Goal: Task Accomplishment & Management: Manage account settings

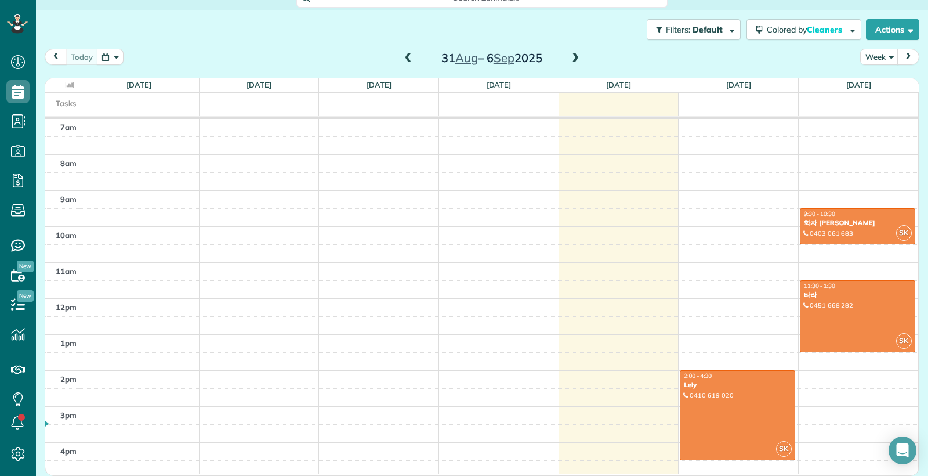
scroll to position [252, 0]
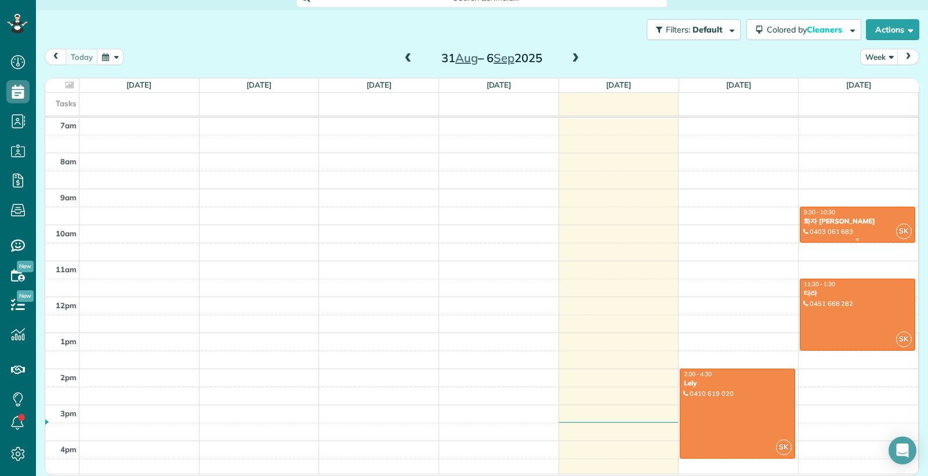
click at [869, 216] on div "9:30 - 10:30" at bounding box center [857, 212] width 108 height 8
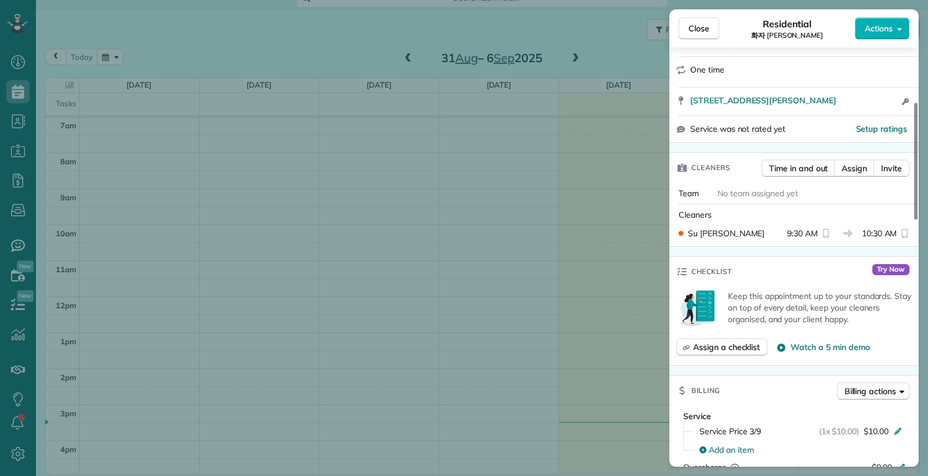
scroll to position [194, 0]
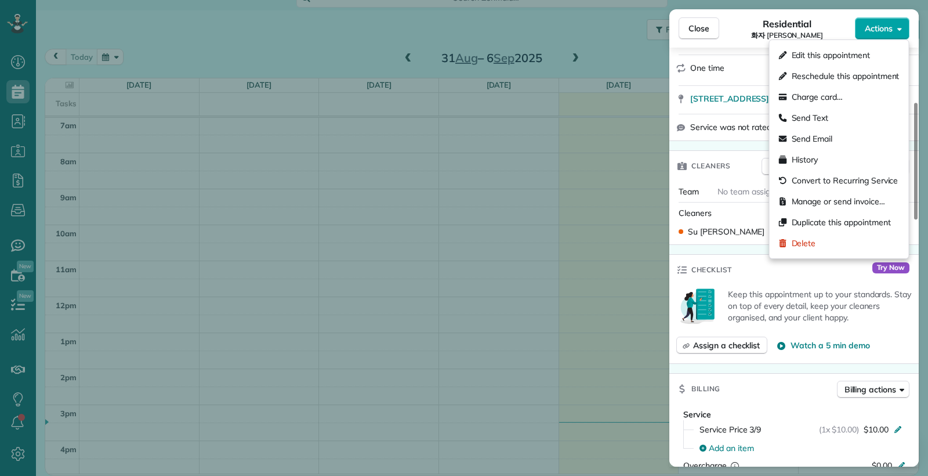
click at [878, 26] on span "Actions" at bounding box center [879, 29] width 28 height 12
click at [832, 205] on span "Manage or send invoice…" at bounding box center [838, 201] width 93 height 12
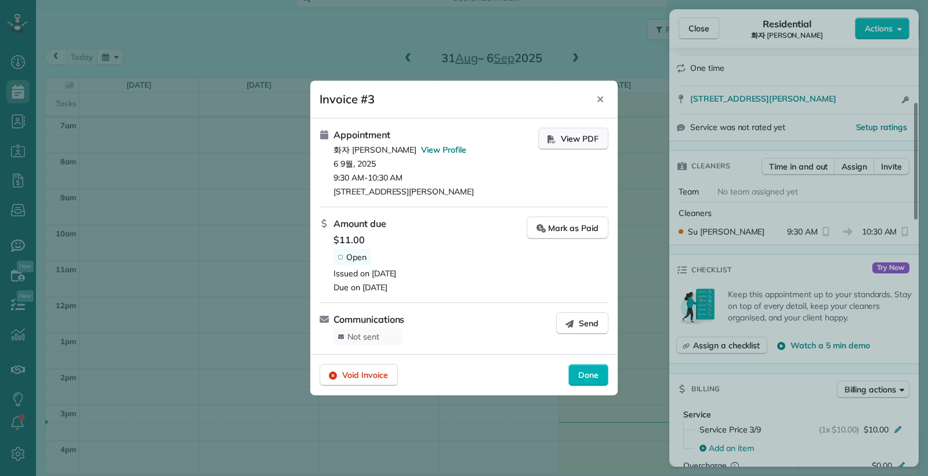
click at [569, 140] on span "View PDF" at bounding box center [580, 139] width 38 height 12
click at [347, 237] on span "$11.00" at bounding box center [430, 240] width 193 height 14
click at [376, 240] on span "$11.00" at bounding box center [430, 240] width 193 height 14
click at [353, 227] on span "Amount due" at bounding box center [360, 223] width 53 height 14
click at [600, 98] on icon "Close" at bounding box center [600, 99] width 6 height 6
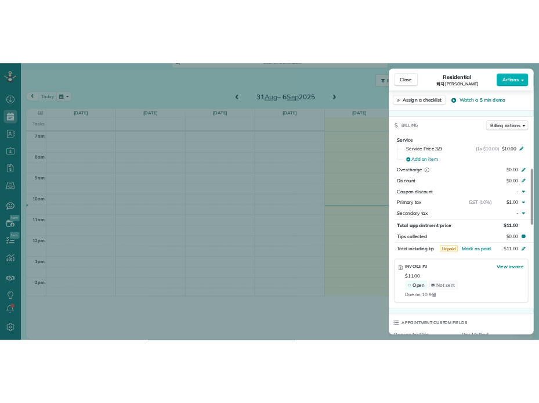
scroll to position [238, 0]
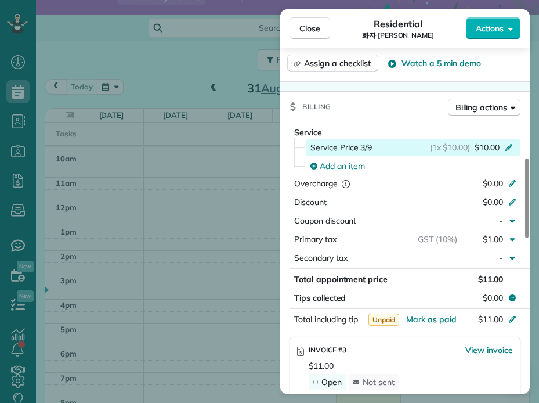
click at [499, 153] on span "$10.00" at bounding box center [486, 148] width 25 height 12
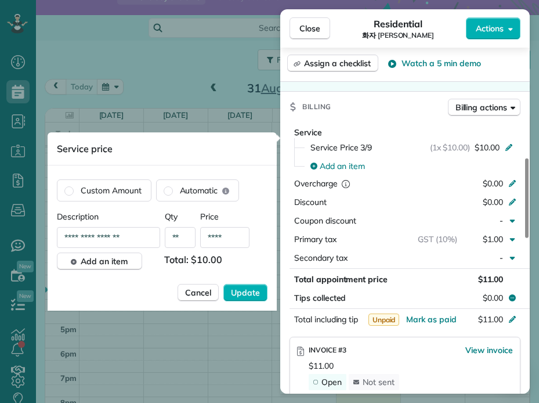
click at [118, 237] on input "**********" at bounding box center [108, 237] width 103 height 21
type input "**********"
click at [234, 240] on input "****" at bounding box center [224, 237] width 49 height 21
type input "*****"
click at [241, 296] on span "Update" at bounding box center [245, 293] width 29 height 12
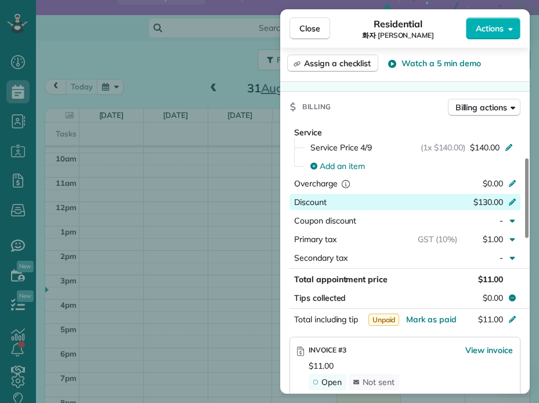
click at [513, 205] on icon at bounding box center [512, 201] width 7 height 7
type input "*"
click at [390, 122] on div "Billing Billing actions" at bounding box center [404, 107] width 249 height 30
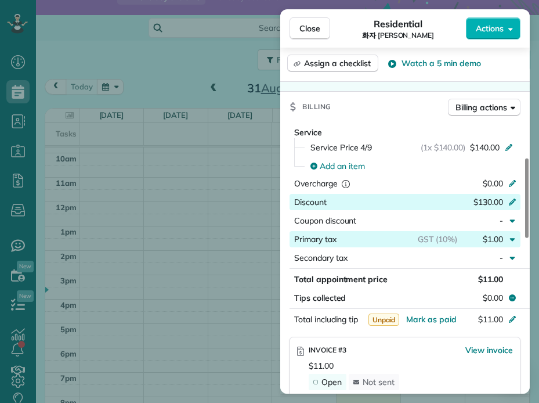
click at [514, 244] on icon "button" at bounding box center [512, 238] width 9 height 9
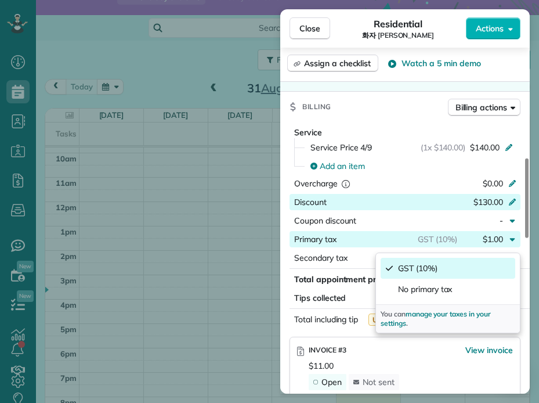
click at [416, 271] on span "GST (10%)" at bounding box center [417, 268] width 39 height 12
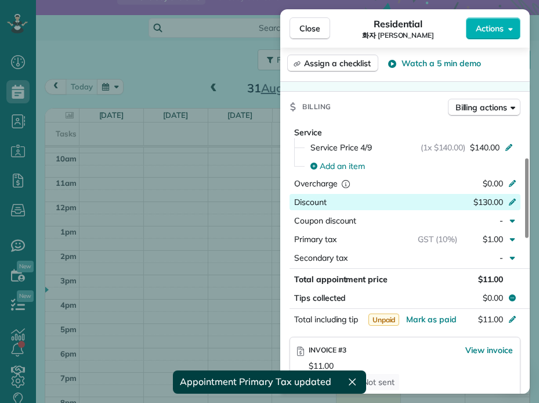
click at [468, 282] on div "$11.00" at bounding box center [484, 279] width 46 height 12
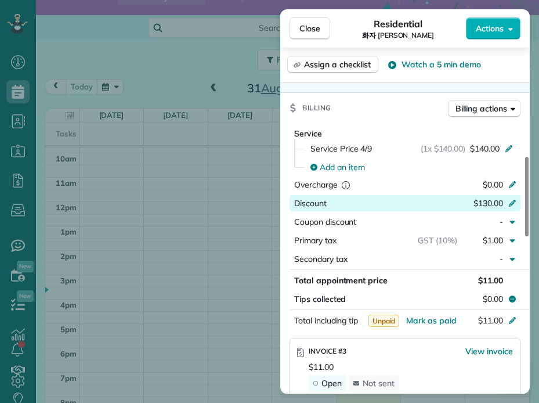
scroll to position [466, 0]
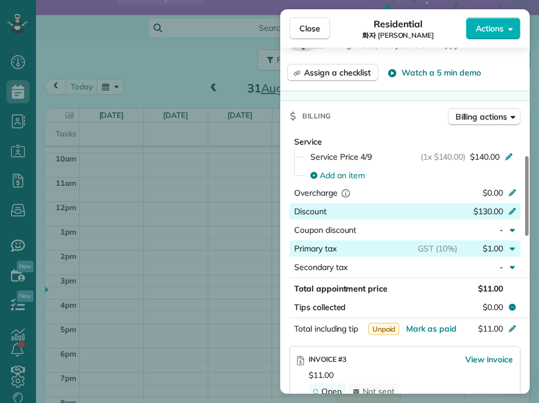
click at [473, 253] on div "$1.00" at bounding box center [482, 248] width 50 height 12
click at [496, 253] on span "$1.00" at bounding box center [493, 248] width 20 height 10
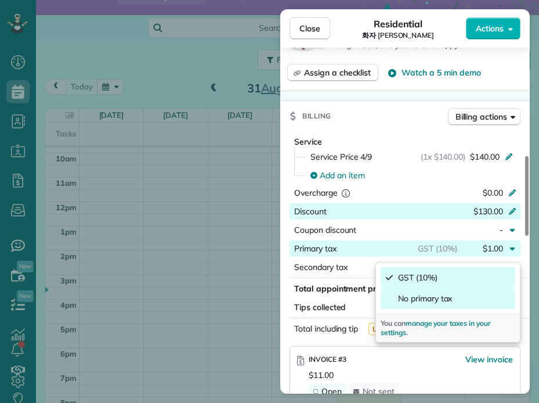
click at [443, 300] on span "No primary tax" at bounding box center [425, 298] width 54 height 12
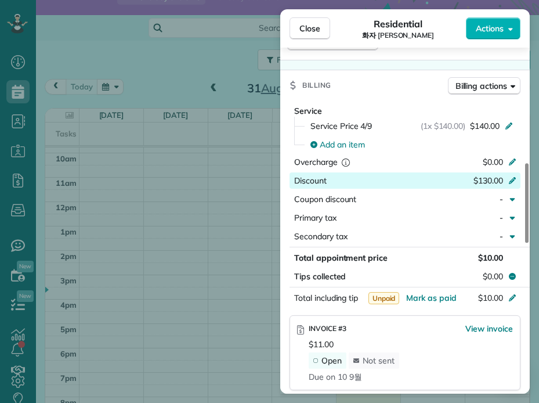
scroll to position [0, 0]
click at [514, 184] on icon at bounding box center [512, 179] width 9 height 9
type input "*"
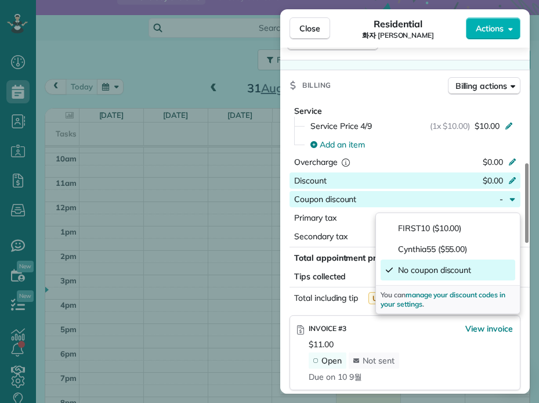
click at [448, 273] on span "No coupon discount" at bounding box center [434, 270] width 73 height 12
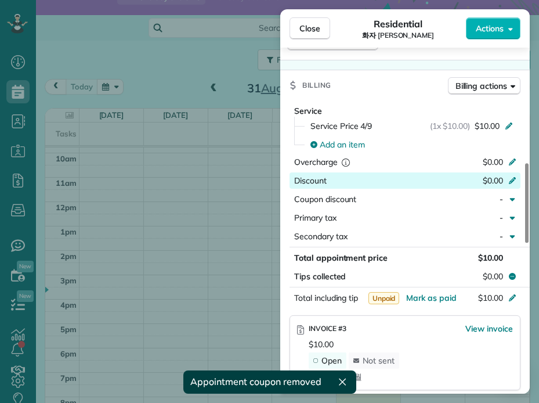
click at [494, 262] on span "$10.00" at bounding box center [490, 257] width 25 height 10
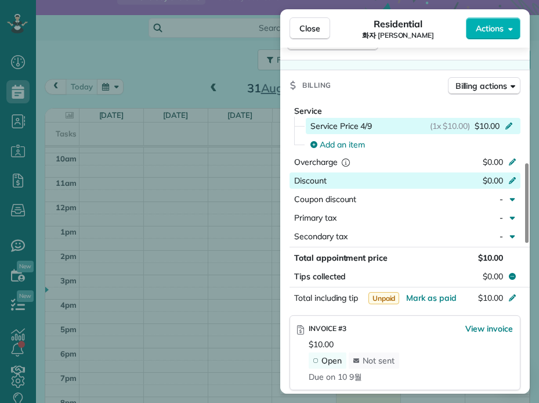
click at [513, 129] on icon at bounding box center [508, 124] width 9 height 9
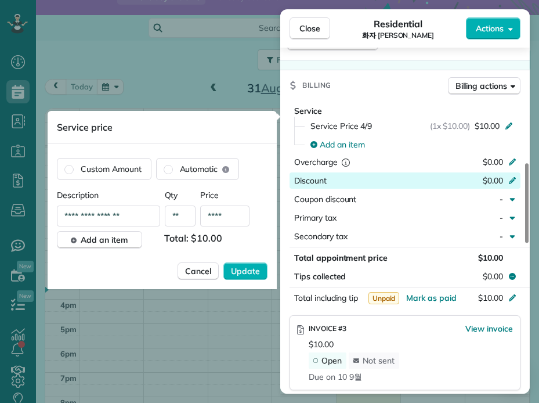
click at [230, 218] on input "****" at bounding box center [224, 215] width 49 height 21
type input "*****"
click at [246, 270] on span "Update" at bounding box center [245, 271] width 29 height 12
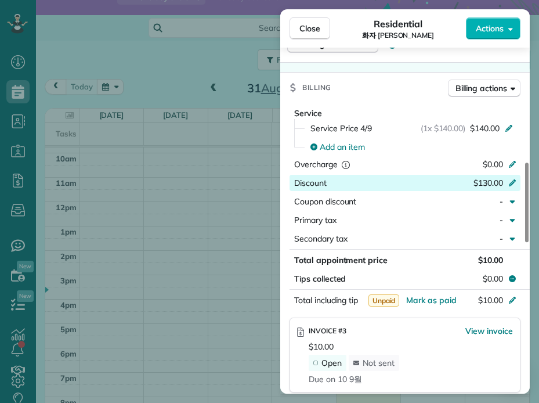
click at [340, 265] on span "Total appointment price" at bounding box center [340, 260] width 93 height 10
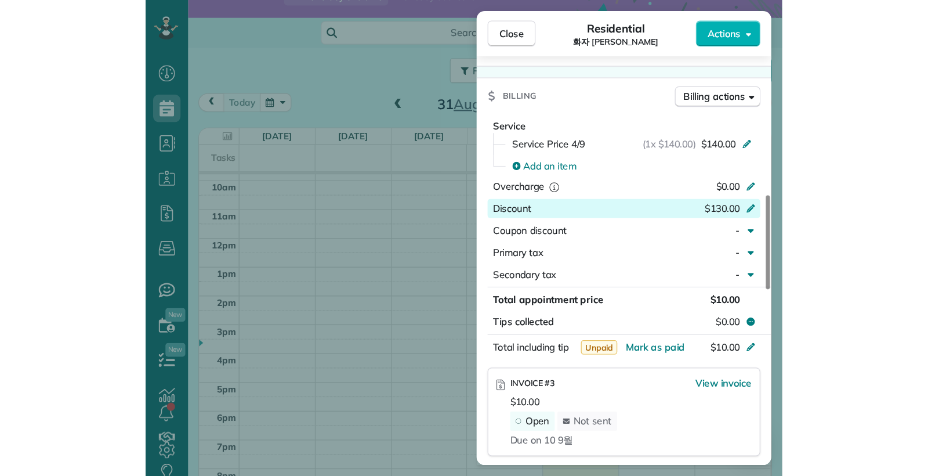
scroll to position [500, 0]
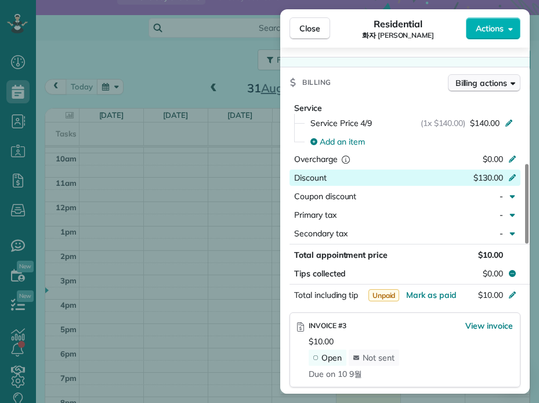
click at [512, 85] on icon "button" at bounding box center [512, 83] width 5 height 3
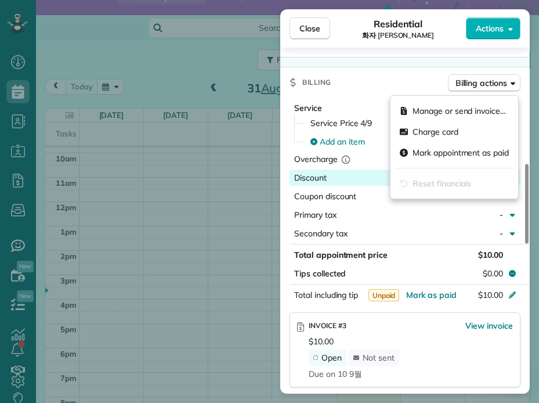
click at [348, 97] on div "Billing Billing actions" at bounding box center [404, 82] width 249 height 30
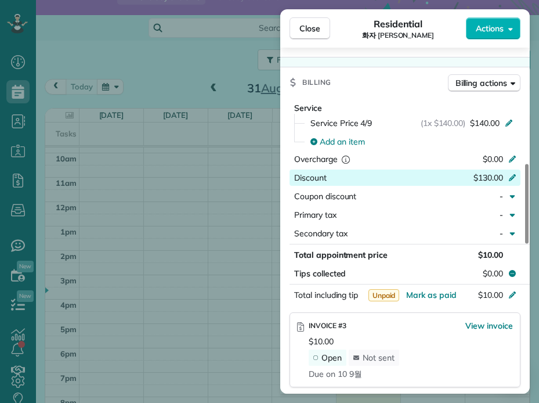
click at [314, 179] on span "Discount" at bounding box center [310, 177] width 32 height 10
type input "****"
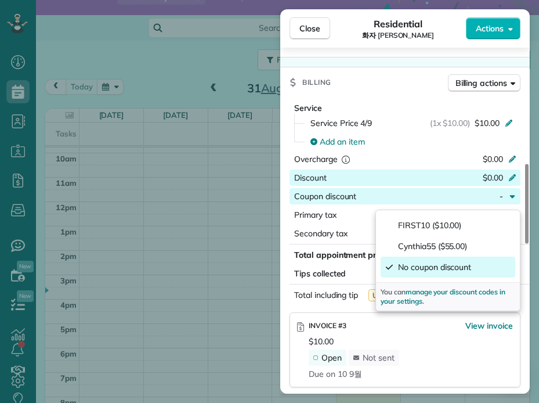
click at [437, 263] on span "No coupon discount" at bounding box center [434, 267] width 73 height 12
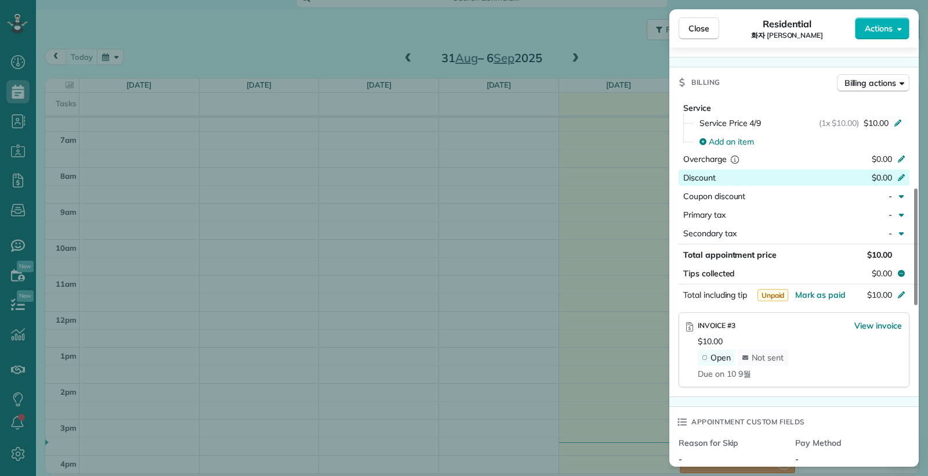
scroll to position [238, 0]
click at [905, 298] on icon at bounding box center [901, 293] width 9 height 9
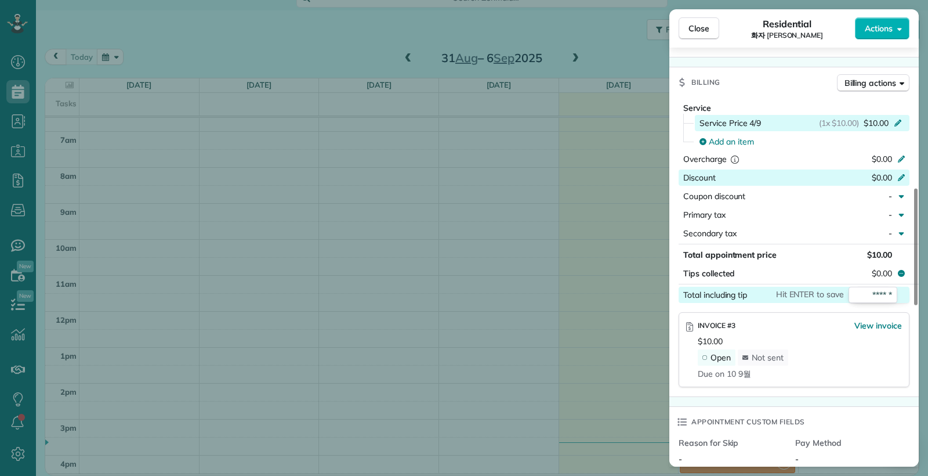
click at [753, 129] on span "Service Price 4/9" at bounding box center [729, 123] width 61 height 12
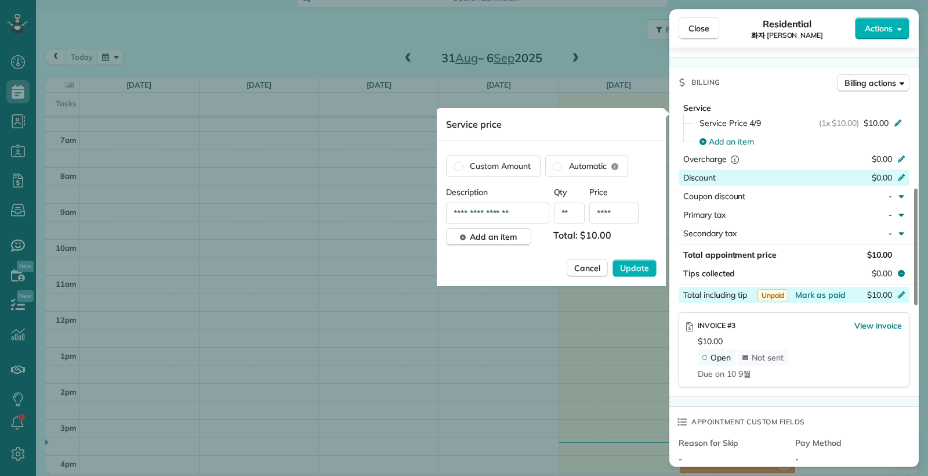
drag, startPoint x: 613, startPoint y: 216, endPoint x: 641, endPoint y: 225, distance: 29.3
click at [614, 216] on input "****" at bounding box center [613, 212] width 49 height 21
drag, startPoint x: 614, startPoint y: 214, endPoint x: 652, endPoint y: 239, distance: 45.2
click at [615, 215] on input "****" at bounding box center [613, 212] width 49 height 21
type input "*****"
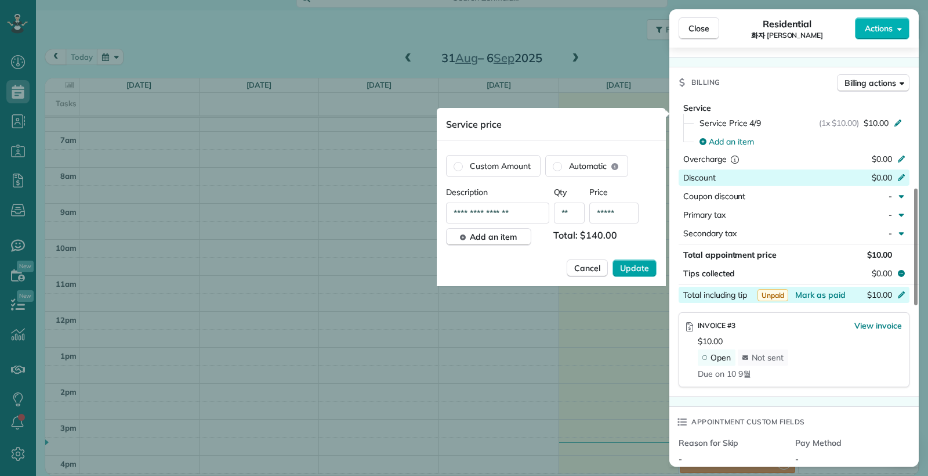
click at [639, 262] on button "Update" at bounding box center [634, 267] width 44 height 17
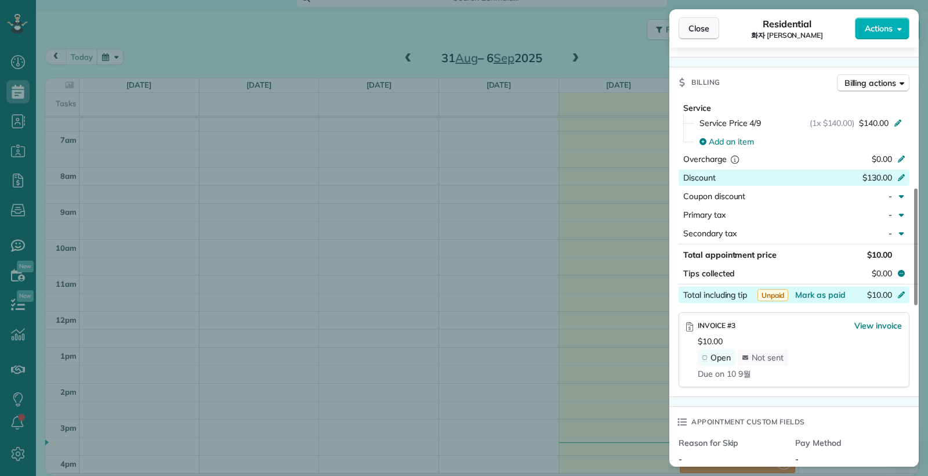
click at [702, 27] on span "Close" at bounding box center [698, 29] width 21 height 12
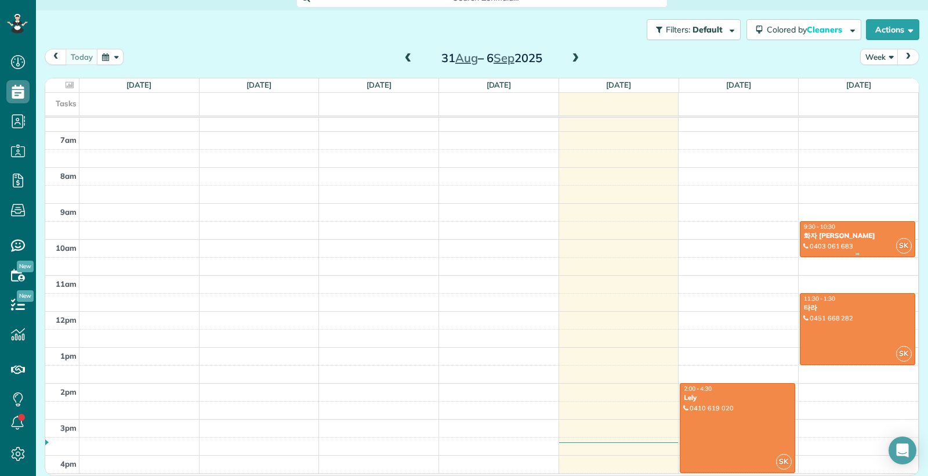
click at [835, 230] on span "9:30 - 10:30" at bounding box center [819, 227] width 31 height 8
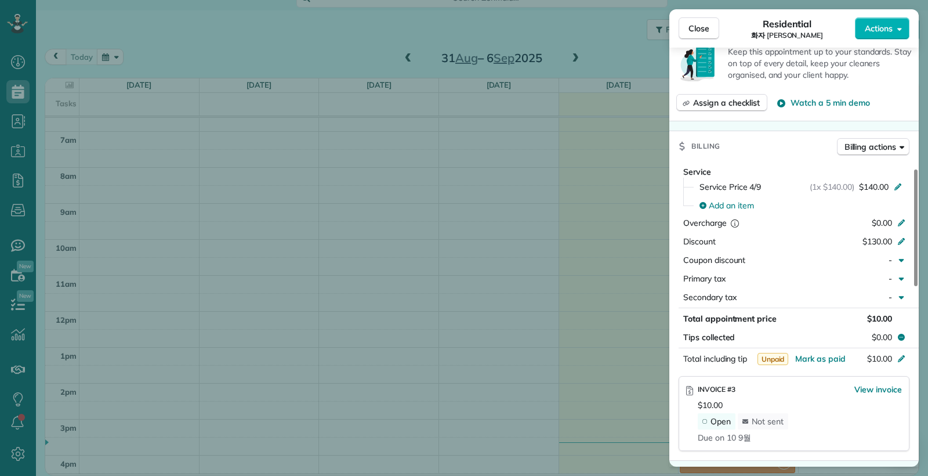
scroll to position [438, 0]
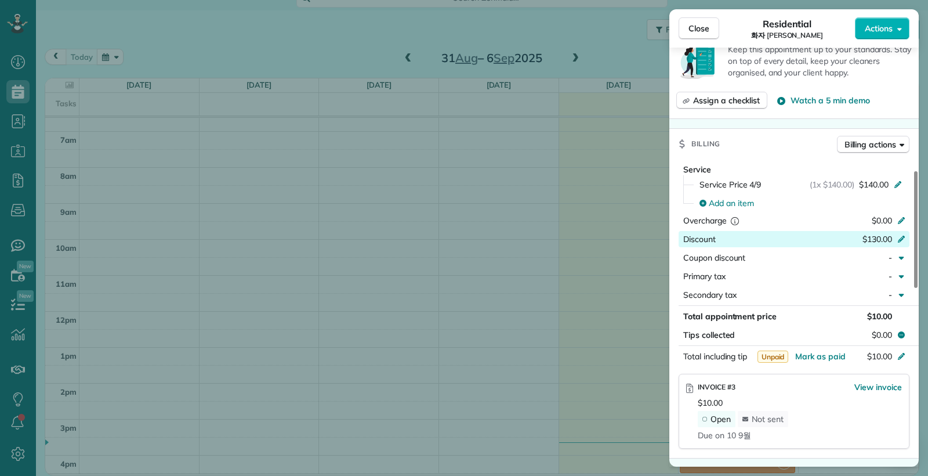
click at [907, 246] on div at bounding box center [903, 240] width 13 height 14
type input "*"
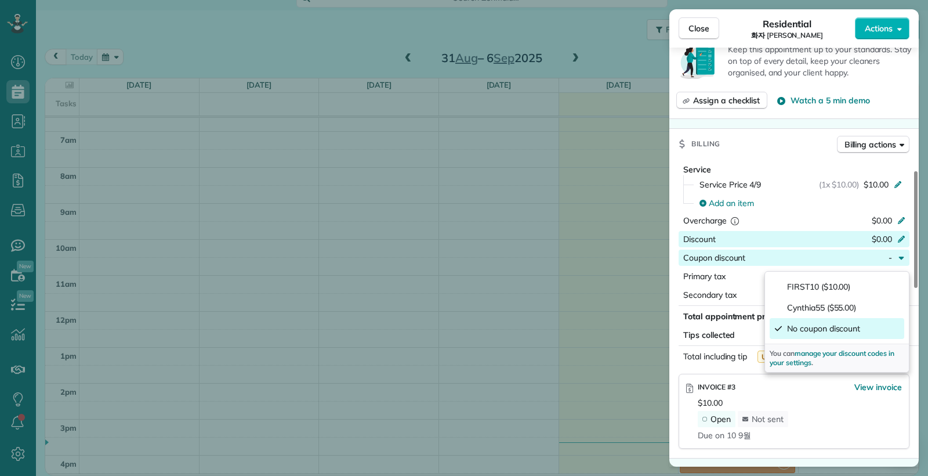
click at [861, 331] on div "No coupon discount" at bounding box center [837, 328] width 135 height 21
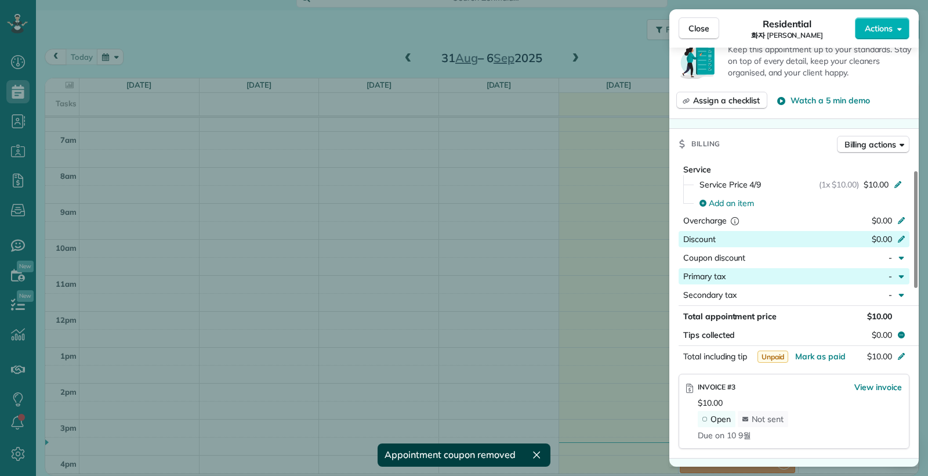
click at [900, 281] on icon "button" at bounding box center [901, 275] width 9 height 9
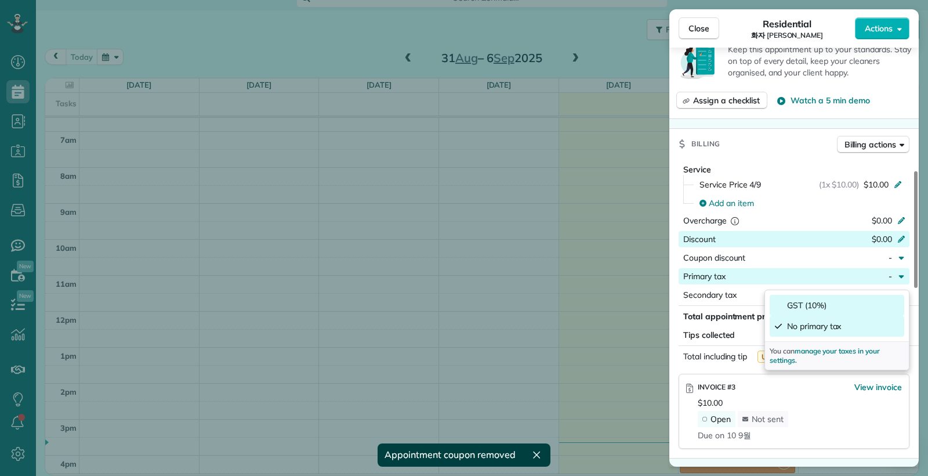
click at [836, 303] on div "GST (10%)" at bounding box center [837, 305] width 135 height 21
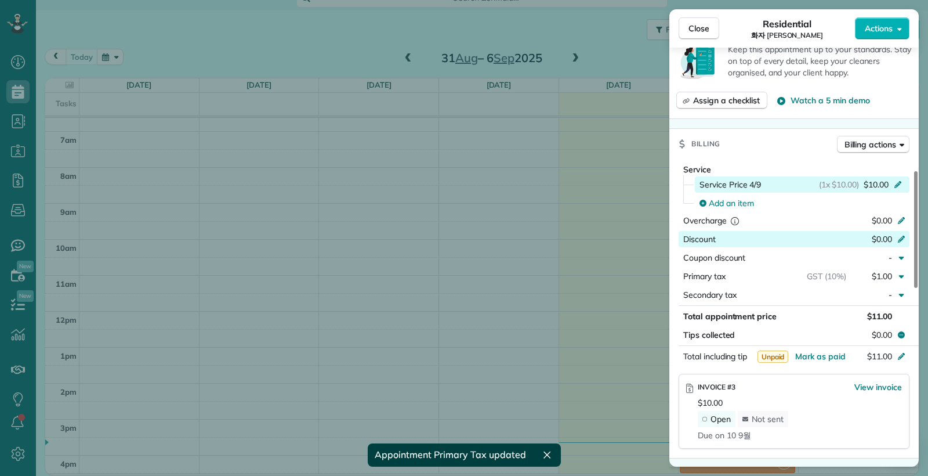
click at [900, 188] on icon at bounding box center [897, 183] width 9 height 9
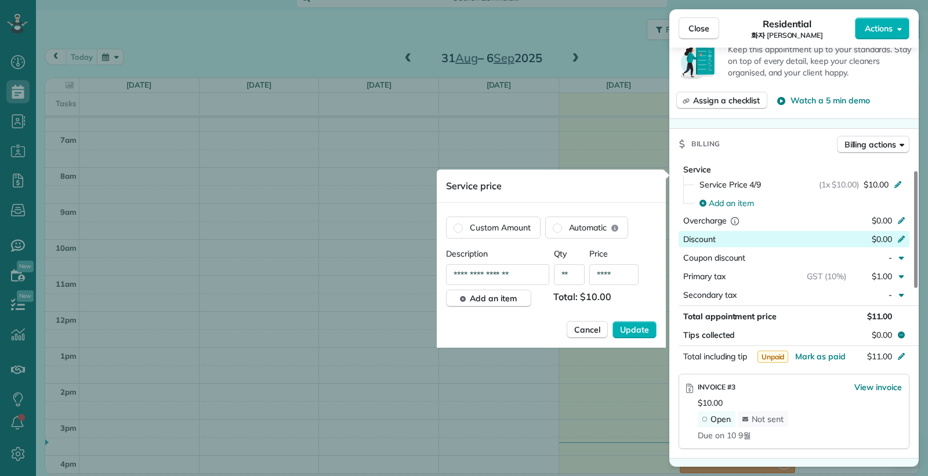
click at [617, 275] on input "****" at bounding box center [613, 274] width 49 height 21
type input "*****"
click at [571, 230] on span "Automatic" at bounding box center [588, 228] width 38 height 12
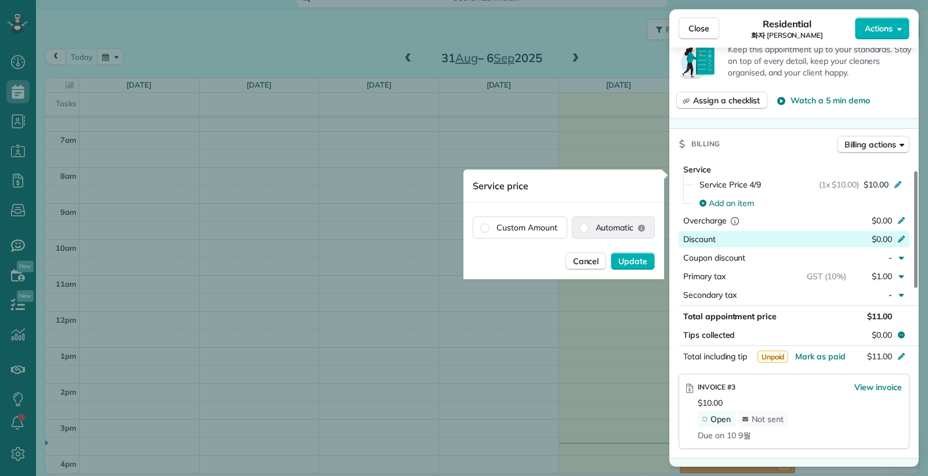
scroll to position [0, 1]
click at [498, 223] on label "Custom Amount" at bounding box center [519, 227] width 93 height 21
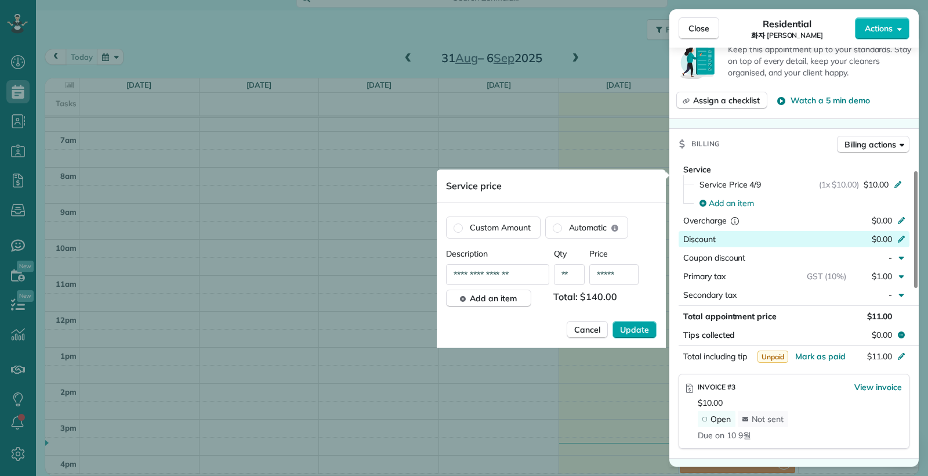
click at [630, 329] on span "Update" at bounding box center [634, 330] width 29 height 12
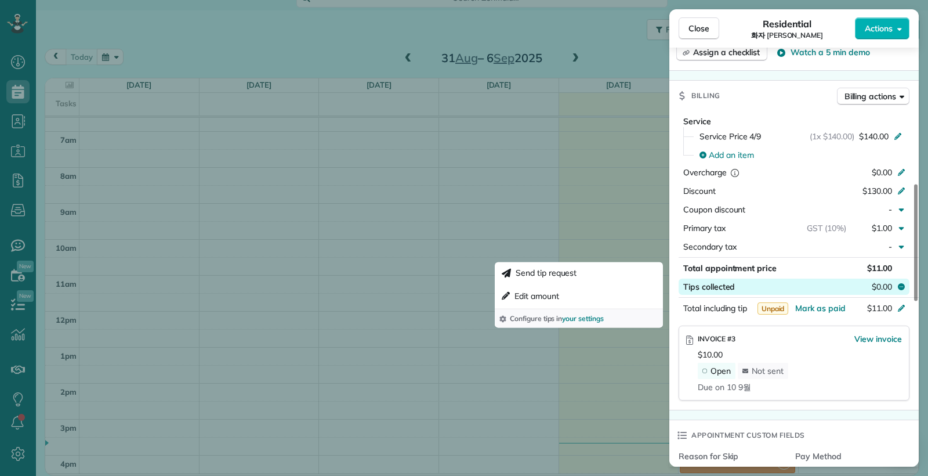
scroll to position [485, 0]
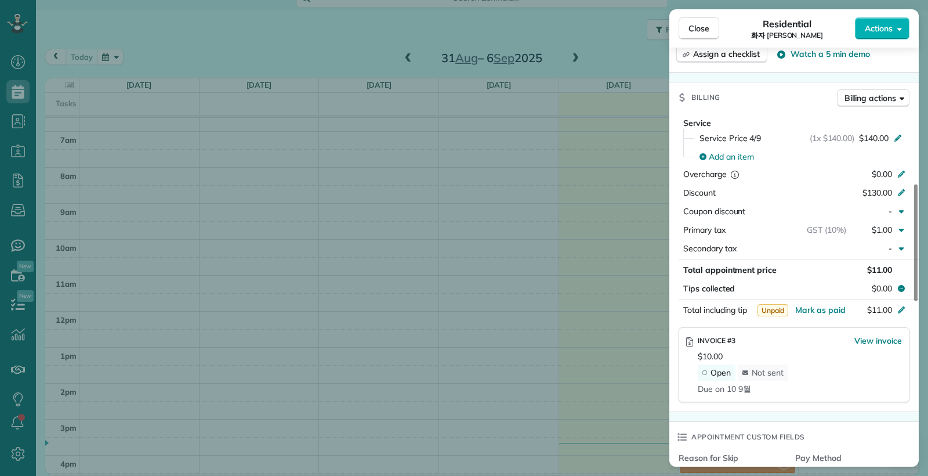
drag, startPoint x: 529, startPoint y: 249, endPoint x: 361, endPoint y: 226, distance: 169.2
click at [529, 249] on div "Close Residential 화자 박 Actions Status Active 화자 박 · Open profile MOBILE 0403 06…" at bounding box center [464, 238] width 928 height 476
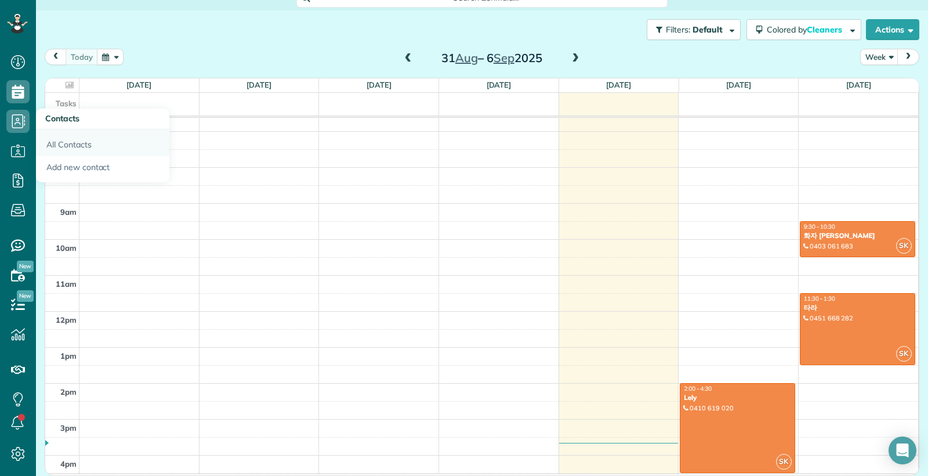
click at [60, 145] on link "All Contacts" at bounding box center [102, 142] width 133 height 27
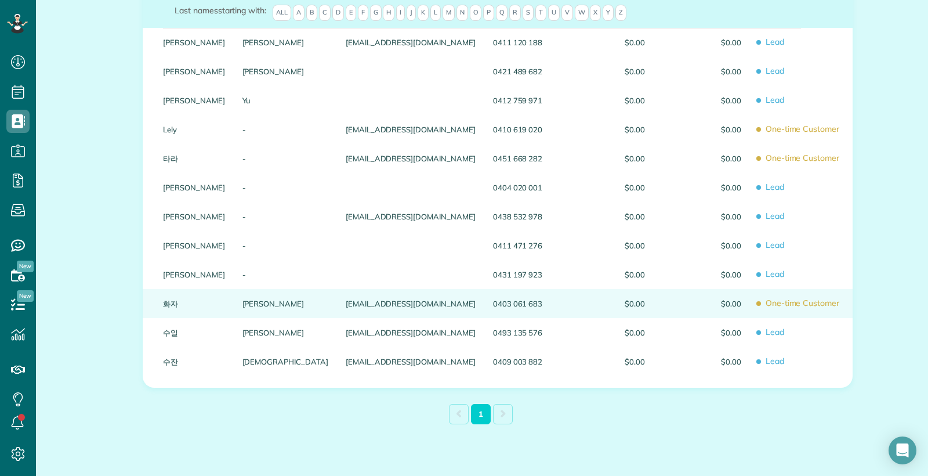
scroll to position [235, 0]
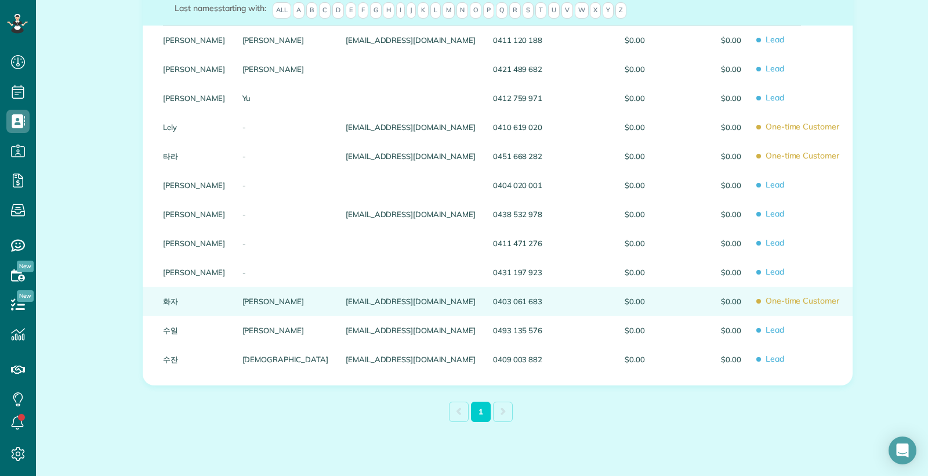
click at [178, 305] on link "화자" at bounding box center [194, 301] width 62 height 8
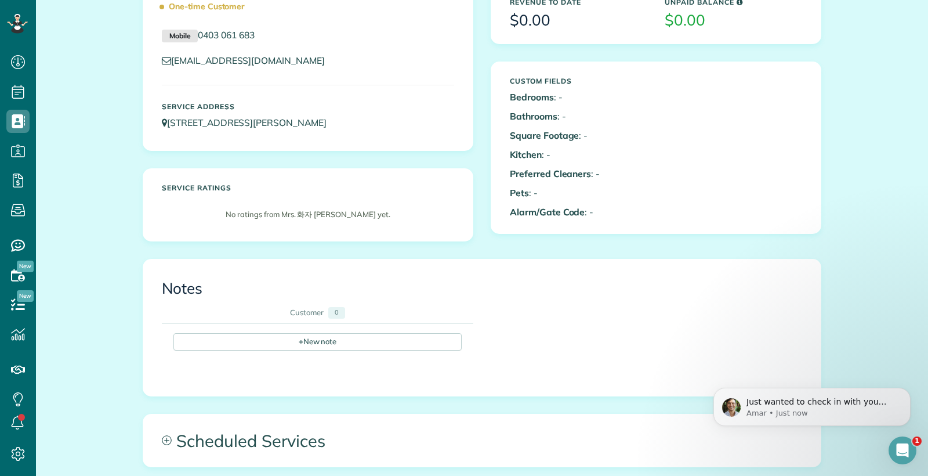
scroll to position [177, 0]
click at [809, 410] on p "Amar • Just now" at bounding box center [821, 413] width 150 height 10
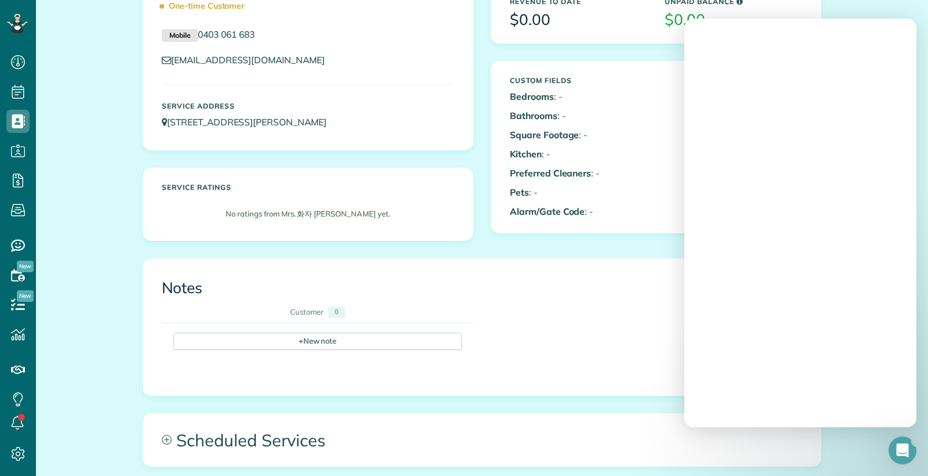
scroll to position [0, 0]
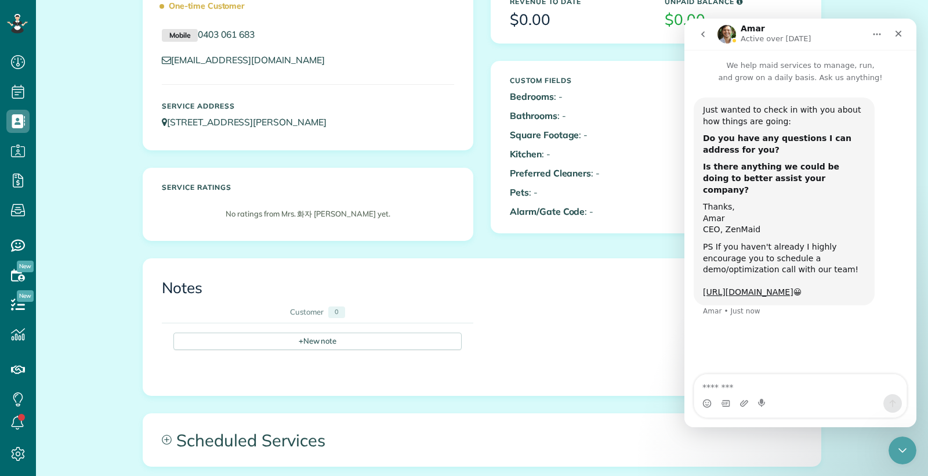
click at [703, 34] on icon "go back" at bounding box center [702, 34] width 3 height 6
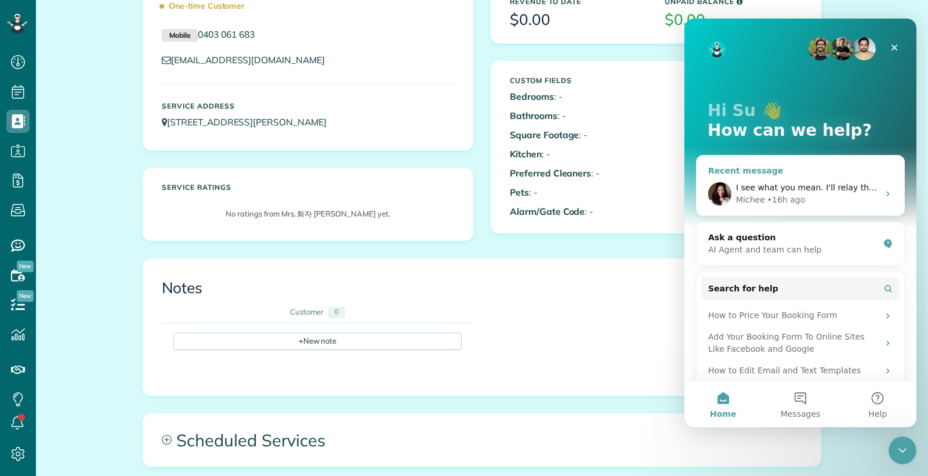
click at [799, 198] on div "• 16h ago" at bounding box center [786, 200] width 38 height 12
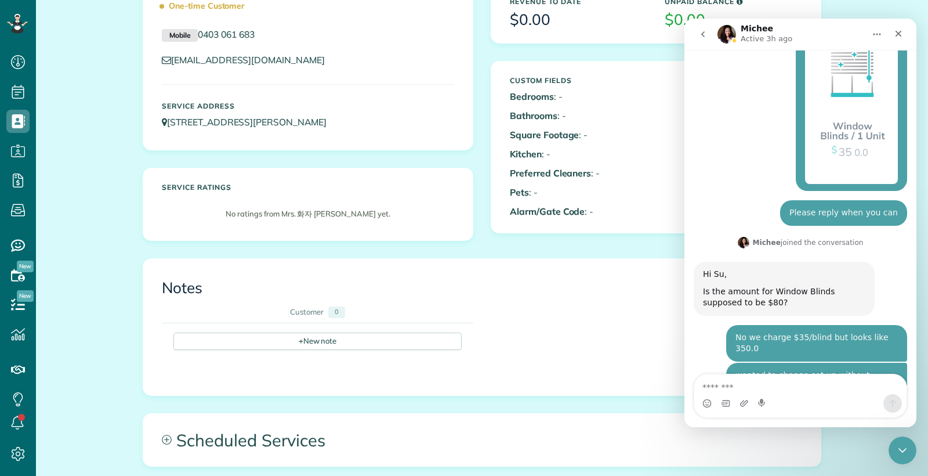
scroll to position [1297, 0]
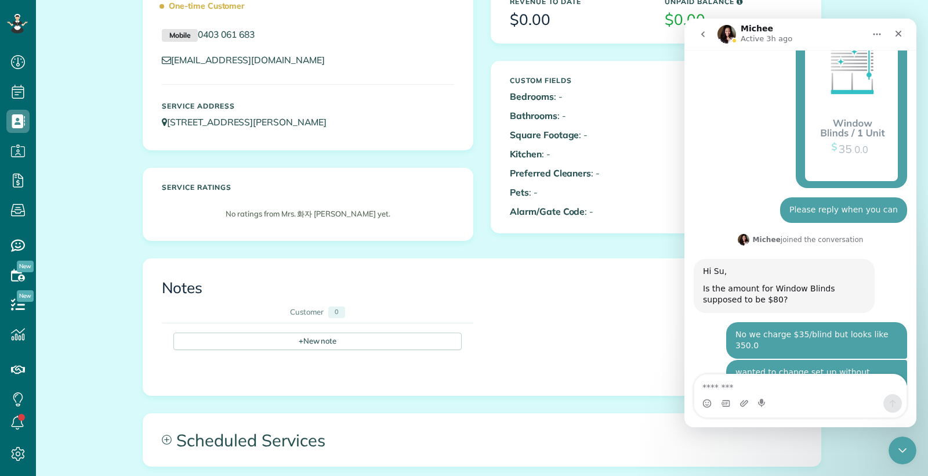
click at [706, 32] on icon "go back" at bounding box center [702, 34] width 9 height 9
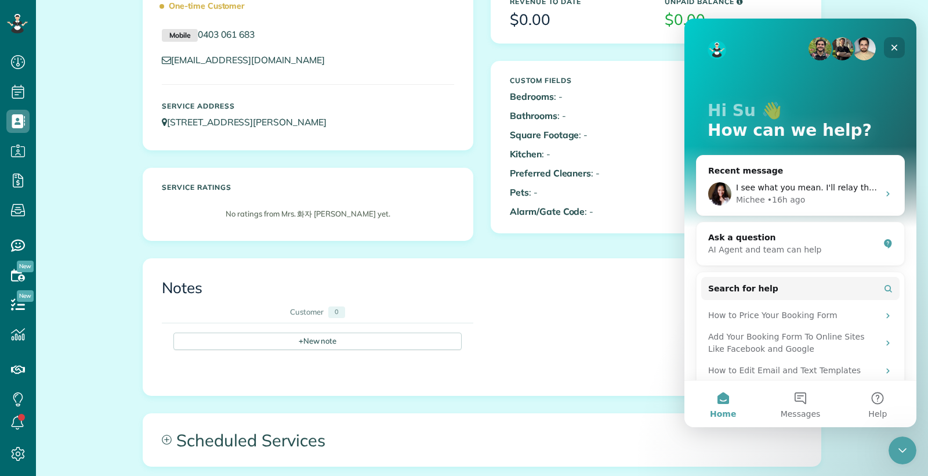
click at [896, 49] on icon "Close" at bounding box center [894, 48] width 6 height 6
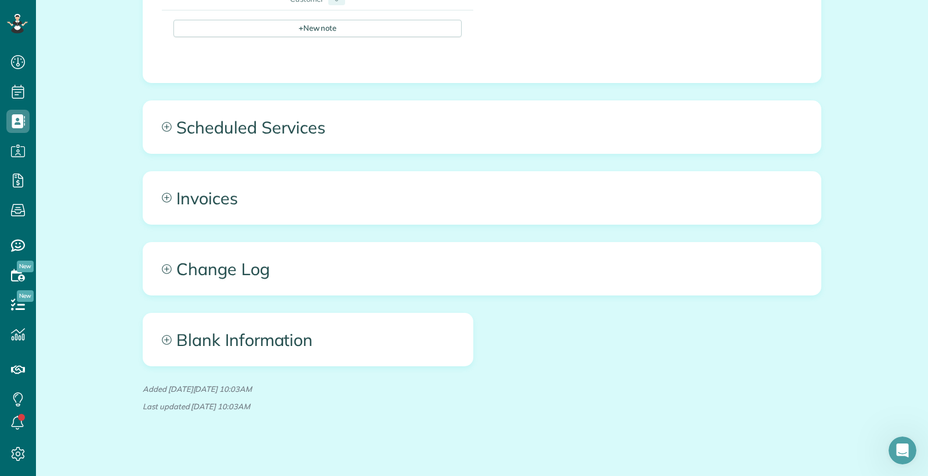
scroll to position [491, 0]
click at [207, 202] on span "Invoices" at bounding box center [481, 197] width 677 height 52
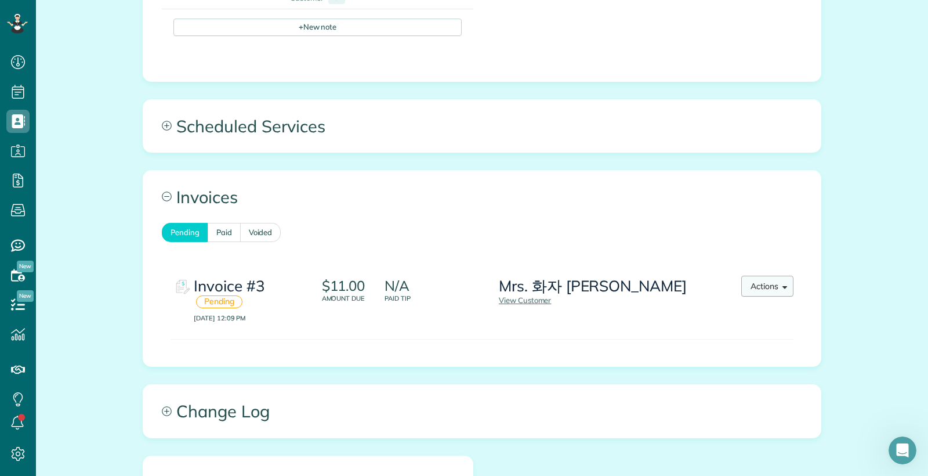
click at [759, 291] on button "Actions" at bounding box center [767, 286] width 52 height 21
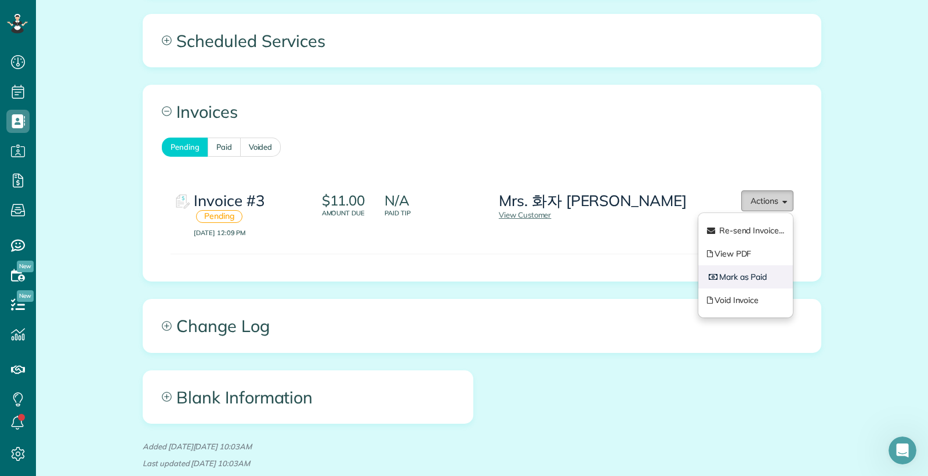
scroll to position [577, 0]
click at [739, 302] on link "Void Invoice" at bounding box center [745, 299] width 95 height 23
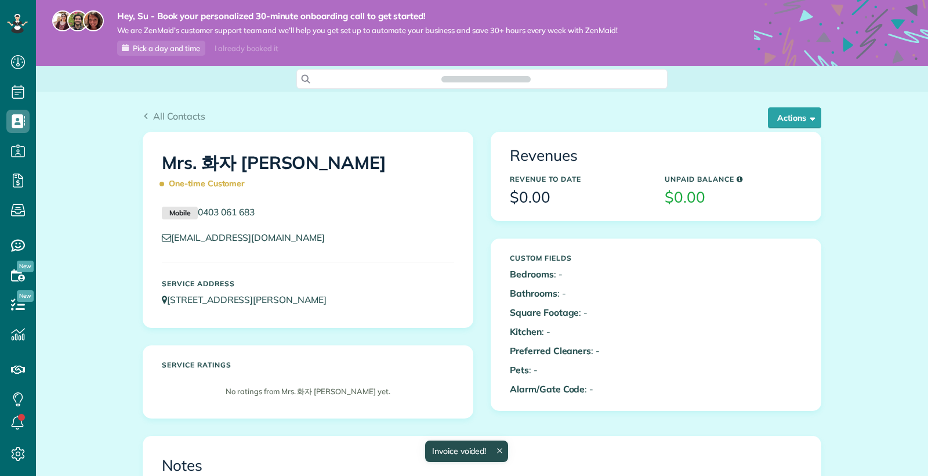
scroll to position [5, 5]
click at [780, 118] on button "Actions" at bounding box center [794, 117] width 53 height 21
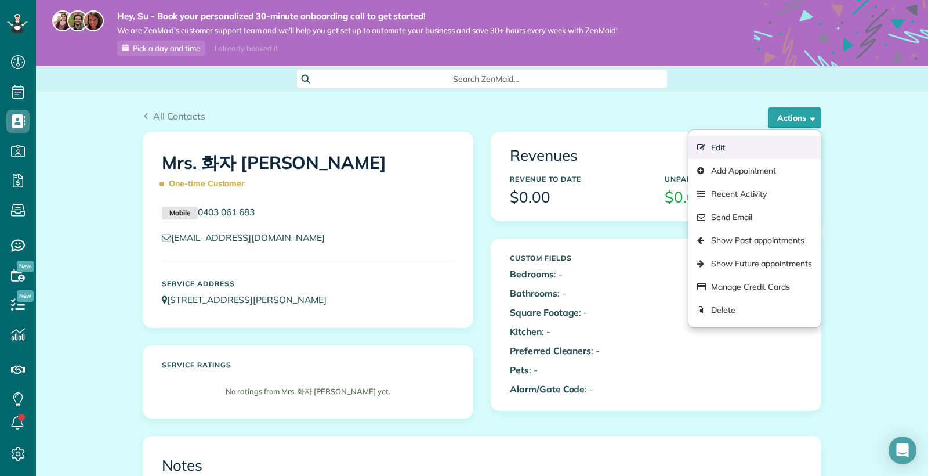
click at [723, 148] on link "Edit" at bounding box center [754, 147] width 132 height 23
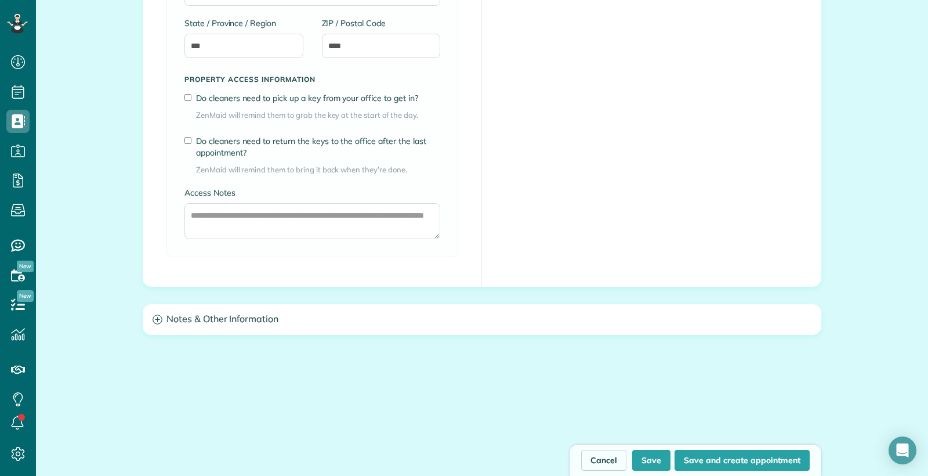
scroll to position [906, 0]
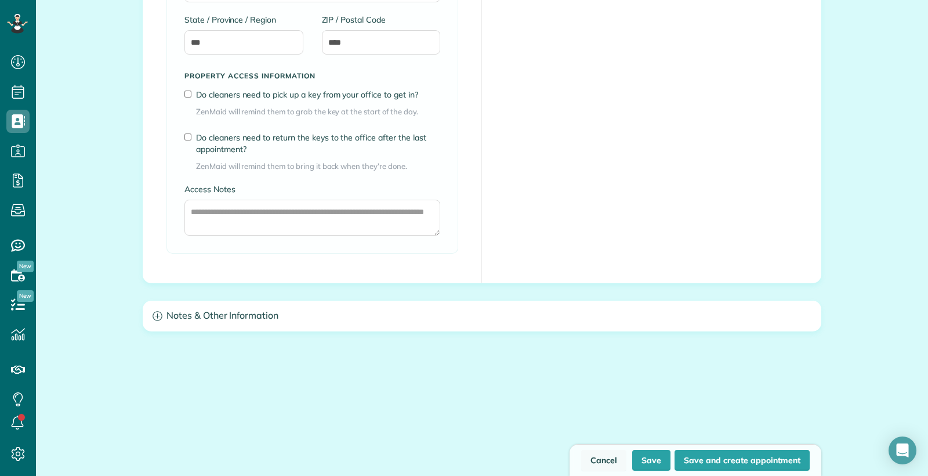
click at [609, 456] on link "Cancel" at bounding box center [603, 460] width 45 height 21
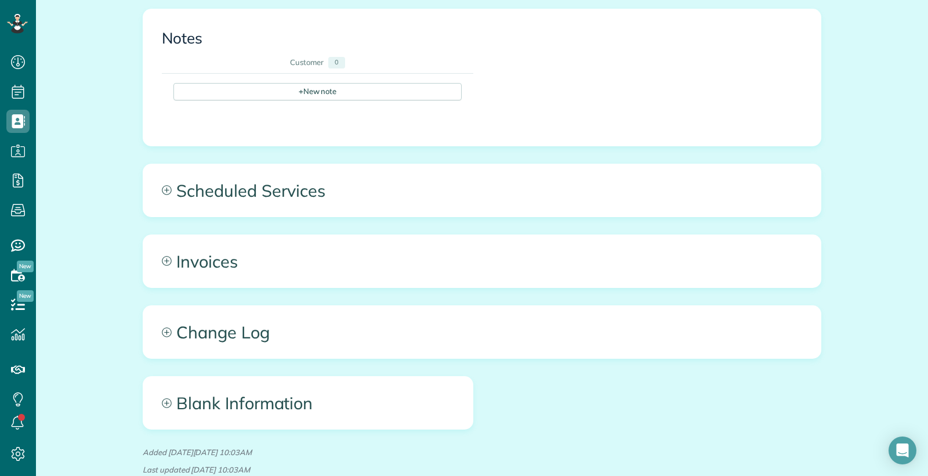
scroll to position [427, 0]
click at [423, 259] on span "Invoices" at bounding box center [481, 260] width 677 height 52
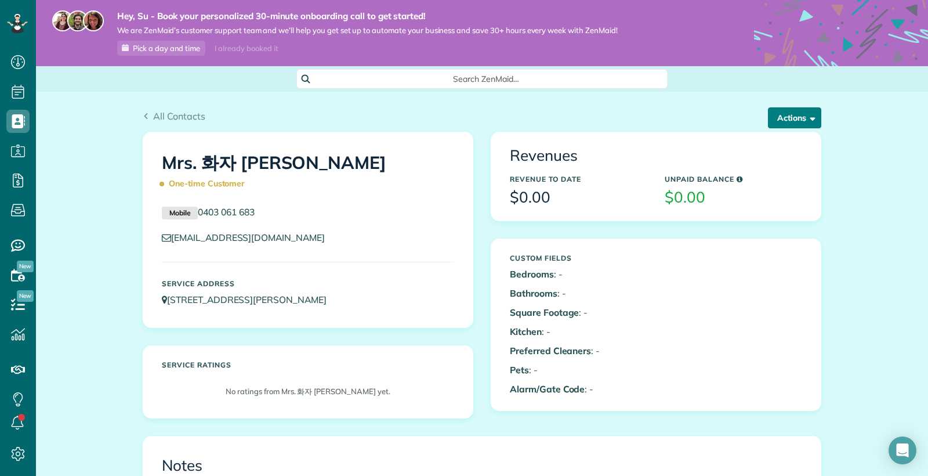
scroll to position [0, 0]
click at [797, 119] on button "Actions" at bounding box center [794, 117] width 53 height 21
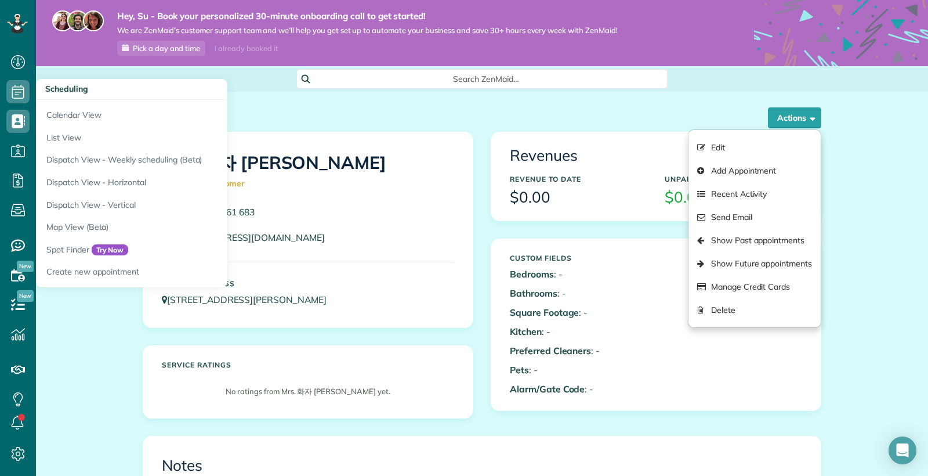
click at [19, 96] on icon at bounding box center [17, 91] width 23 height 23
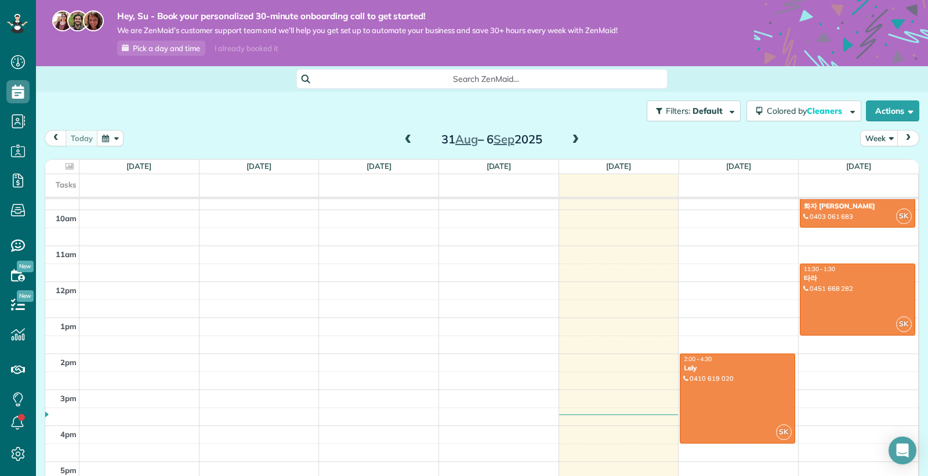
scroll to position [350, 0]
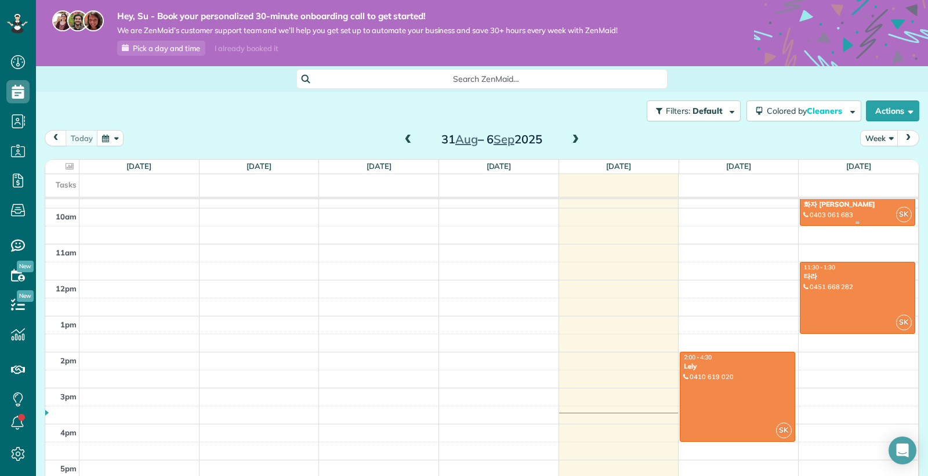
click at [829, 219] on div at bounding box center [857, 207] width 114 height 35
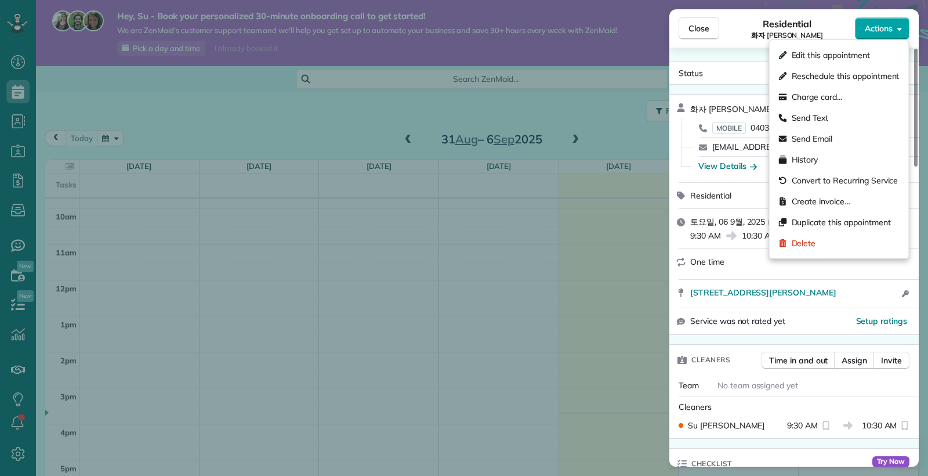
click at [905, 32] on button "Actions" at bounding box center [882, 28] width 55 height 22
click at [806, 204] on span "Create invoice…" at bounding box center [821, 201] width 59 height 12
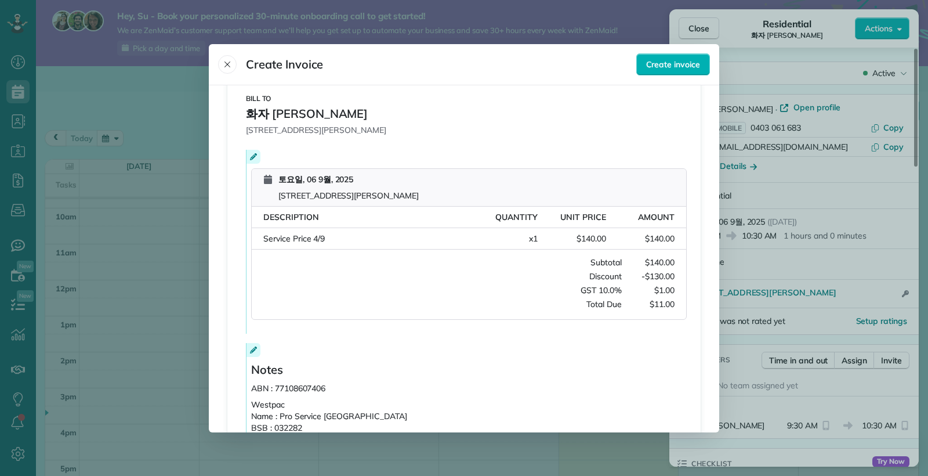
scroll to position [164, 0]
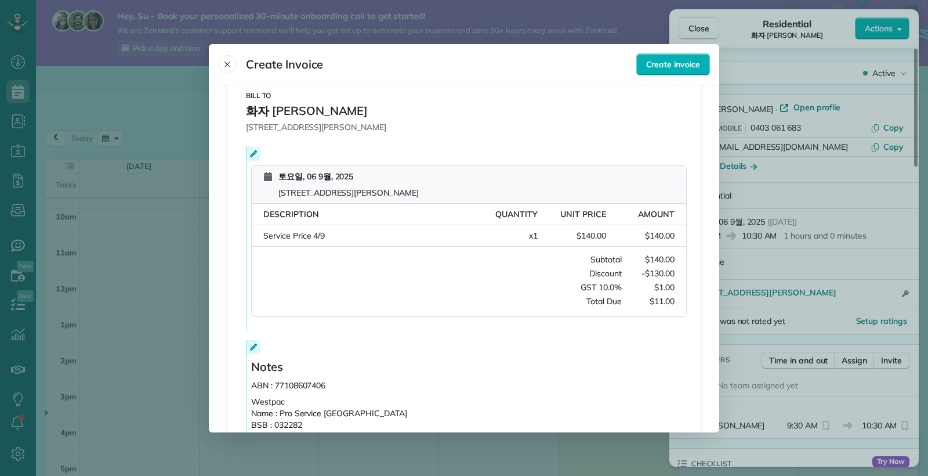
click at [252, 154] on icon at bounding box center [253, 153] width 7 height 7
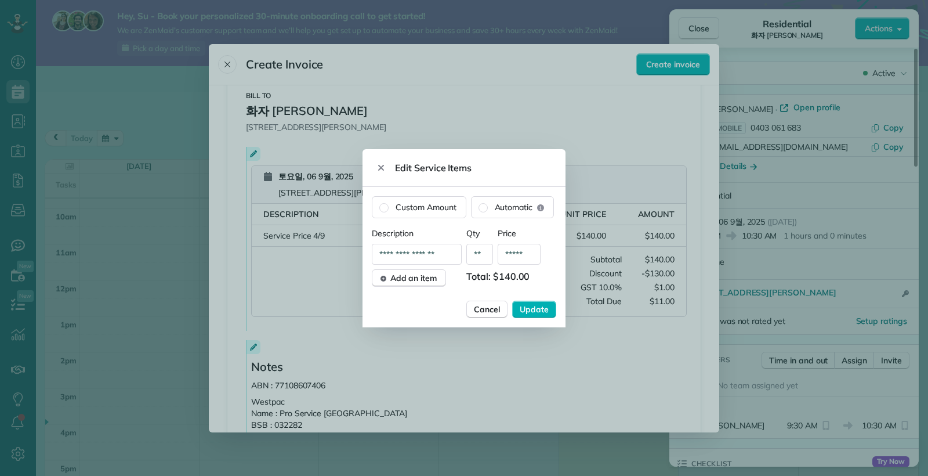
click at [527, 310] on span "Update" at bounding box center [534, 309] width 29 height 12
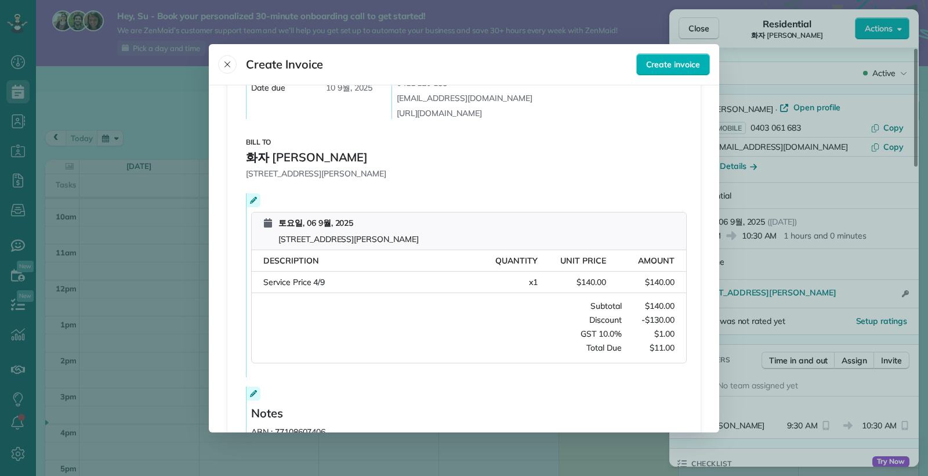
scroll to position [116, 0]
click at [253, 202] on icon at bounding box center [253, 201] width 7 height 7
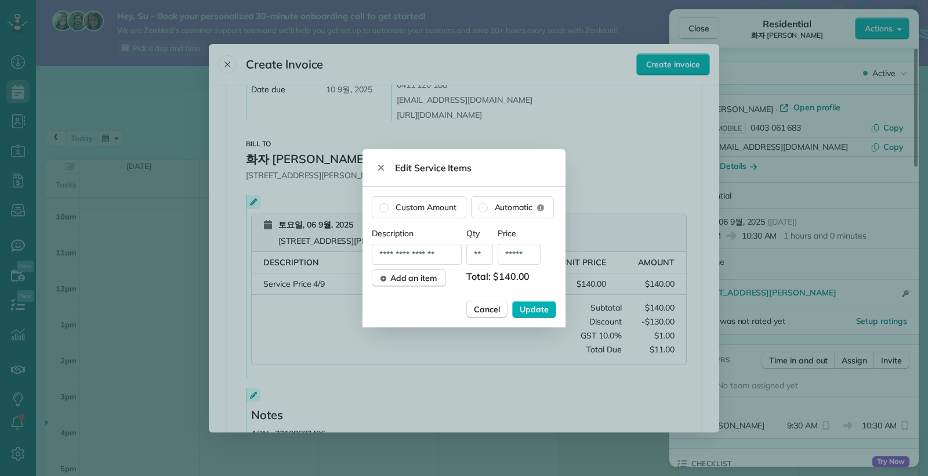
click at [512, 233] on span "Price" at bounding box center [511, 233] width 27 height 12
click at [519, 233] on span "Price" at bounding box center [511, 233] width 27 height 12
click at [429, 280] on span "Add an item" at bounding box center [413, 278] width 47 height 12
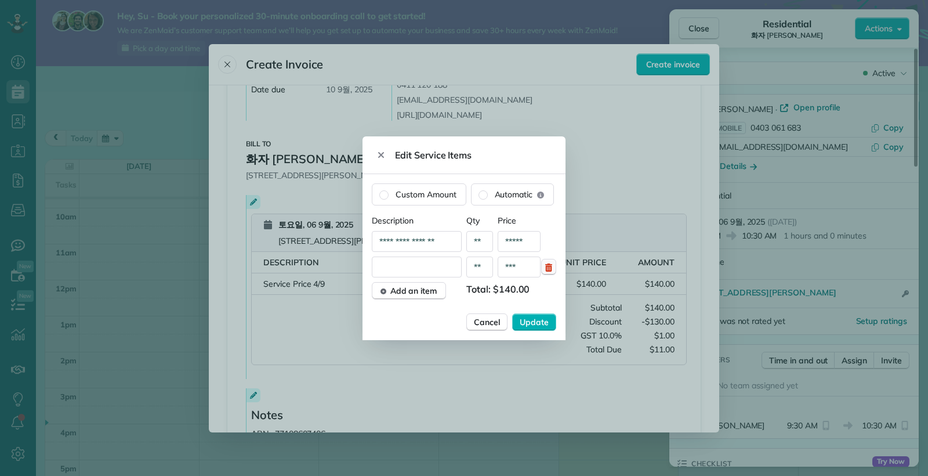
click at [549, 268] on icon "button" at bounding box center [548, 267] width 7 height 8
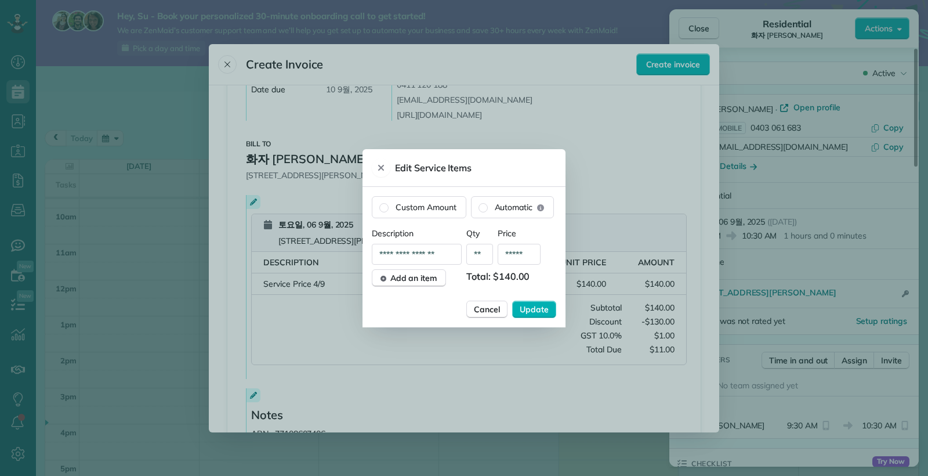
click at [385, 164] on icon "Close" at bounding box center [380, 167] width 9 height 9
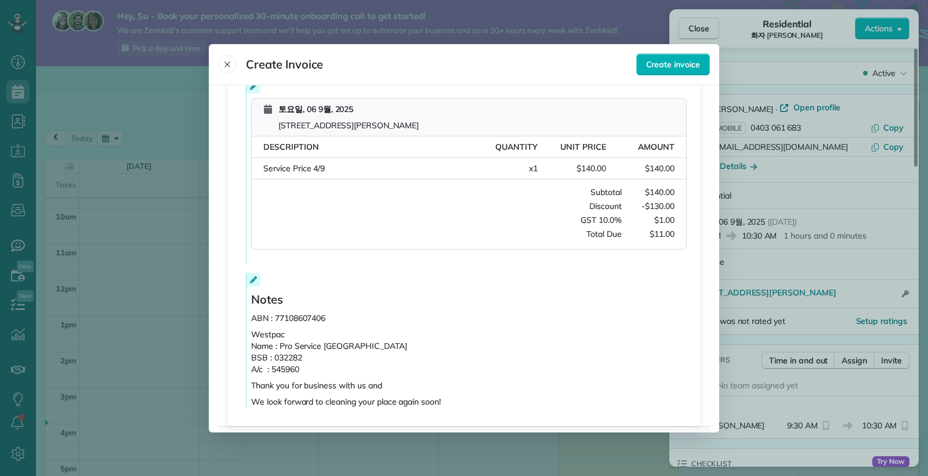
scroll to position [233, 0]
click at [660, 213] on div "Subtotal $140.00 Discount -$130.00 GST 10.0% $1.00 Total Due $11.00" at bounding box center [469, 211] width 434 height 53
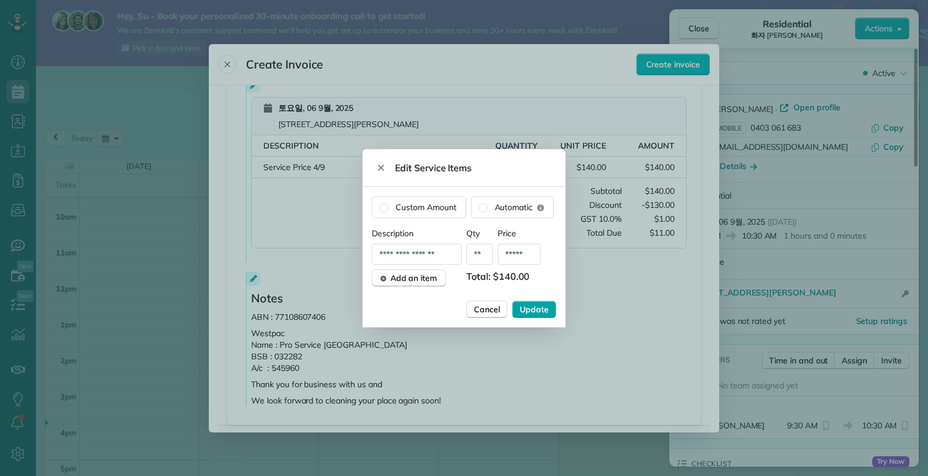
click at [543, 307] on span "Update" at bounding box center [534, 309] width 29 height 12
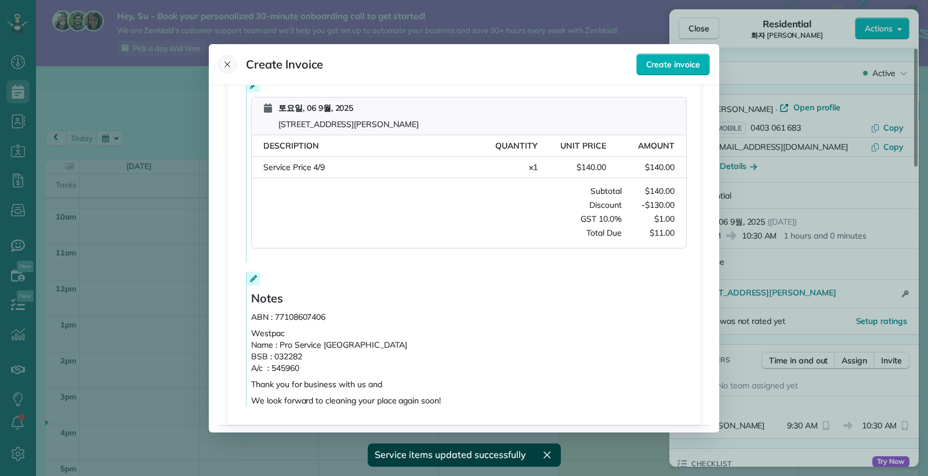
click at [226, 65] on icon "Close" at bounding box center [227, 64] width 9 height 9
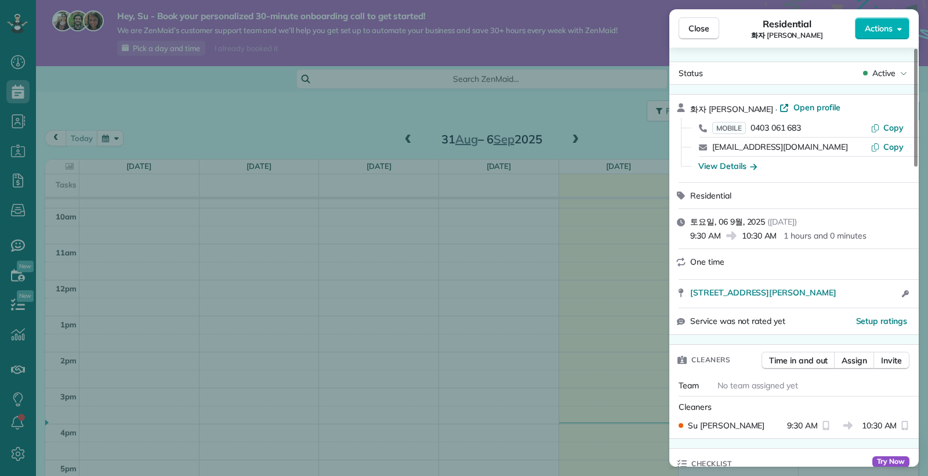
click at [489, 249] on div "Close Residential 화자 박 Actions Status Active 화자 박 · Open profile MOBILE 0403 06…" at bounding box center [464, 238] width 928 height 476
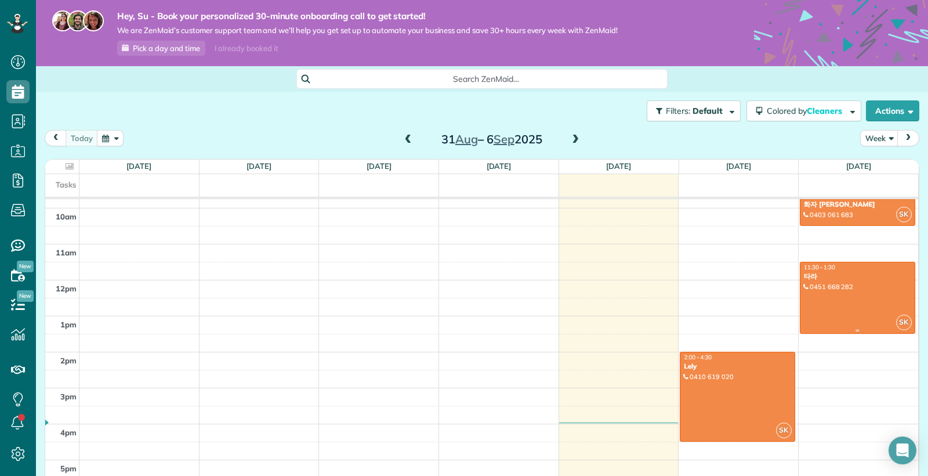
click at [849, 300] on div at bounding box center [857, 297] width 114 height 71
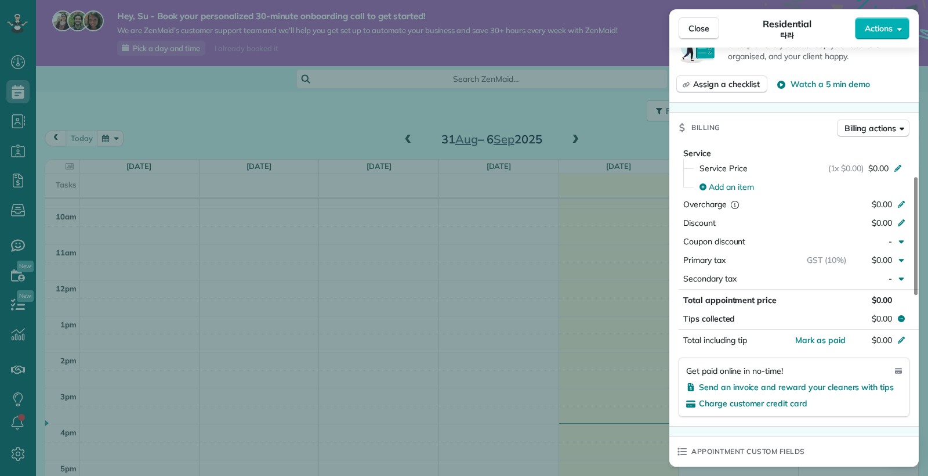
scroll to position [455, 0]
click at [904, 173] on div "(1x $0.00) $0.00" at bounding box center [867, 168] width 78 height 12
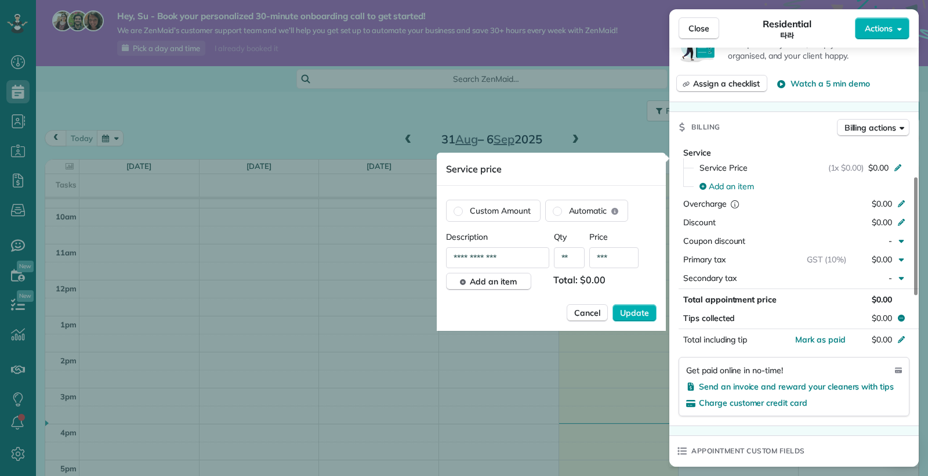
click at [618, 257] on input "***" at bounding box center [613, 257] width 49 height 21
type input "*****"
click at [627, 310] on span "Update" at bounding box center [634, 313] width 29 height 12
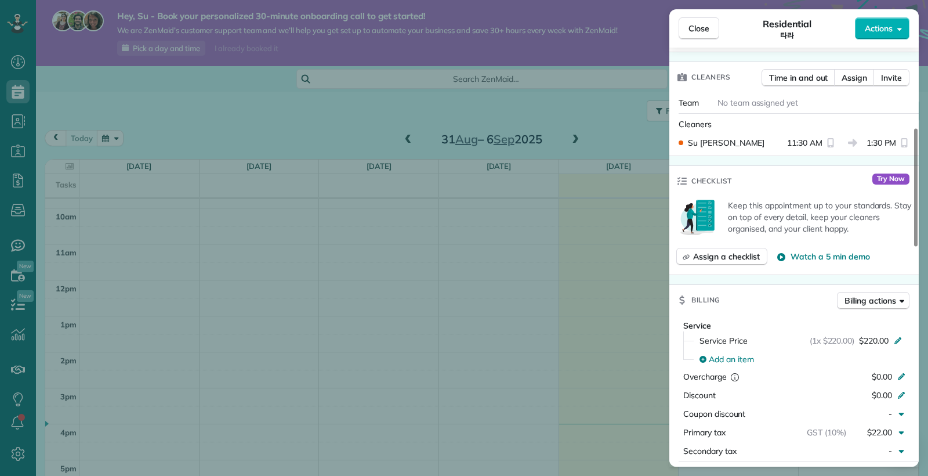
scroll to position [282, 0]
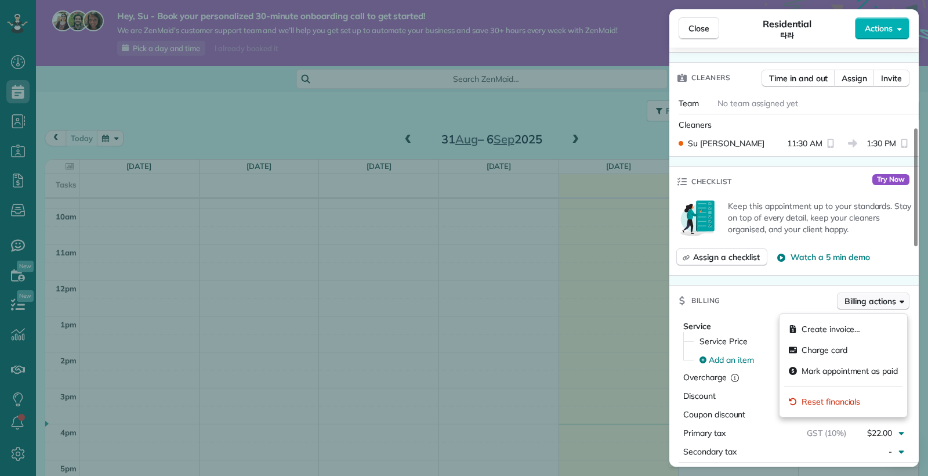
click at [868, 306] on span "Billing actions" at bounding box center [870, 301] width 52 height 12
click at [844, 325] on span "Create invoice…" at bounding box center [831, 329] width 59 height 12
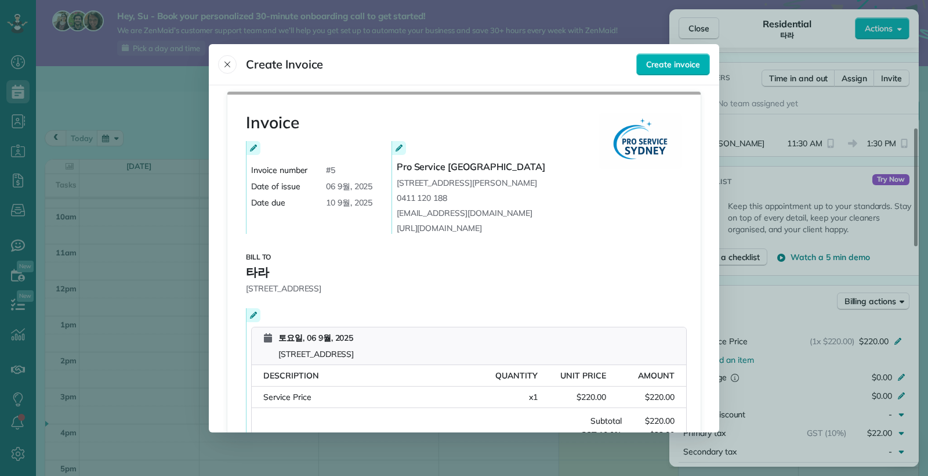
scroll to position [0, 0]
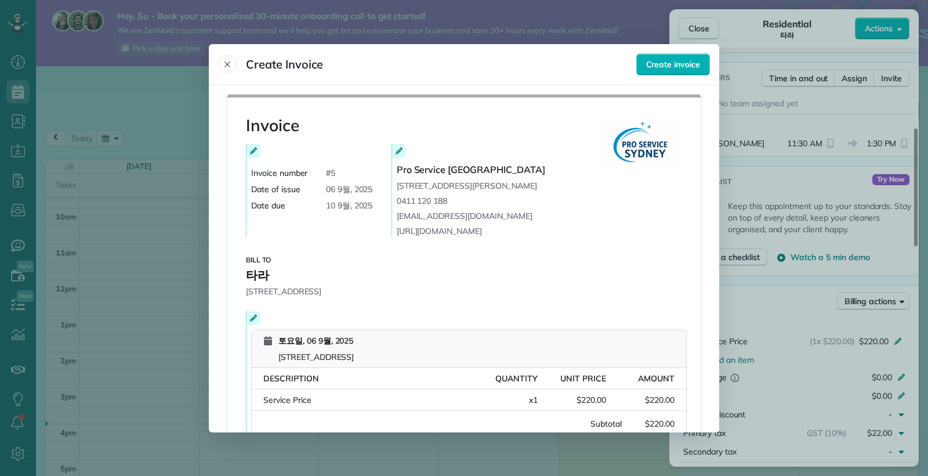
click at [252, 149] on icon at bounding box center [253, 150] width 7 height 7
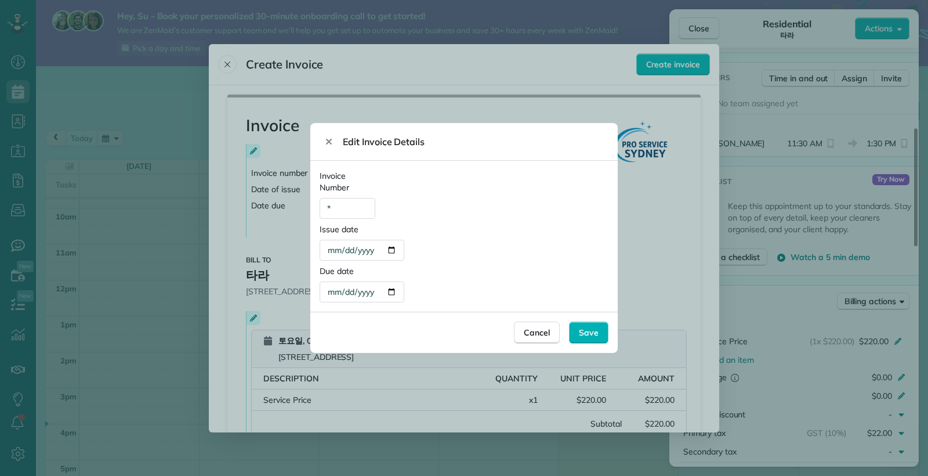
click at [376, 253] on div "**********" at bounding box center [362, 250] width 85 height 21
type div "**********"
click at [468, 240] on div "**********" at bounding box center [464, 241] width 289 height 37
click at [372, 293] on div "**********" at bounding box center [362, 291] width 85 height 21
type div "**********"
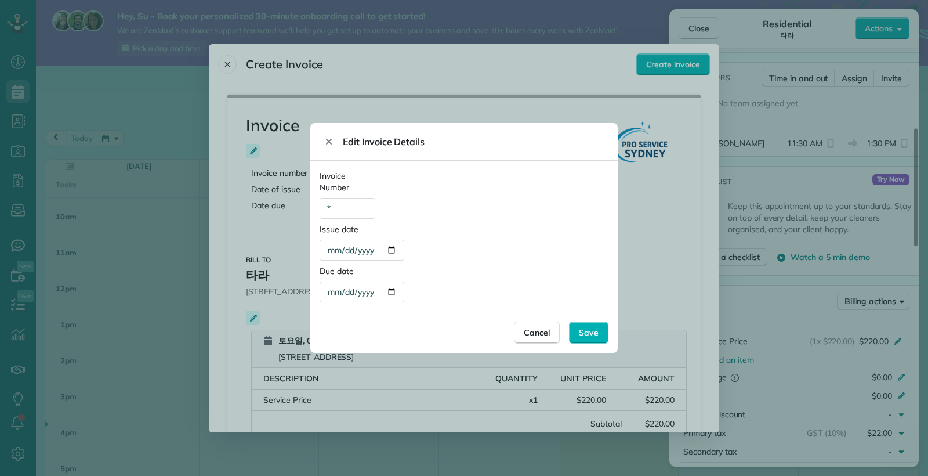
click at [492, 264] on div "**********" at bounding box center [463, 236] width 307 height 151
click at [590, 332] on span "Save" at bounding box center [589, 333] width 20 height 12
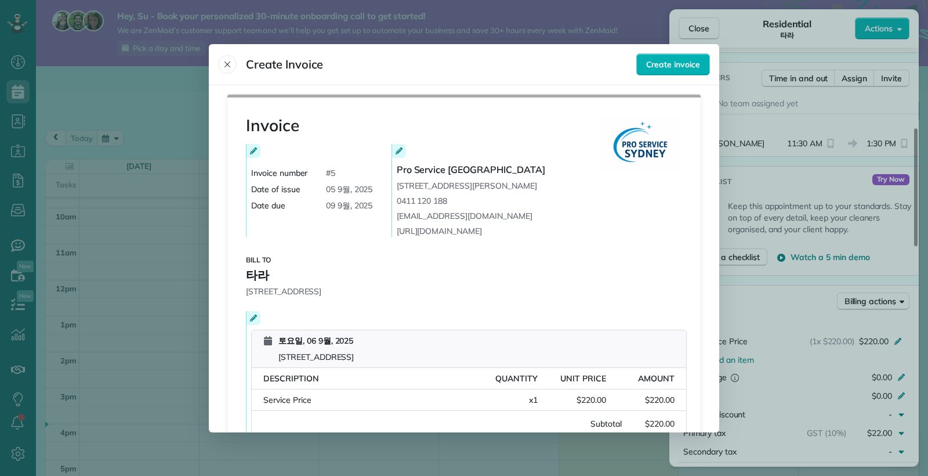
scroll to position [25, 0]
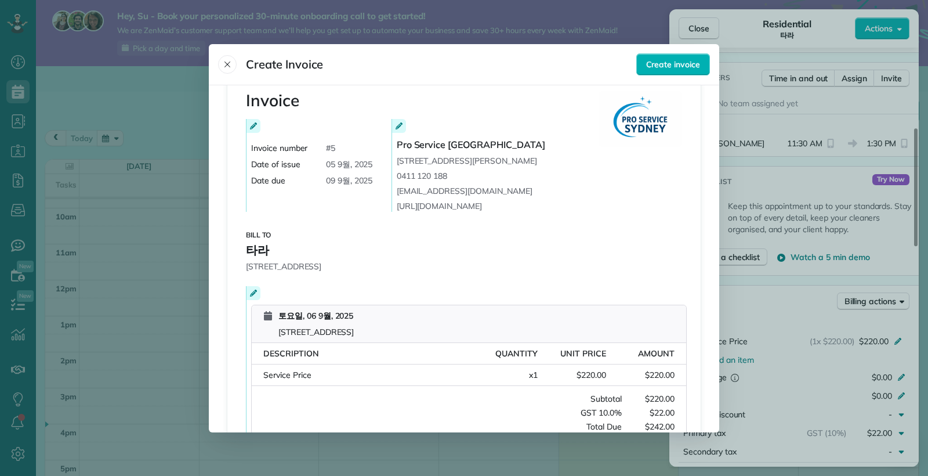
click at [250, 292] on icon at bounding box center [253, 292] width 7 height 7
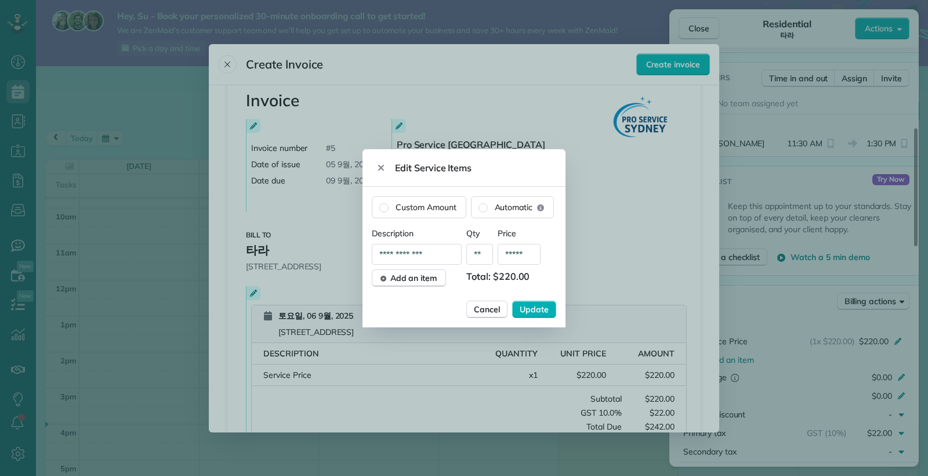
click at [440, 252] on input "**********" at bounding box center [417, 254] width 90 height 21
type input "**********"
click at [537, 310] on span "Update" at bounding box center [534, 309] width 29 height 12
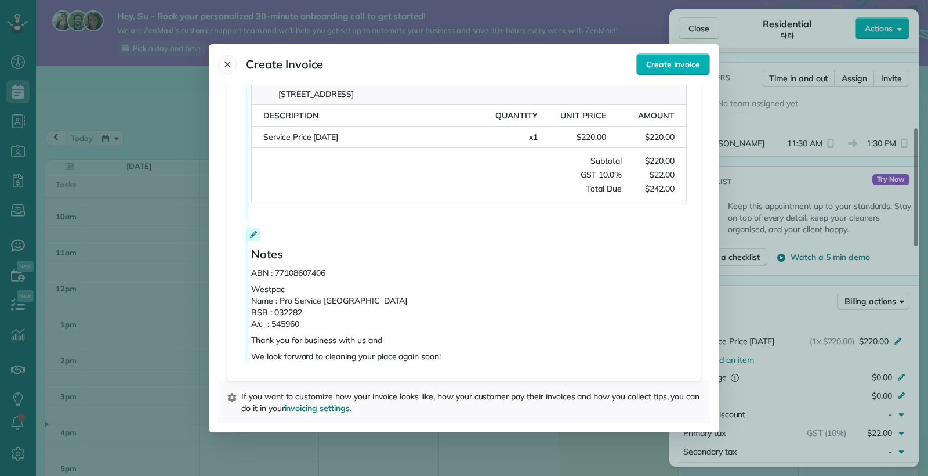
scroll to position [299, 0]
click at [668, 64] on span "Create invoice" at bounding box center [673, 65] width 54 height 12
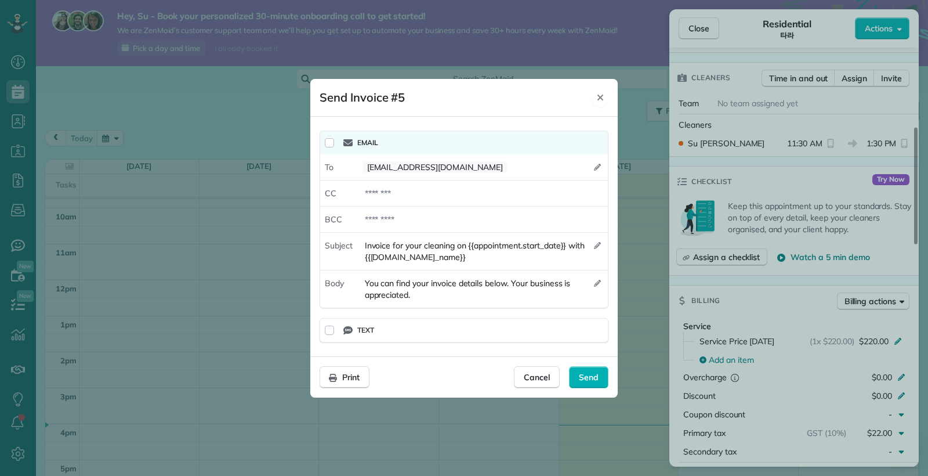
click at [599, 96] on icon "Close" at bounding box center [600, 97] width 9 height 9
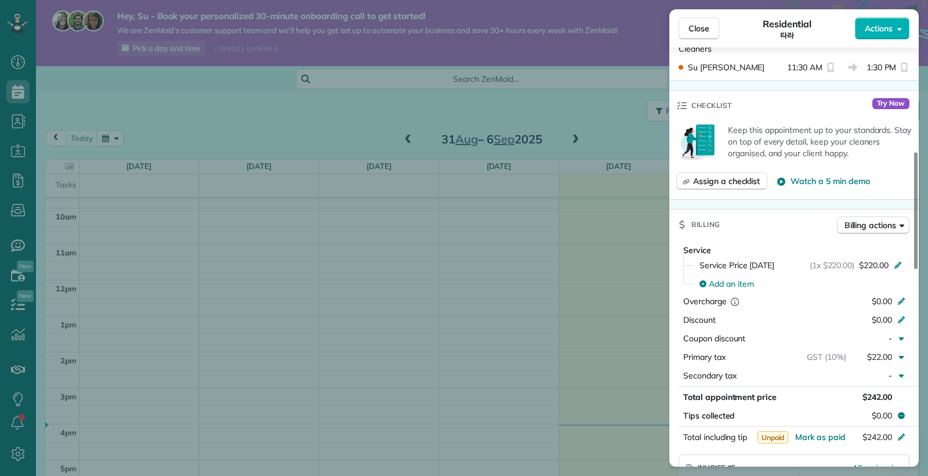
scroll to position [381, 0]
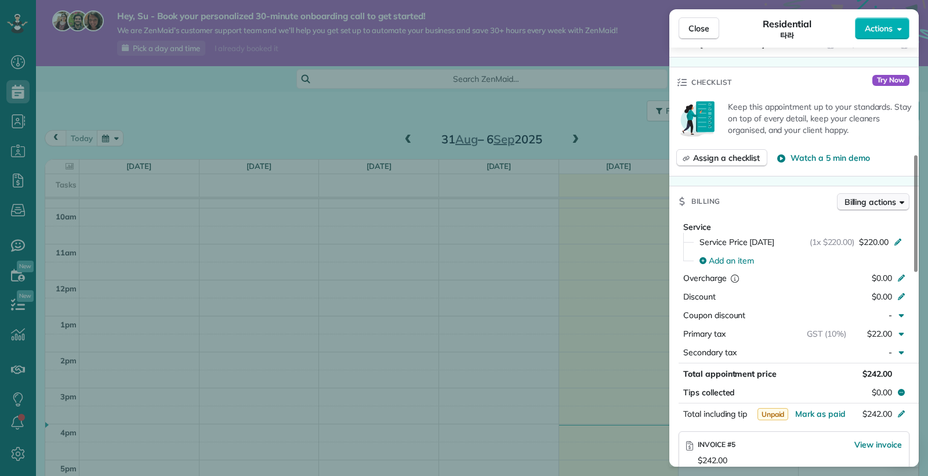
click at [886, 206] on span "Billing actions" at bounding box center [870, 202] width 52 height 12
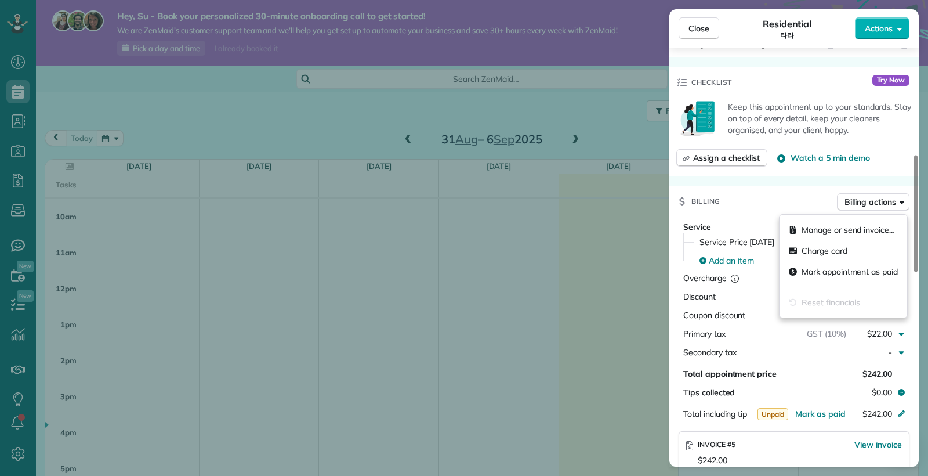
click at [772, 200] on div "Billing Billing actions" at bounding box center [793, 201] width 249 height 30
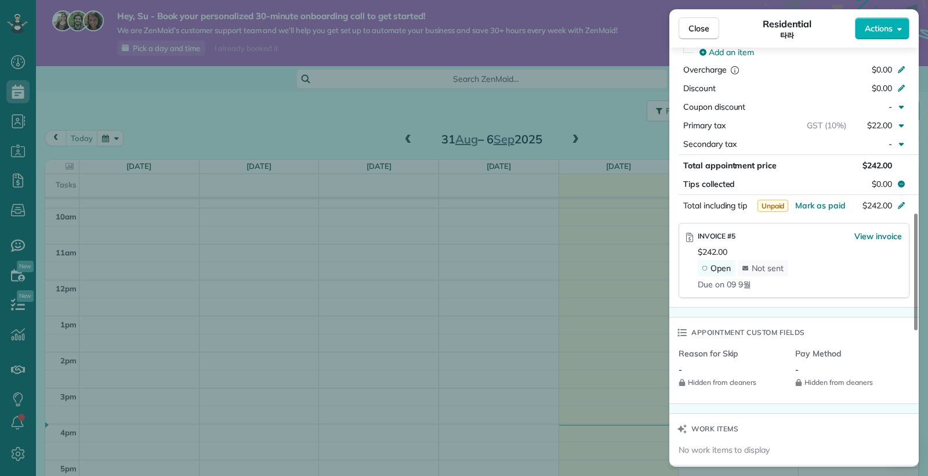
scroll to position [590, 0]
click at [873, 241] on span "View invoice" at bounding box center [878, 236] width 48 height 12
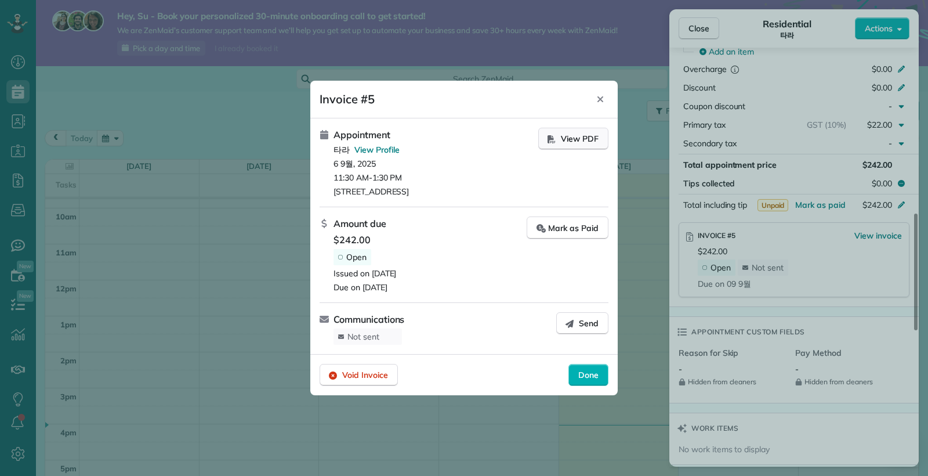
click at [567, 140] on span "View PDF" at bounding box center [580, 139] width 38 height 12
click at [587, 380] on span "Done" at bounding box center [588, 375] width 20 height 12
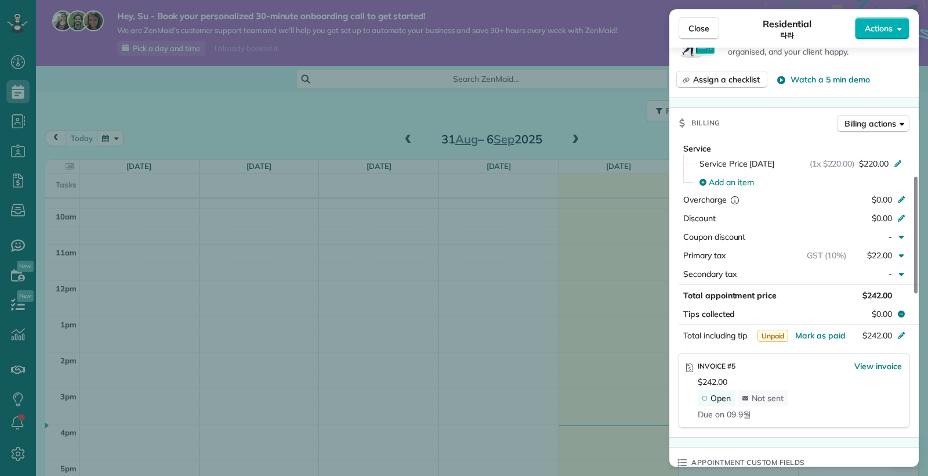
scroll to position [457, 0]
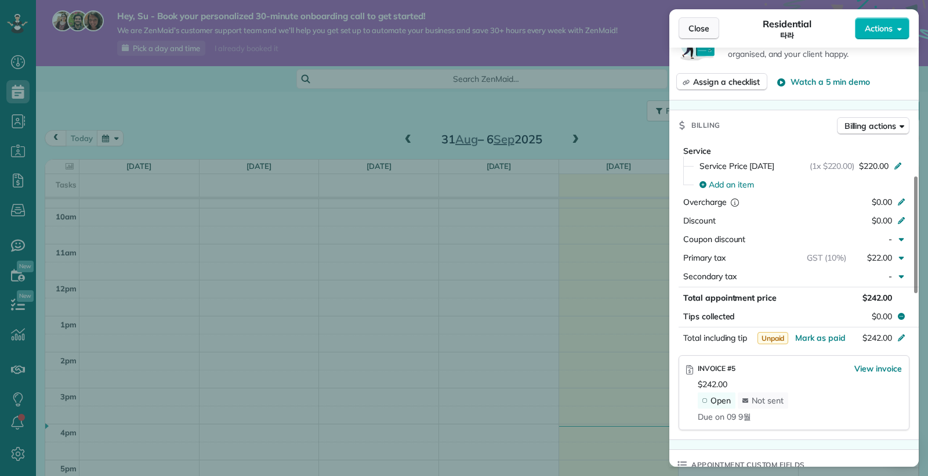
click at [701, 30] on span "Close" at bounding box center [698, 29] width 21 height 12
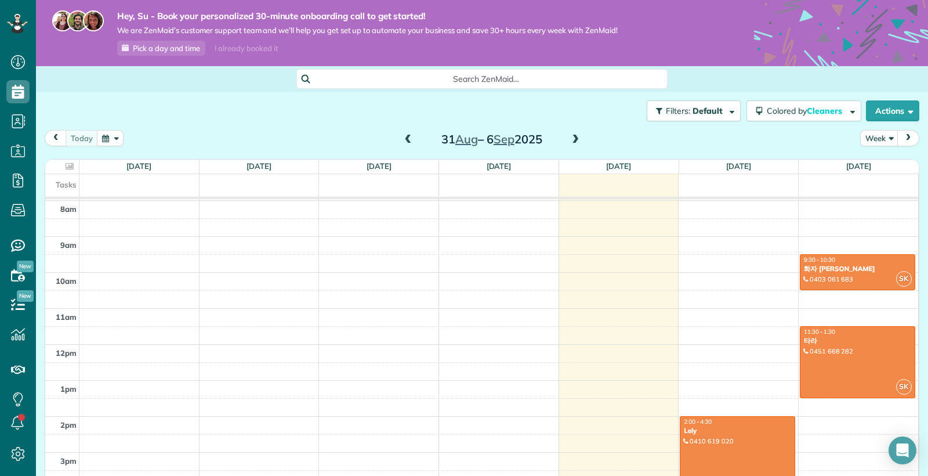
scroll to position [271, 0]
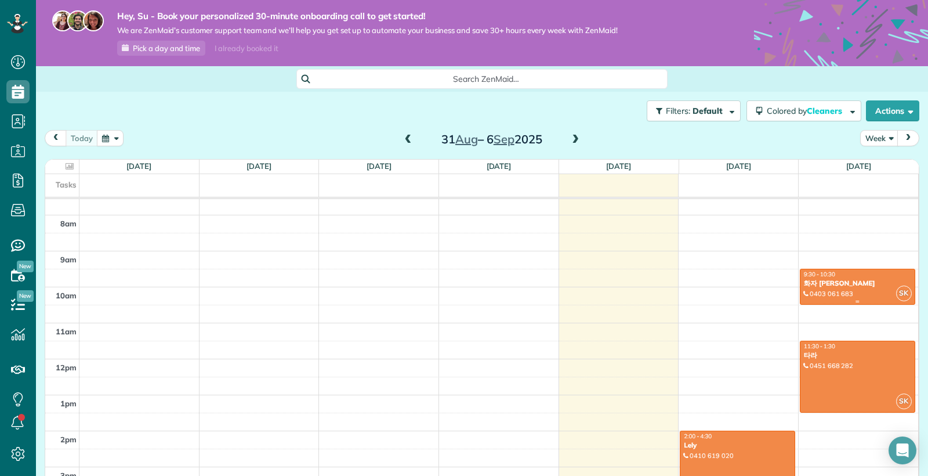
click at [838, 287] on div "화자 [PERSON_NAME]" at bounding box center [857, 283] width 108 height 8
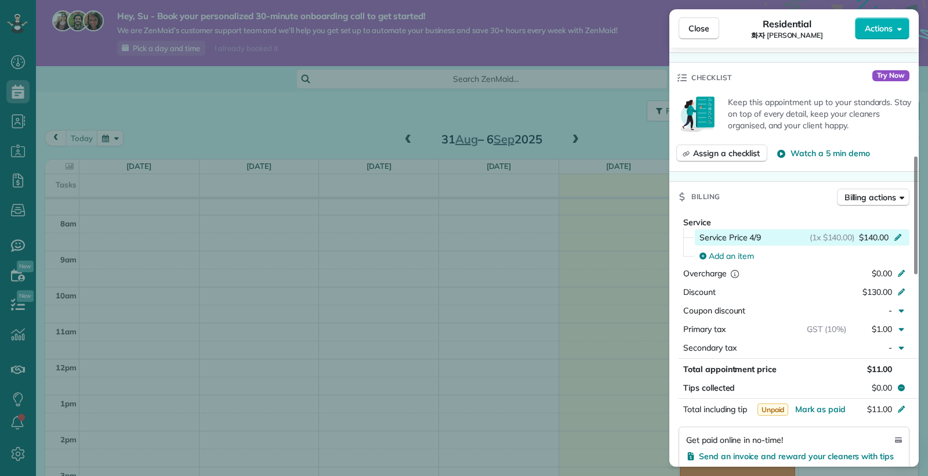
scroll to position [387, 0]
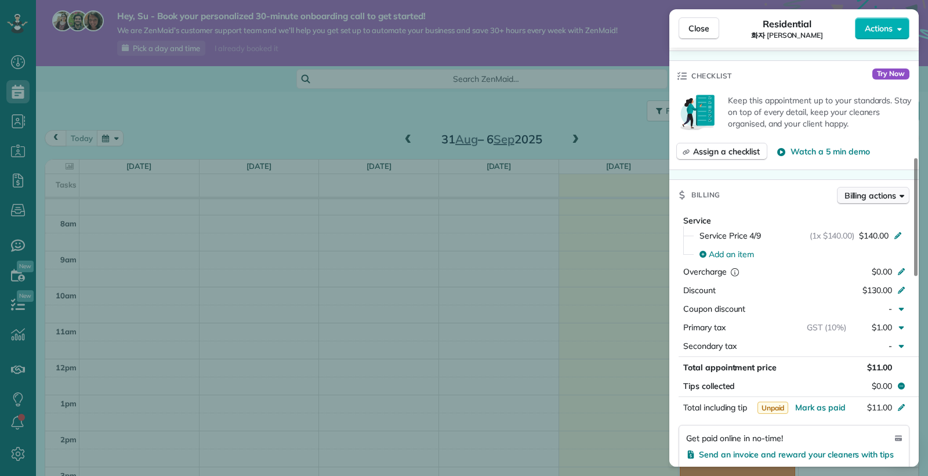
click at [890, 197] on span "Billing actions" at bounding box center [870, 196] width 52 height 12
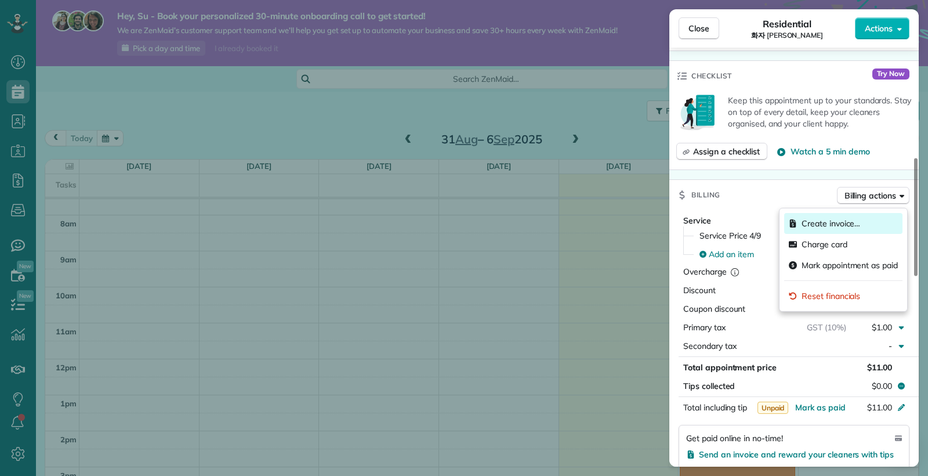
click at [840, 224] on span "Create invoice…" at bounding box center [831, 224] width 59 height 12
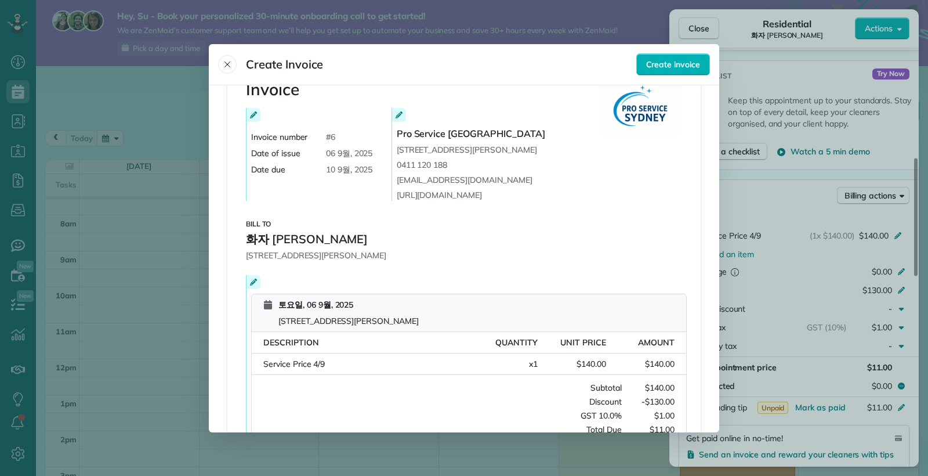
scroll to position [0, 0]
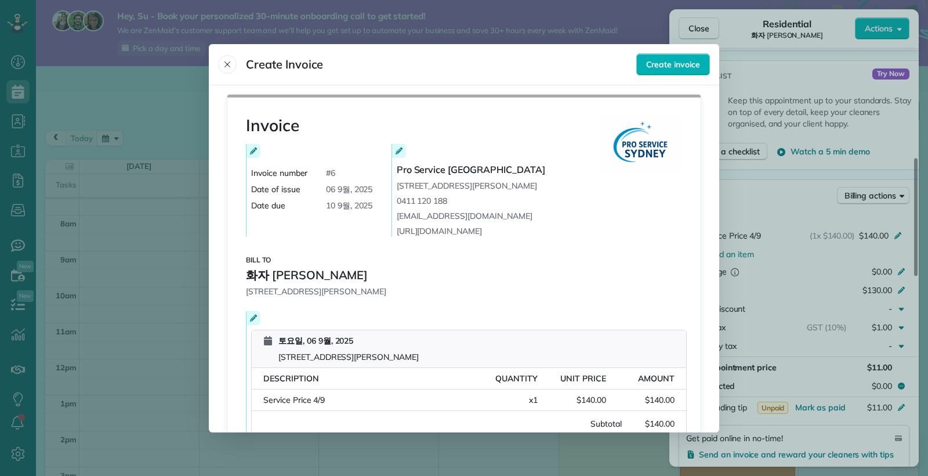
click at [251, 150] on icon at bounding box center [253, 150] width 7 height 7
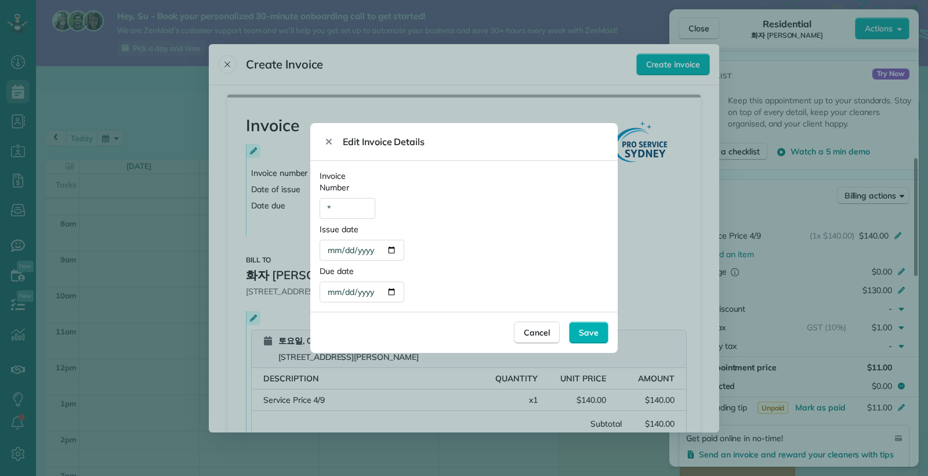
click at [375, 253] on div "**********" at bounding box center [362, 250] width 85 height 21
type div "**********"
click at [478, 257] on div "**********" at bounding box center [464, 241] width 289 height 37
click at [373, 294] on div "**********" at bounding box center [362, 291] width 85 height 21
type div "**********"
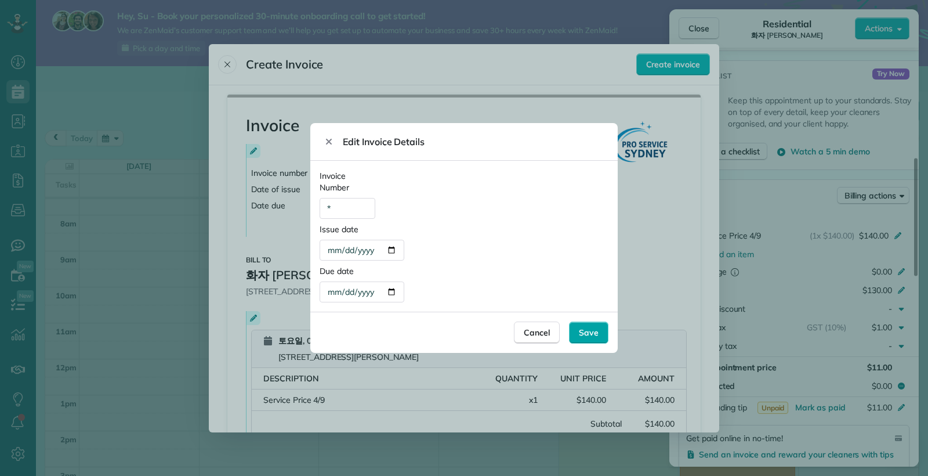
click at [585, 329] on span "Save" at bounding box center [589, 333] width 20 height 12
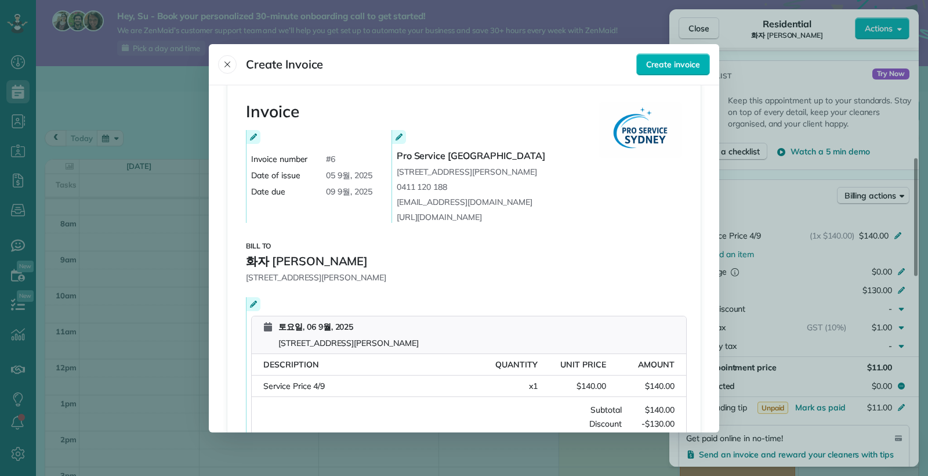
scroll to position [66, 0]
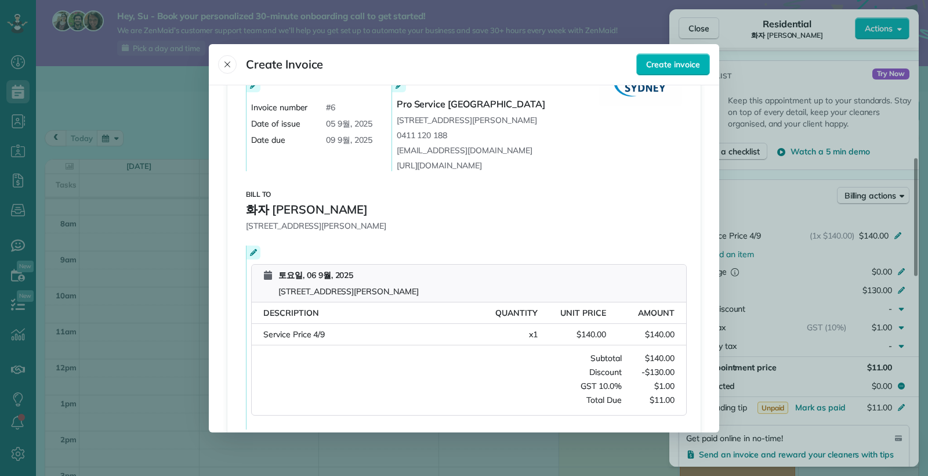
click at [253, 251] on icon at bounding box center [253, 252] width 7 height 7
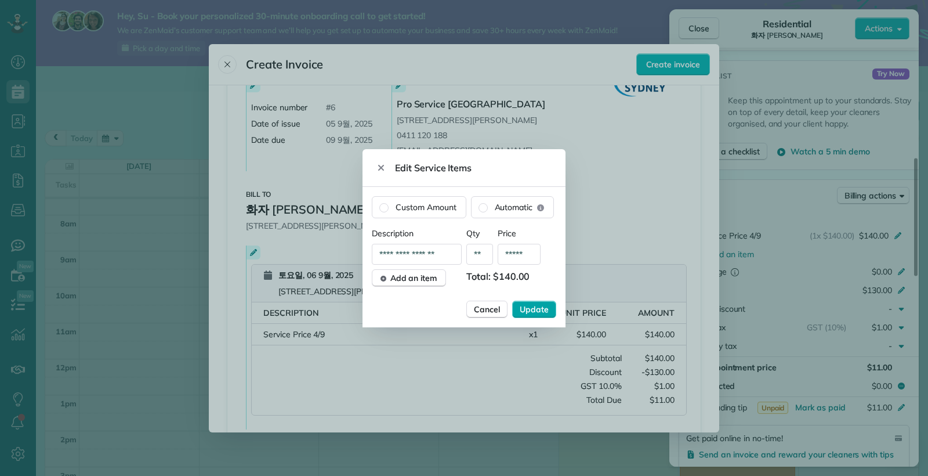
click at [538, 306] on span "Update" at bounding box center [534, 309] width 29 height 12
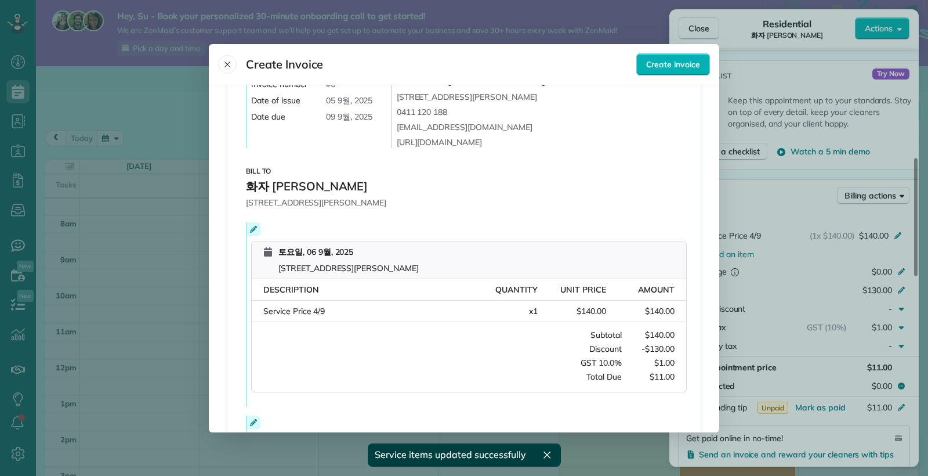
scroll to position [205, 0]
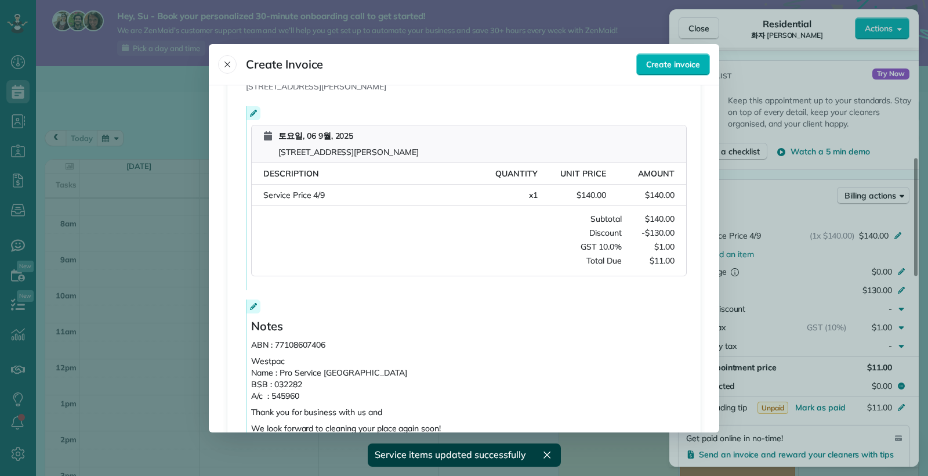
click at [560, 318] on div "Notes ABN : 77108607406 Westpac Name : Pro Service Sydney BSB : 032282 A/c : 54…" at bounding box center [464, 366] width 436 height 135
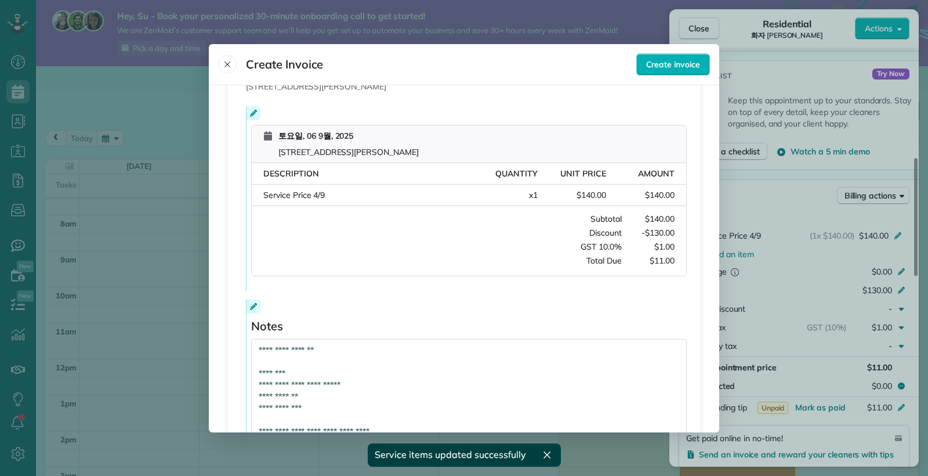
click at [470, 244] on span "GST 10.0%" at bounding box center [437, 247] width 370 height 12
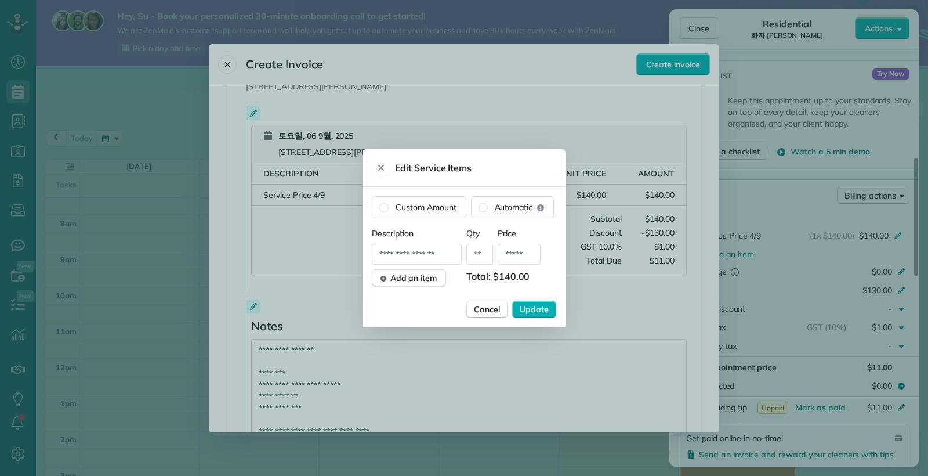
click at [383, 165] on icon "Close" at bounding box center [381, 167] width 6 height 6
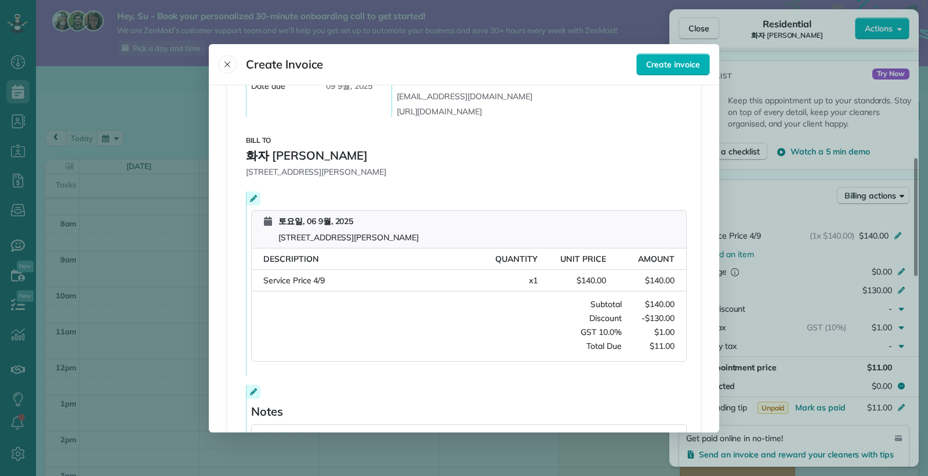
scroll to position [115, 0]
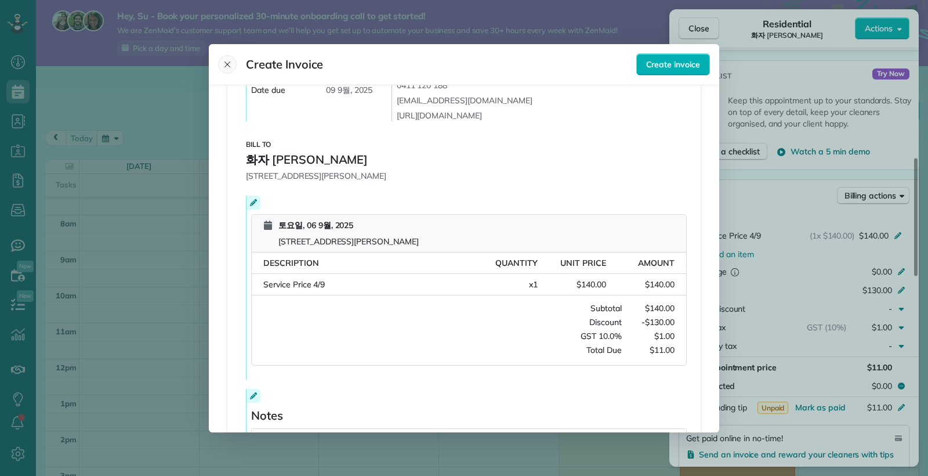
click at [226, 65] on icon "Close" at bounding box center [227, 64] width 9 height 9
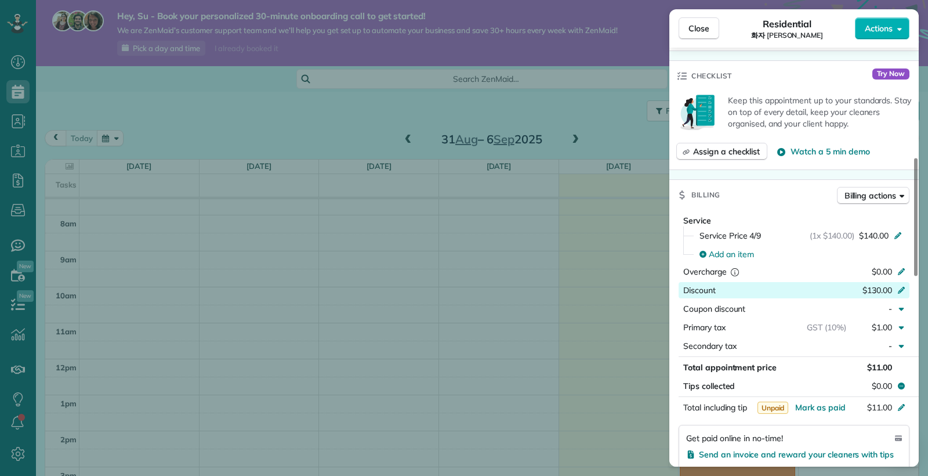
click at [903, 290] on icon at bounding box center [901, 288] width 9 height 9
click at [880, 295] on input "*******" at bounding box center [873, 290] width 49 height 16
type input "****"
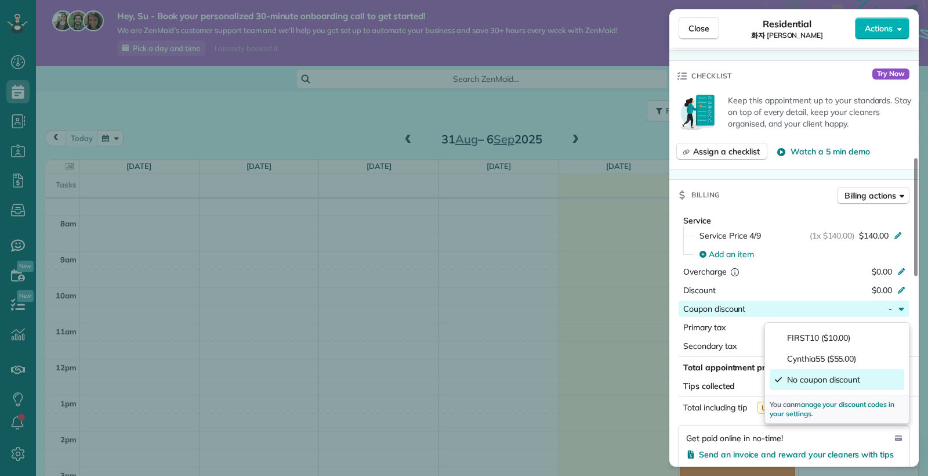
click at [806, 384] on span "No coupon discount" at bounding box center [823, 380] width 73 height 12
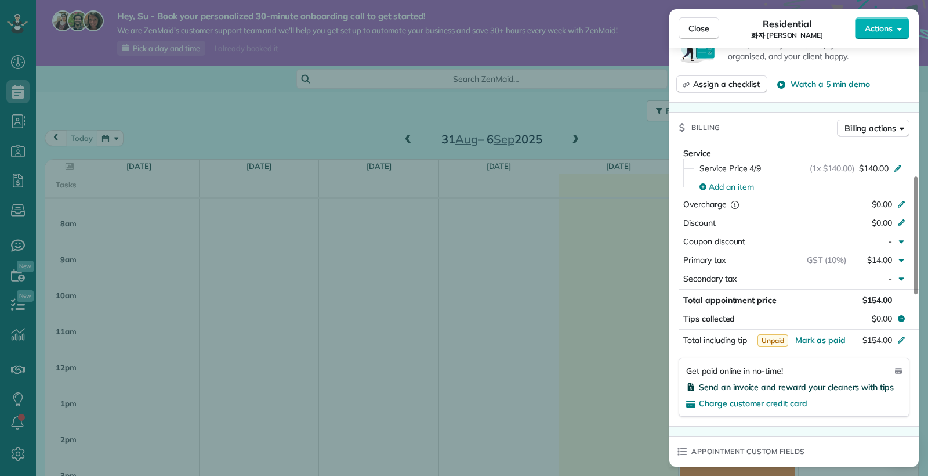
scroll to position [445, 0]
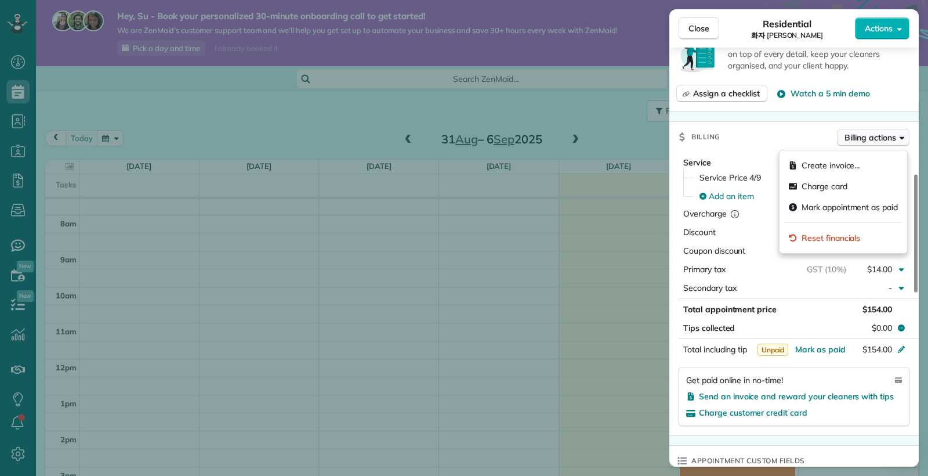
click at [880, 143] on span "Billing actions" at bounding box center [870, 138] width 52 height 12
click at [841, 163] on span "Create invoice…" at bounding box center [831, 166] width 59 height 12
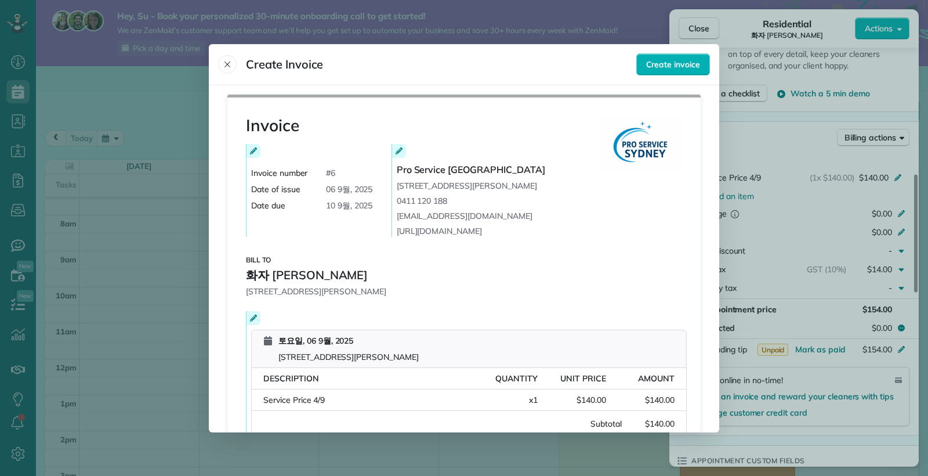
click at [252, 153] on icon at bounding box center [253, 150] width 7 height 7
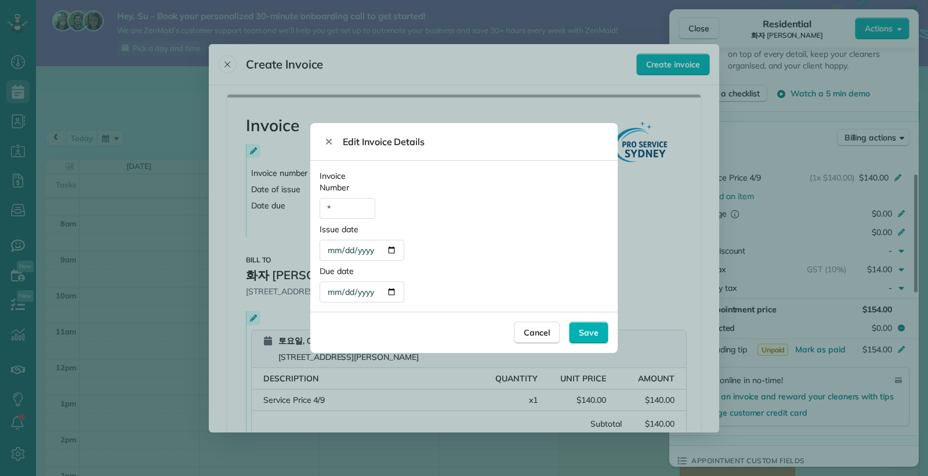
click at [370, 249] on div "**********" at bounding box center [362, 250] width 85 height 21
type div "**********"
click at [477, 237] on div "**********" at bounding box center [464, 241] width 289 height 37
click at [375, 291] on div "**********" at bounding box center [362, 291] width 85 height 21
type div "**********"
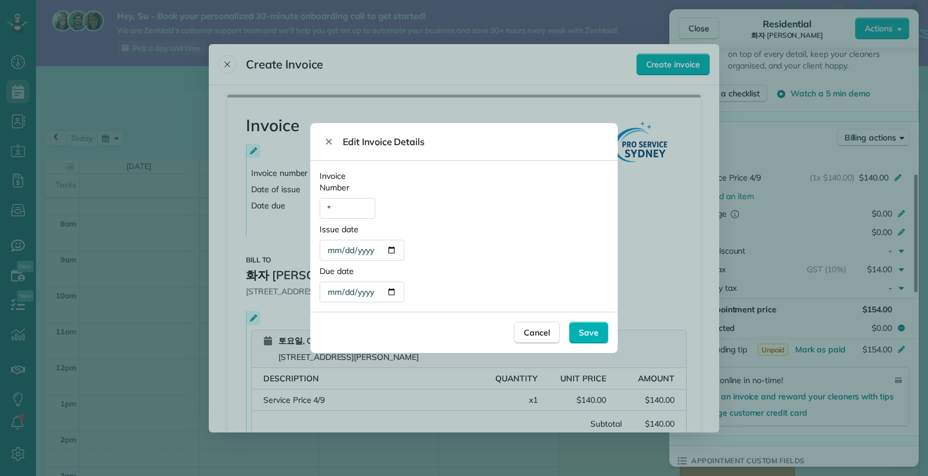
click at [542, 294] on div "**********" at bounding box center [464, 283] width 289 height 37
click at [587, 331] on span "Save" at bounding box center [589, 333] width 20 height 12
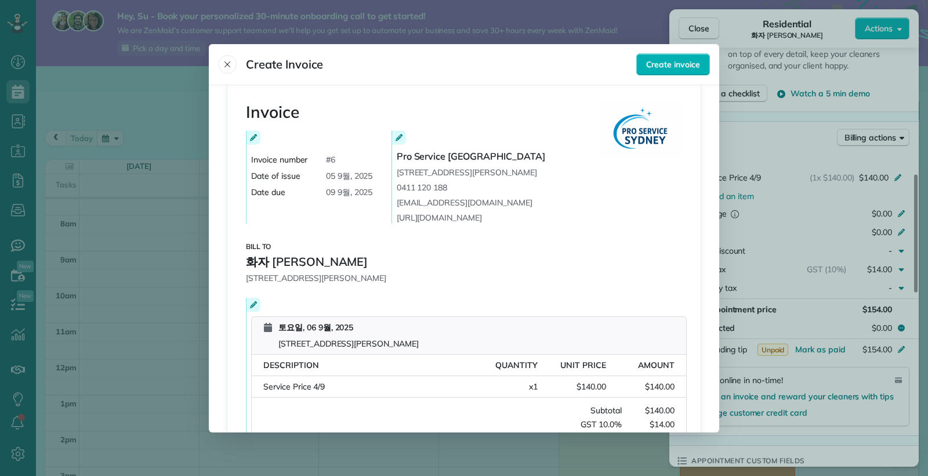
scroll to position [20, 0]
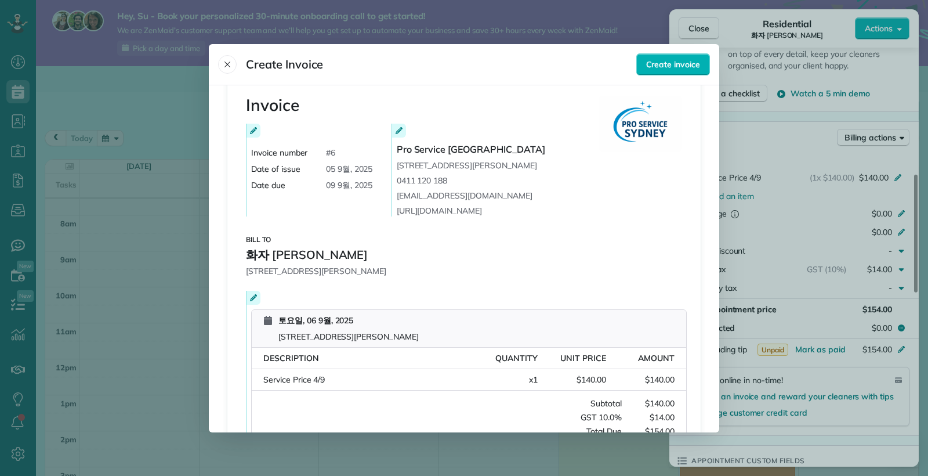
click at [264, 319] on icon at bounding box center [268, 320] width 8 height 9
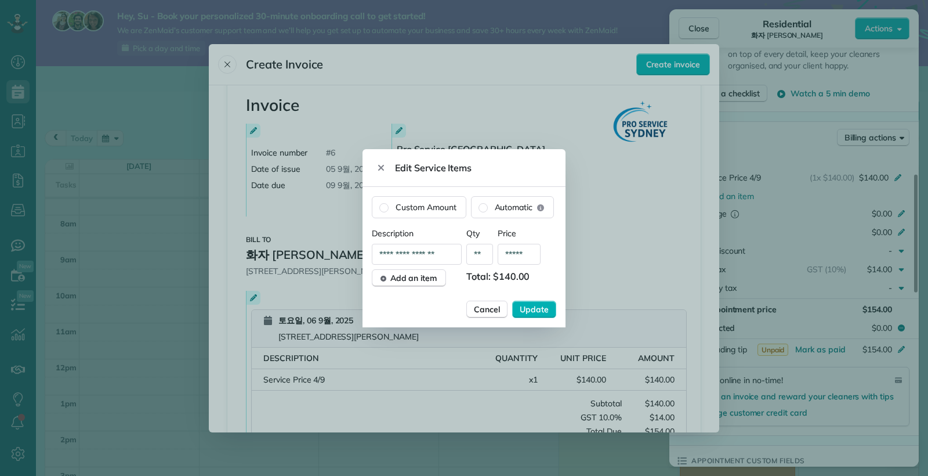
click at [614, 243] on div at bounding box center [464, 238] width 928 height 476
click at [530, 309] on span "Update" at bounding box center [534, 309] width 29 height 12
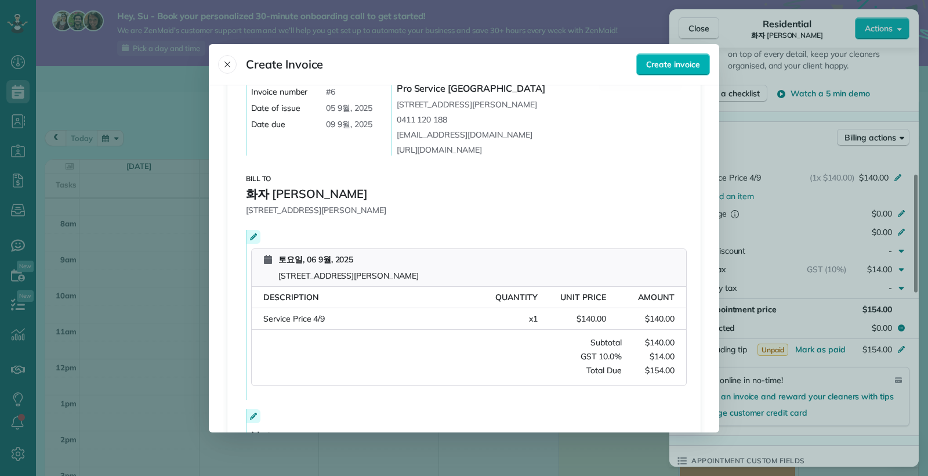
scroll to position [0, 0]
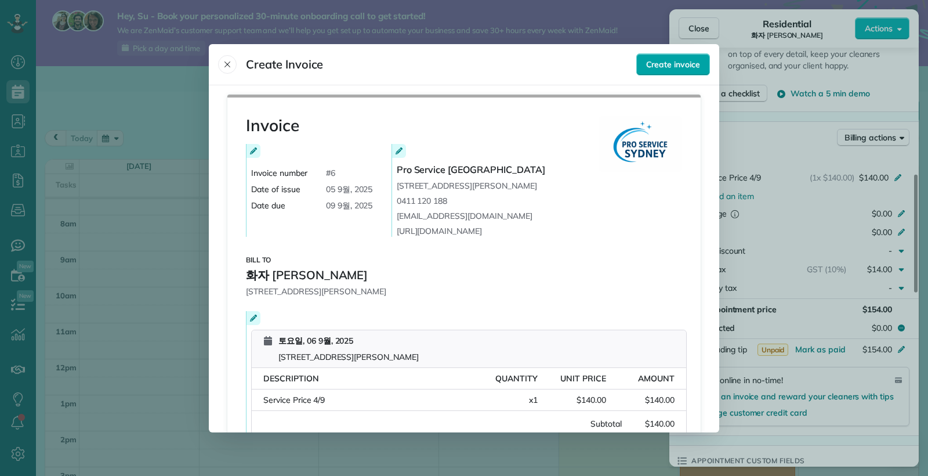
click at [666, 70] on span "Create invoice" at bounding box center [673, 65] width 54 height 12
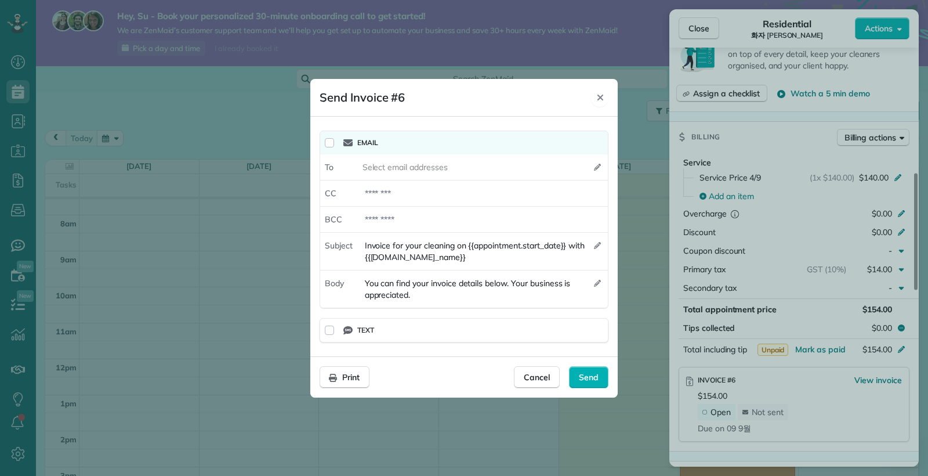
click at [606, 95] on div "Close" at bounding box center [599, 97] width 17 height 19
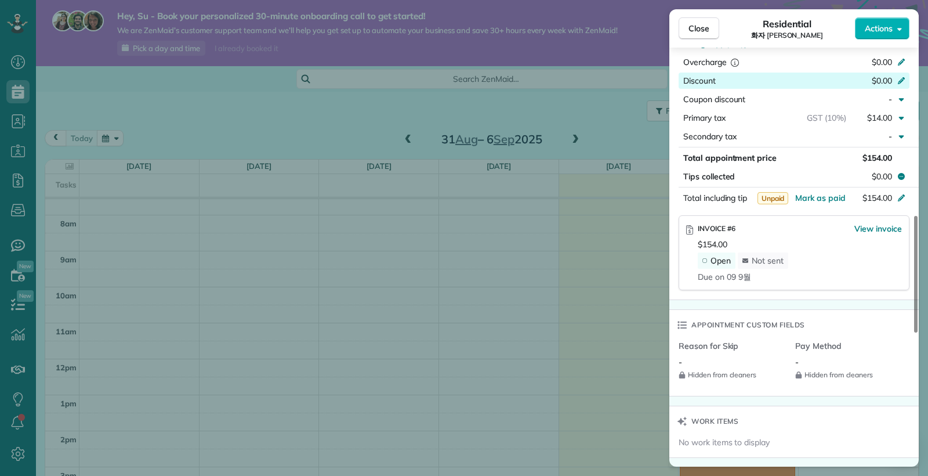
scroll to position [599, 0]
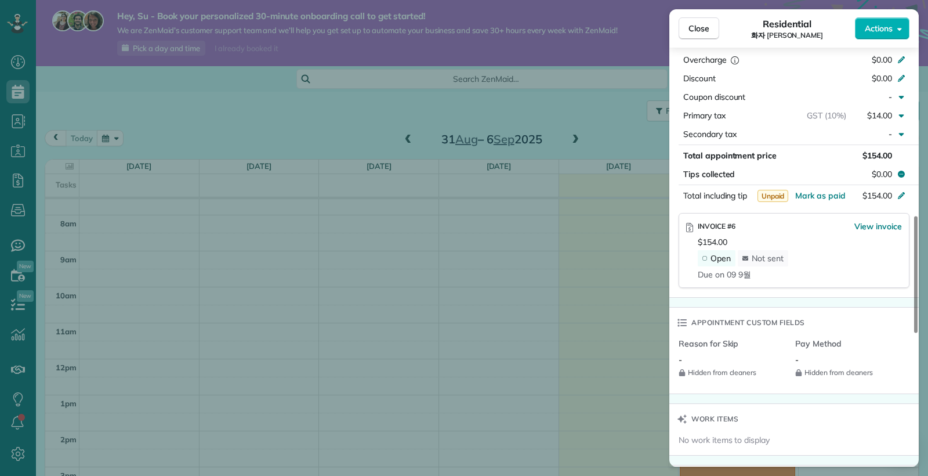
click at [682, 327] on icon at bounding box center [682, 323] width 9 height 8
click at [691, 28] on span "Close" at bounding box center [698, 29] width 21 height 12
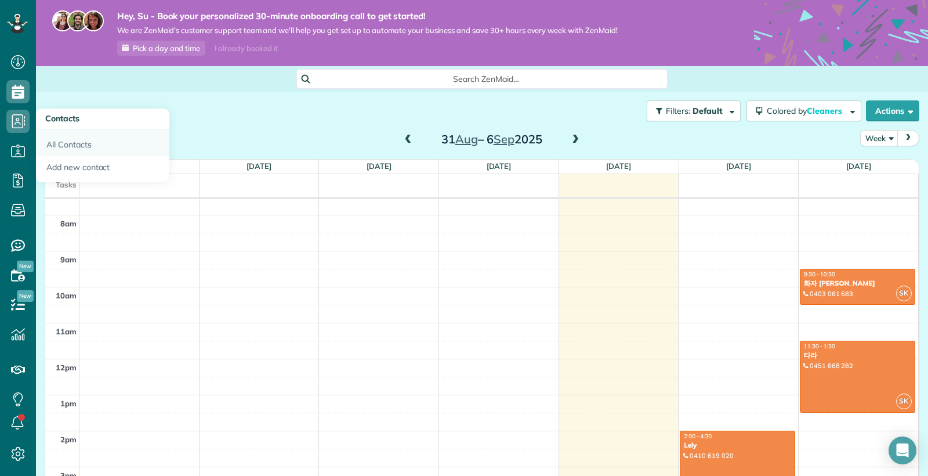
click at [71, 144] on link "All Contacts" at bounding box center [102, 142] width 133 height 27
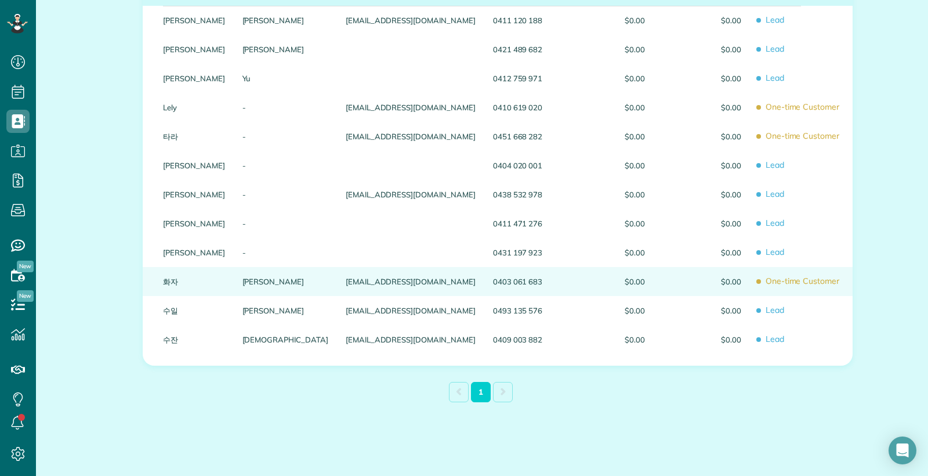
scroll to position [272, 0]
click at [167, 278] on link "화자" at bounding box center [194, 281] width 62 height 8
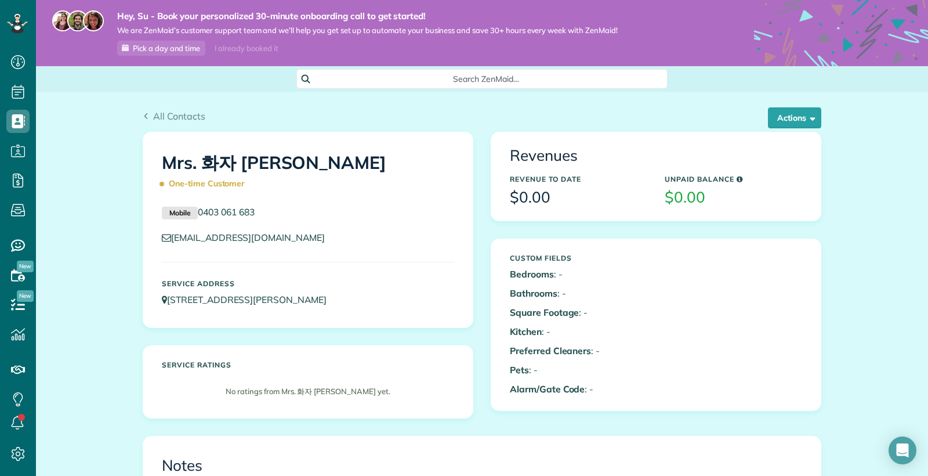
scroll to position [16, 0]
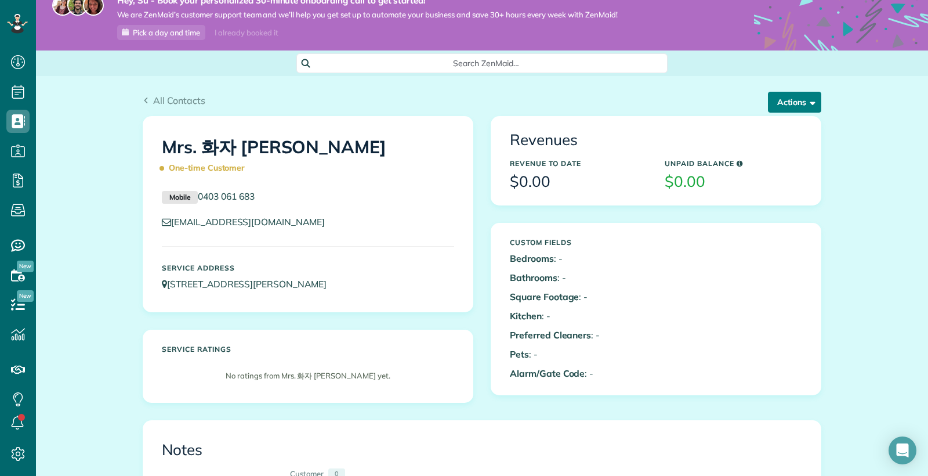
click at [792, 102] on button "Actions" at bounding box center [794, 102] width 53 height 21
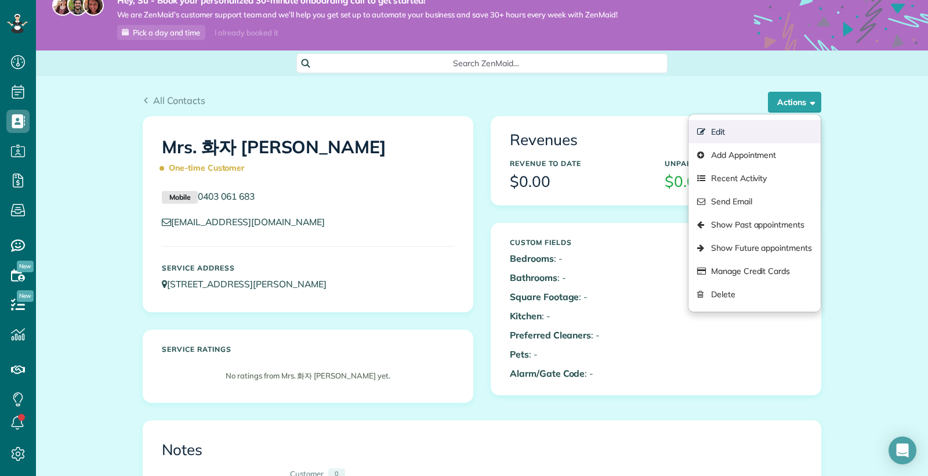
click at [747, 131] on link "Edit" at bounding box center [754, 131] width 132 height 23
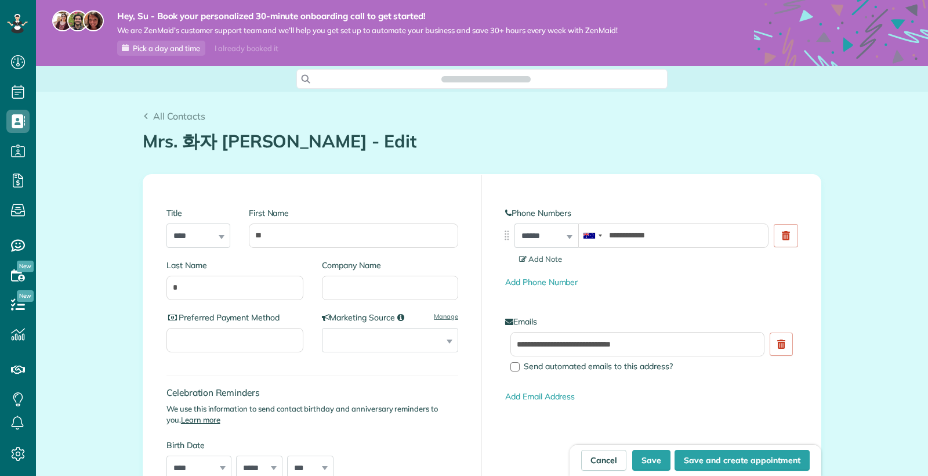
type input "**********"
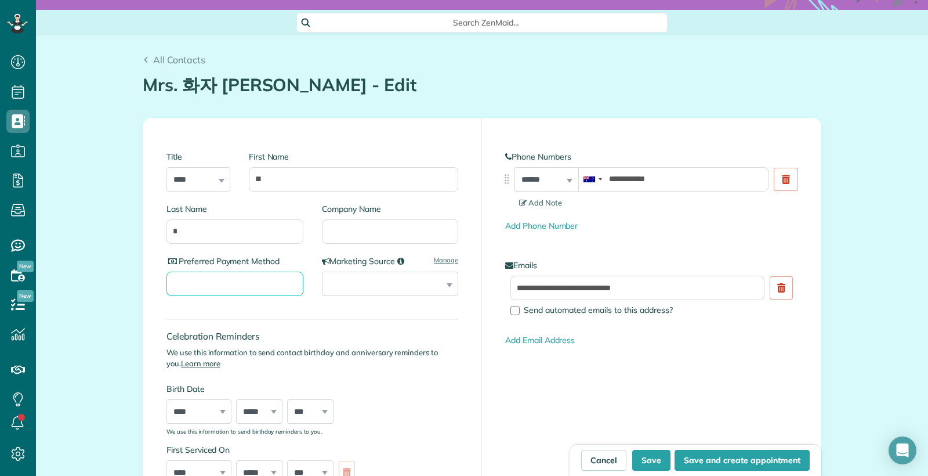
click at [259, 288] on input "Preferred Payment Method" at bounding box center [234, 283] width 137 height 24
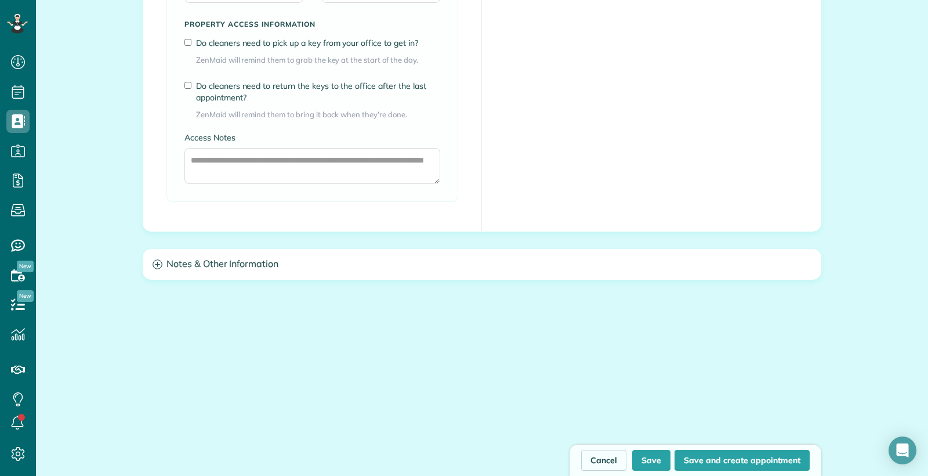
scroll to position [958, 0]
click at [155, 269] on icon at bounding box center [158, 264] width 10 height 10
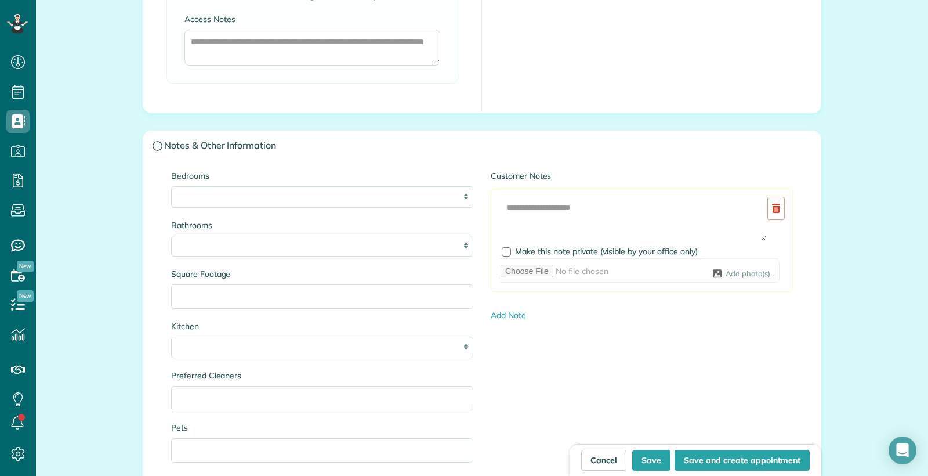
scroll to position [1084, 0]
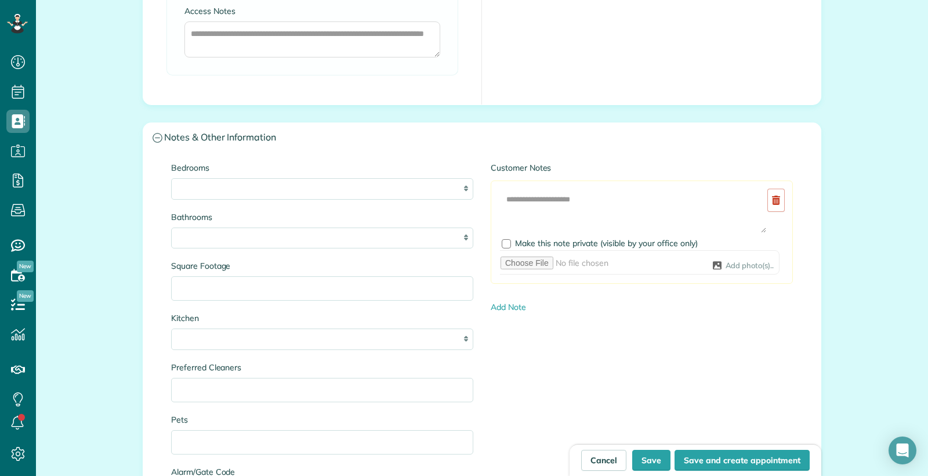
click at [463, 200] on div "* * * * **" at bounding box center [322, 188] width 302 height 21
click at [466, 200] on div "* * * * **" at bounding box center [322, 188] width 302 height 21
select select "*"
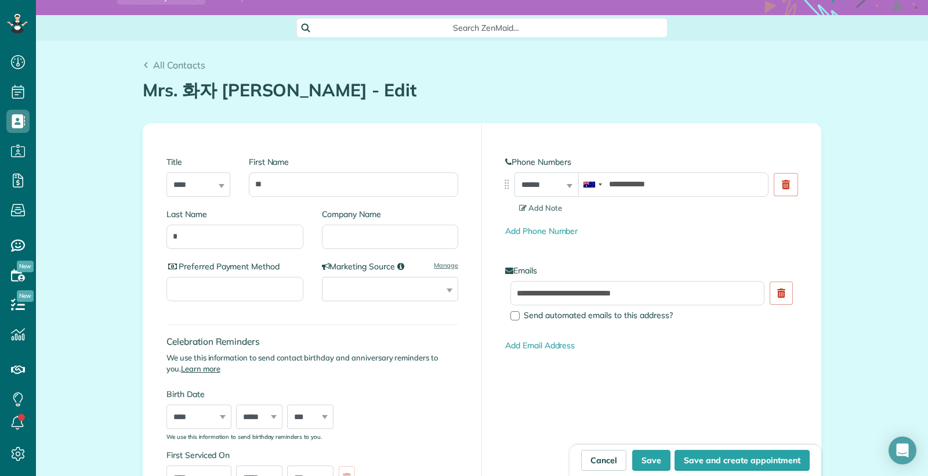
scroll to position [41, 0]
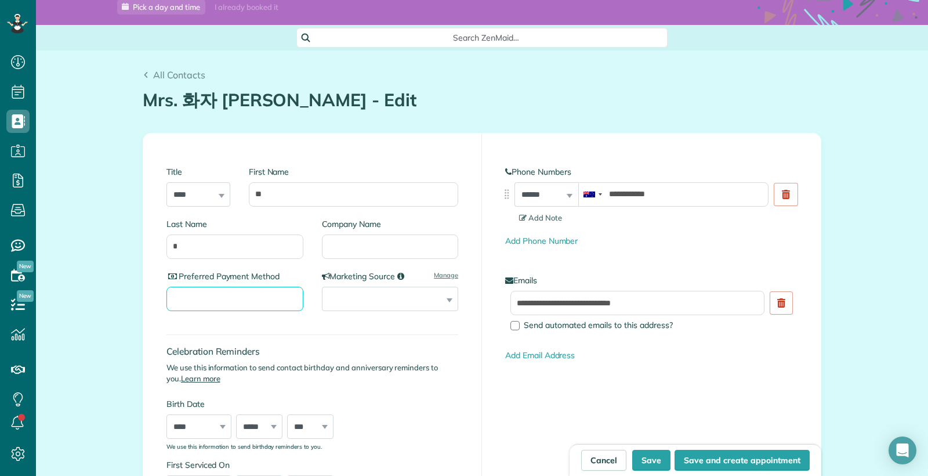
click at [190, 296] on input "Preferred Payment Method" at bounding box center [234, 299] width 137 height 24
click at [171, 274] on icon at bounding box center [172, 276] width 9 height 8
click at [171, 287] on input "Preferred Payment Method" at bounding box center [234, 299] width 137 height 24
click at [192, 299] on input "Preferred Payment Method" at bounding box center [234, 299] width 137 height 24
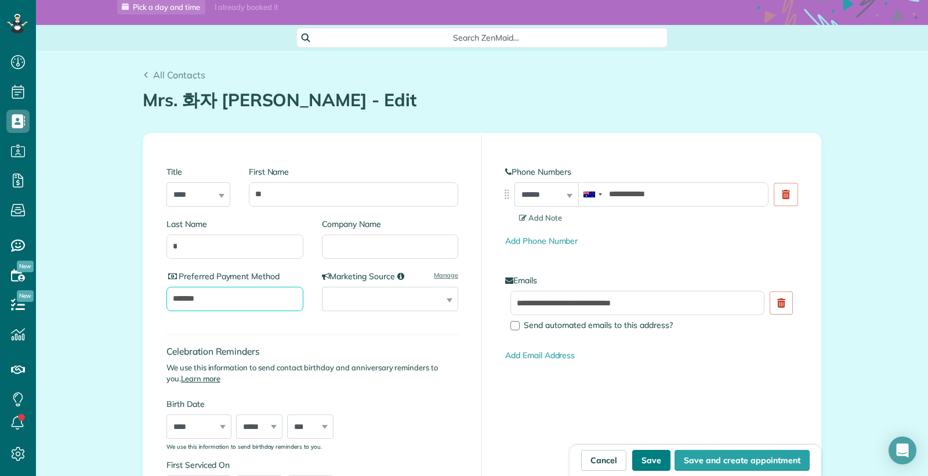
type input "*******"
click at [650, 458] on button "Save" at bounding box center [651, 460] width 38 height 21
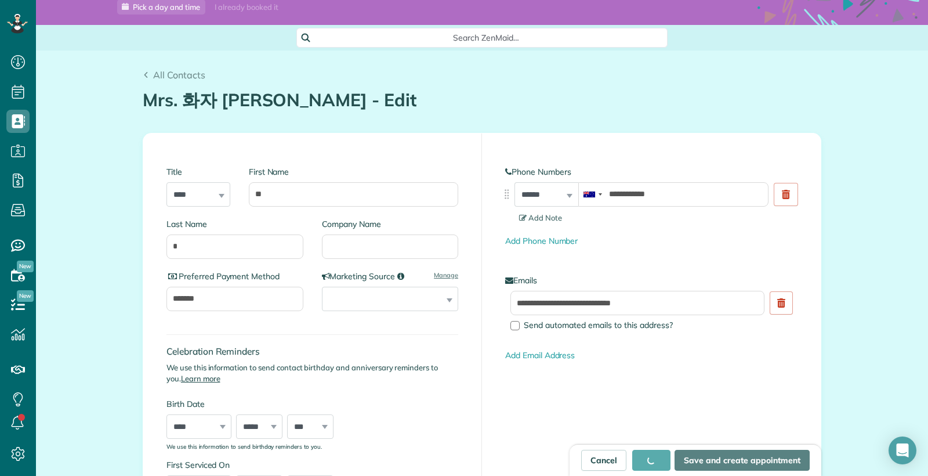
type input "**********"
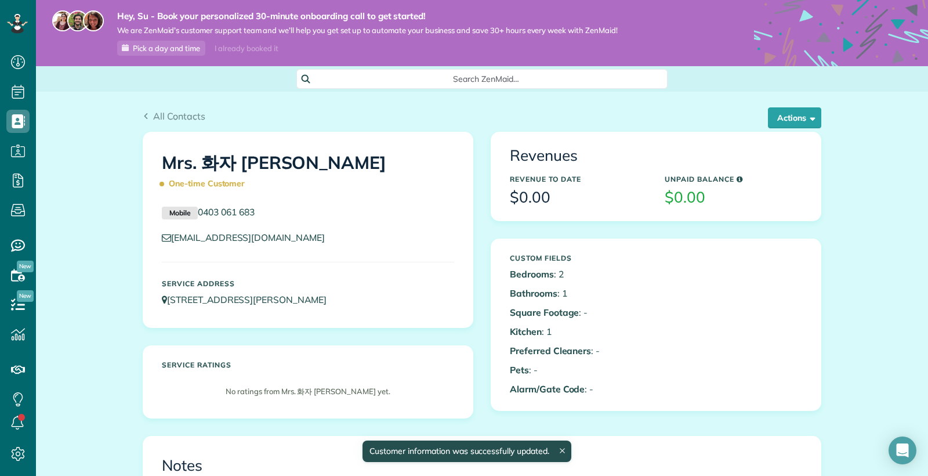
scroll to position [5, 5]
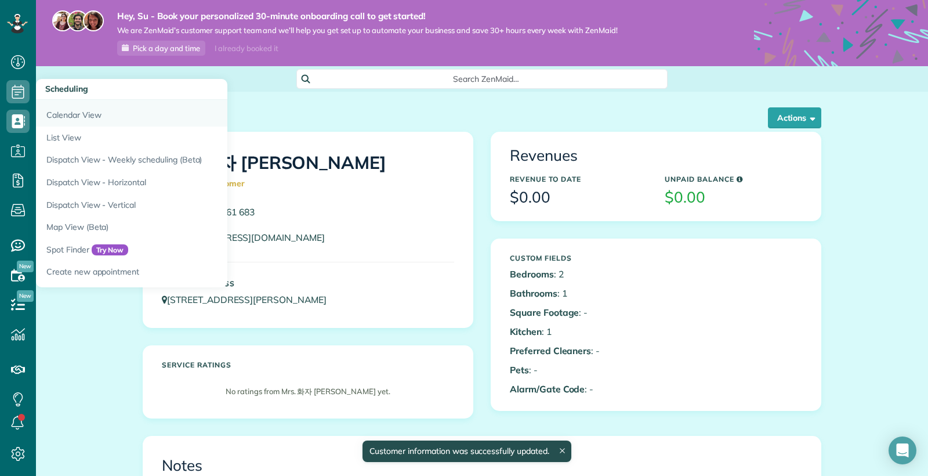
click at [74, 115] on link "Calendar View" at bounding box center [181, 113] width 290 height 27
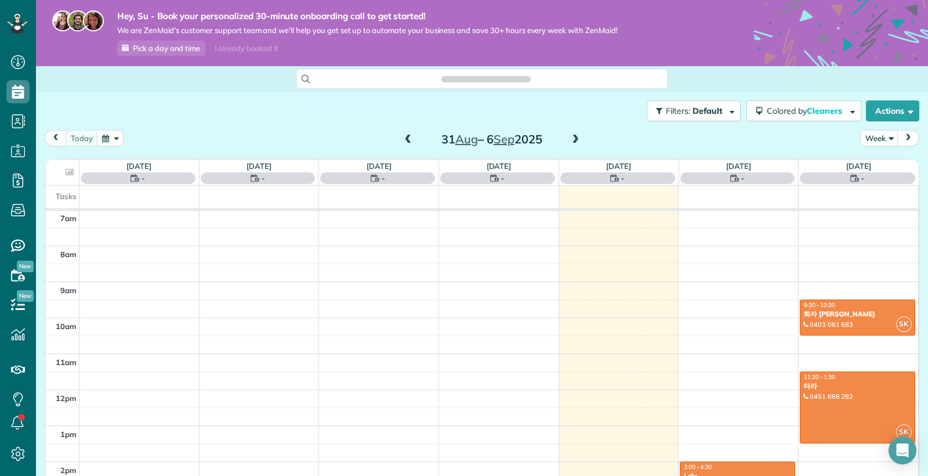
scroll to position [5, 5]
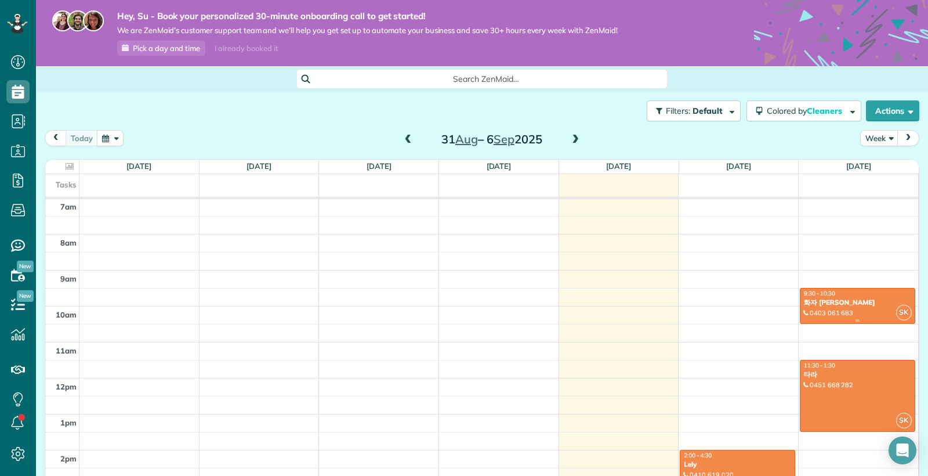
click at [843, 303] on div "9:30 - 10:30 화자 박" at bounding box center [857, 297] width 108 height 17
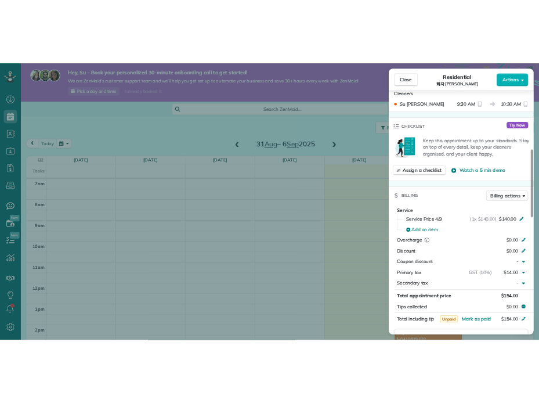
scroll to position [356, 0]
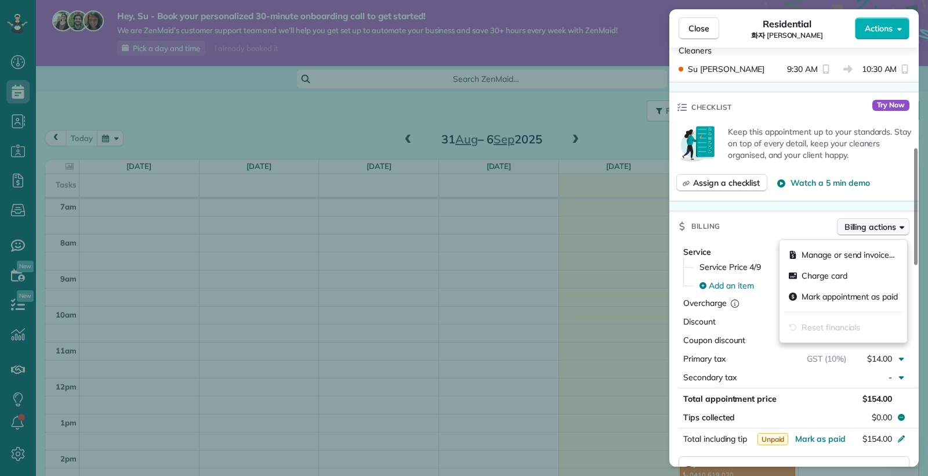
click at [877, 233] on span "Billing actions" at bounding box center [870, 227] width 52 height 12
click at [831, 255] on span "Manage or send invoice…" at bounding box center [848, 255] width 93 height 12
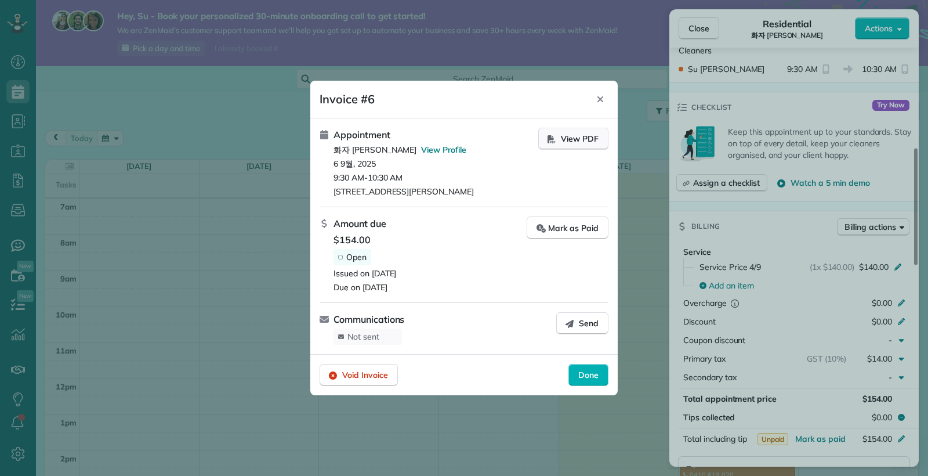
click at [578, 140] on span "View PDF" at bounding box center [580, 139] width 38 height 12
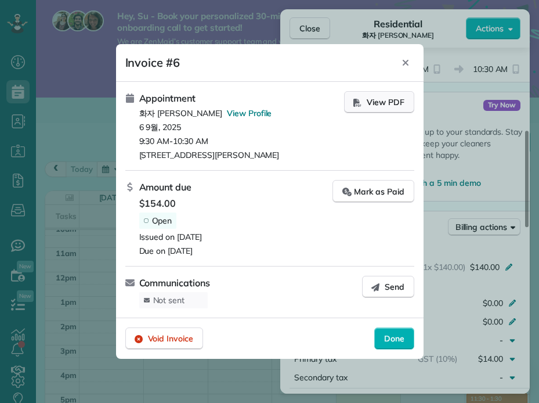
scroll to position [403, 36]
click at [408, 59] on icon "Close" at bounding box center [405, 62] width 9 height 9
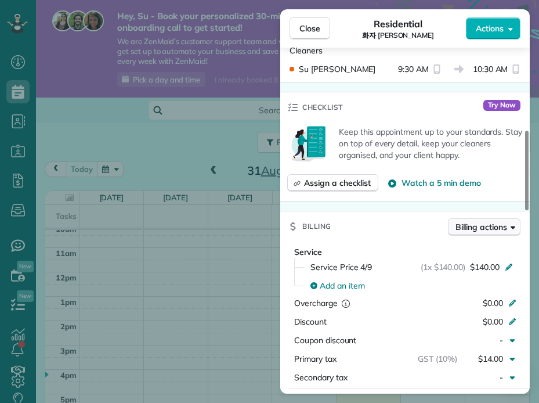
click at [484, 229] on span "Billing actions" at bounding box center [481, 227] width 52 height 12
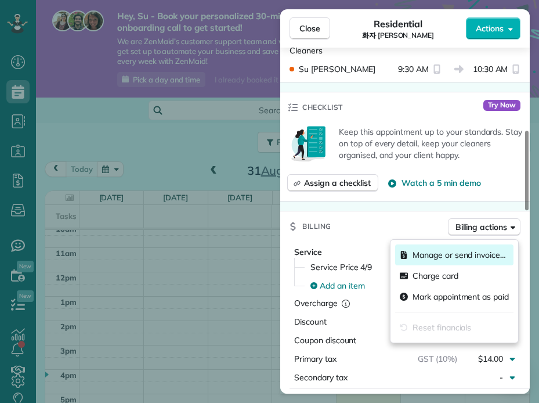
click at [455, 253] on span "Manage or send invoice…" at bounding box center [458, 255] width 93 height 12
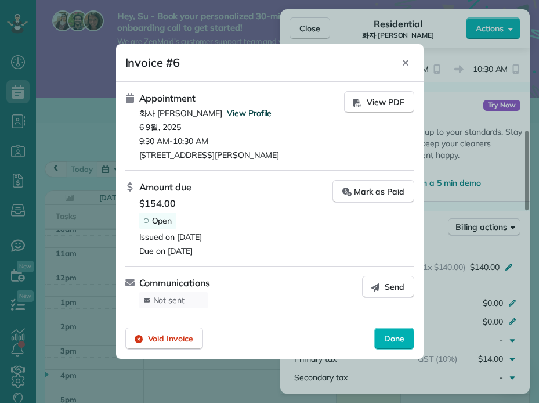
click at [227, 115] on span "View Profile" at bounding box center [249, 113] width 45 height 10
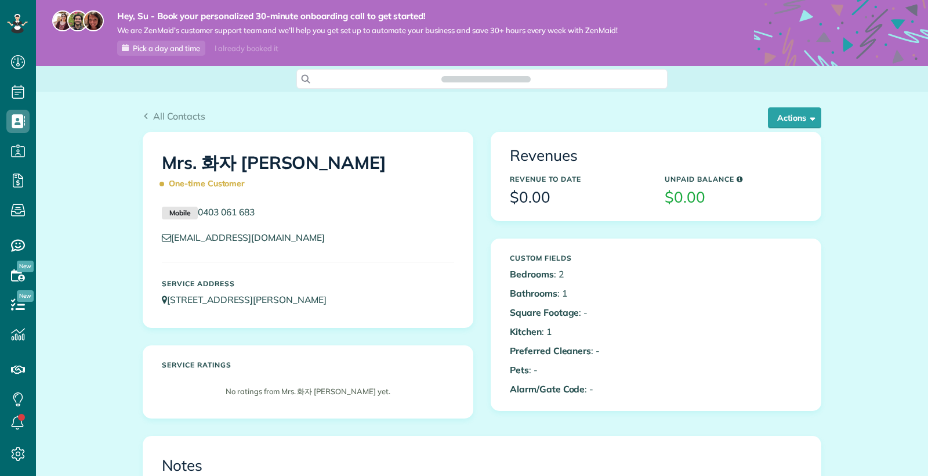
scroll to position [5, 5]
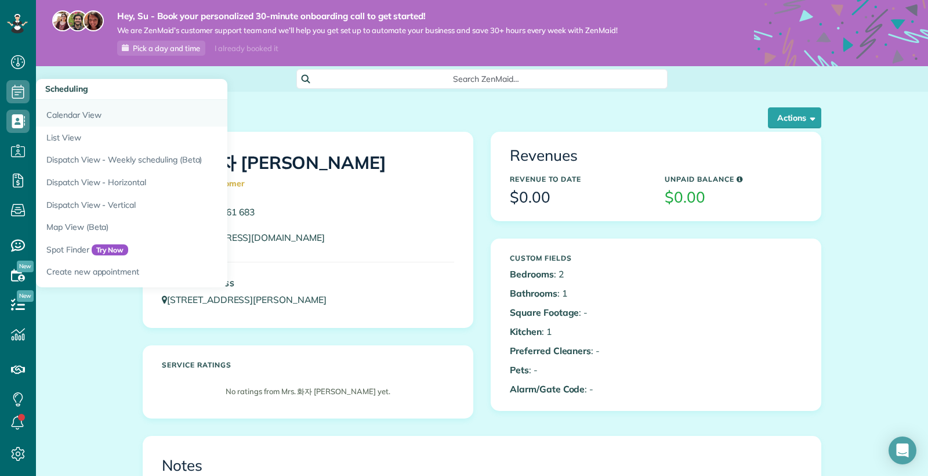
click at [75, 121] on link "Calendar View" at bounding box center [181, 113] width 290 height 27
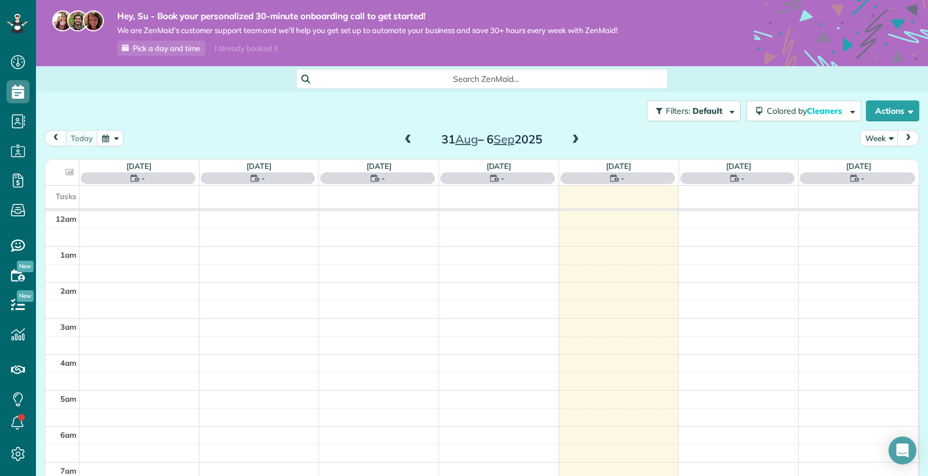
scroll to position [252, 0]
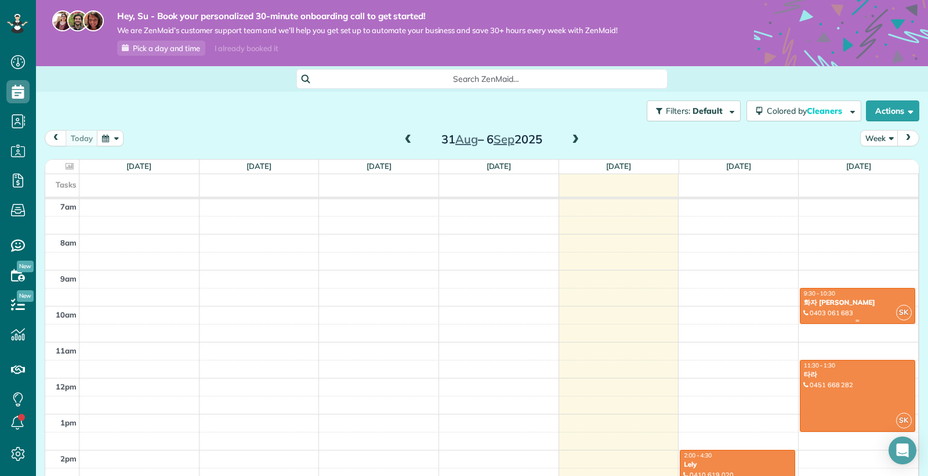
click at [829, 306] on div "화자 [PERSON_NAME]" at bounding box center [857, 302] width 108 height 8
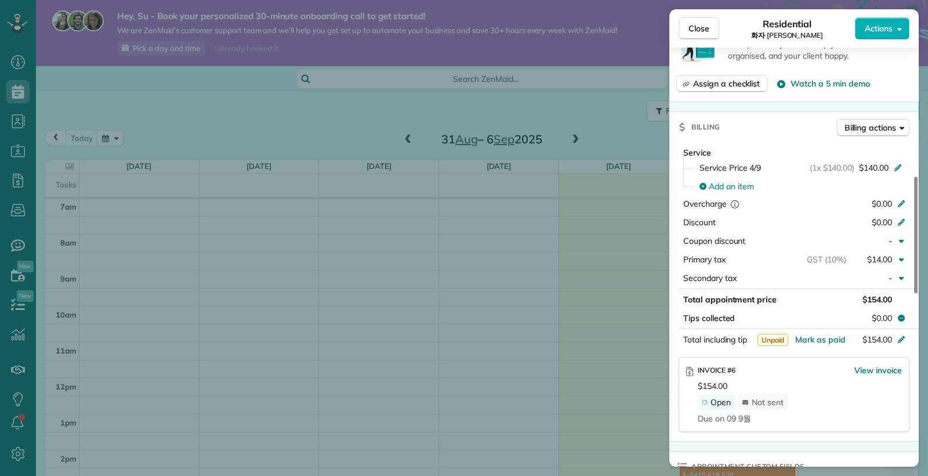
scroll to position [461, 0]
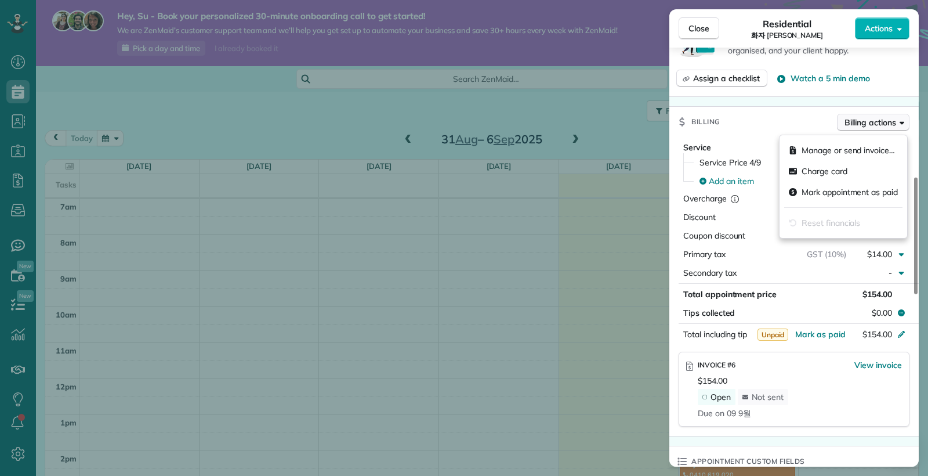
click at [903, 131] on button "Billing actions" at bounding box center [873, 122] width 73 height 17
click at [767, 125] on div "Billing Billing actions" at bounding box center [793, 122] width 249 height 30
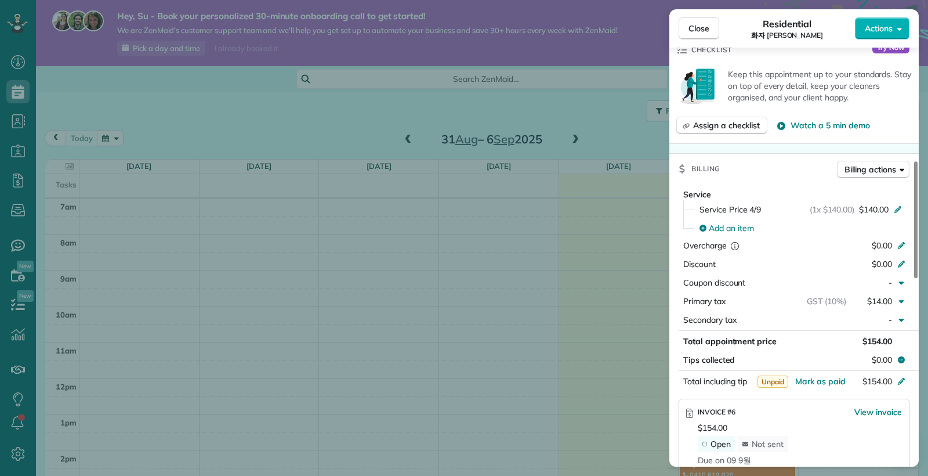
scroll to position [395, 0]
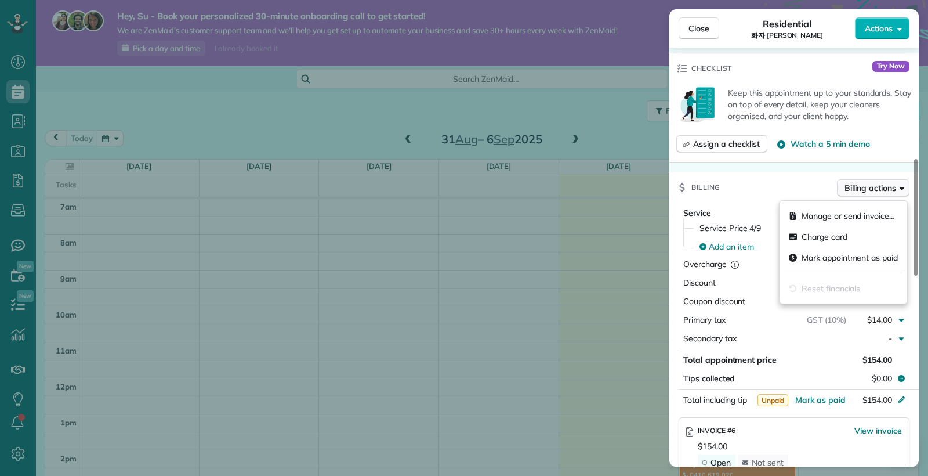
click at [871, 190] on span "Billing actions" at bounding box center [870, 188] width 52 height 12
click at [815, 218] on span "Manage or send invoice…" at bounding box center [848, 216] width 93 height 12
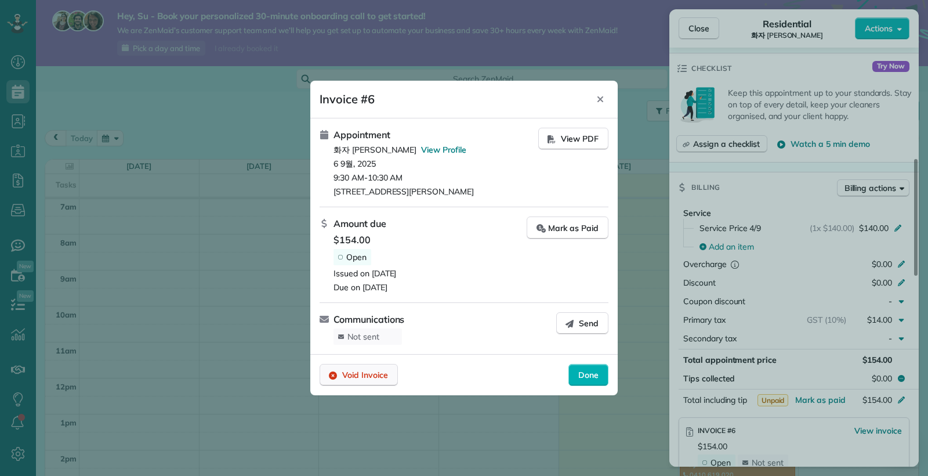
click at [363, 375] on span "Void Invoice" at bounding box center [365, 375] width 46 height 12
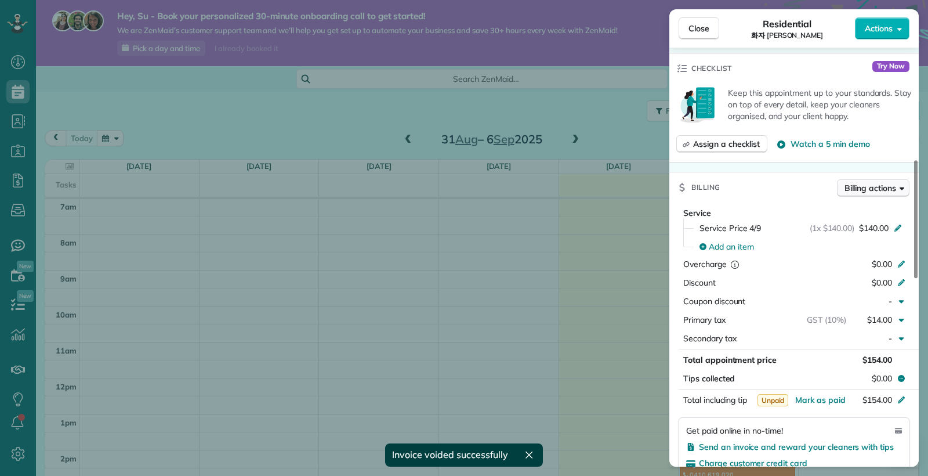
click at [877, 190] on span "Billing actions" at bounding box center [870, 188] width 52 height 12
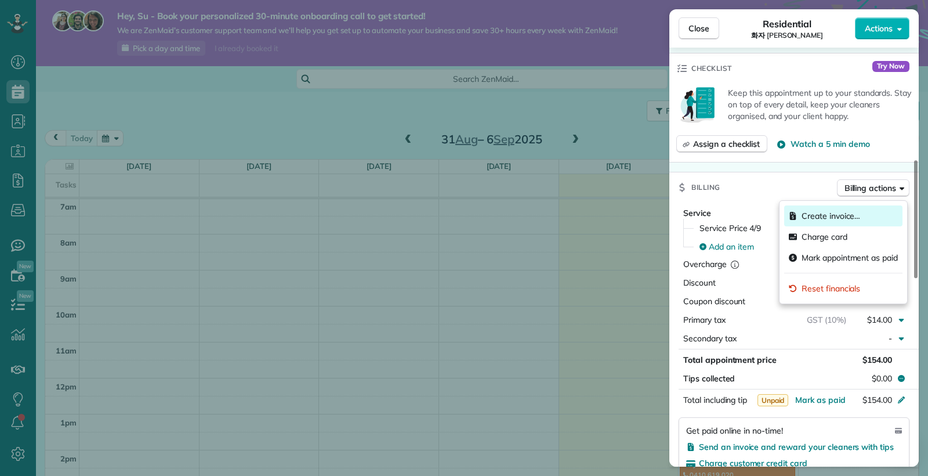
click at [829, 219] on span "Create invoice…" at bounding box center [831, 216] width 59 height 12
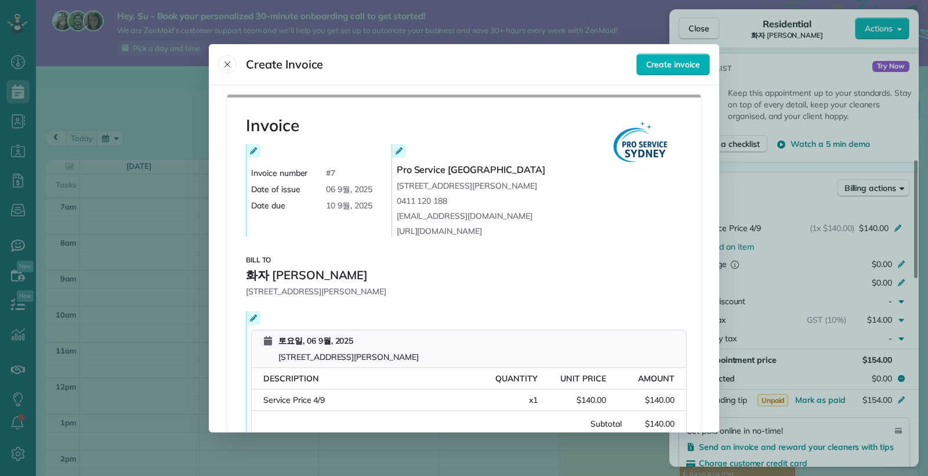
click at [255, 150] on icon at bounding box center [253, 150] width 7 height 7
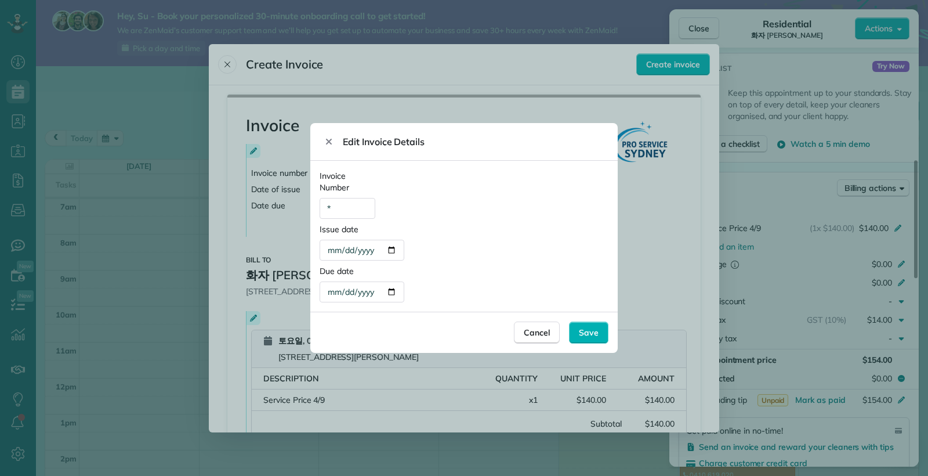
click at [327, 208] on div "*" at bounding box center [348, 208] width 56 height 21
type div "*******"
click at [374, 251] on div "**********" at bounding box center [362, 250] width 85 height 21
type div "**********"
click at [438, 269] on div "**********" at bounding box center [464, 283] width 289 height 37
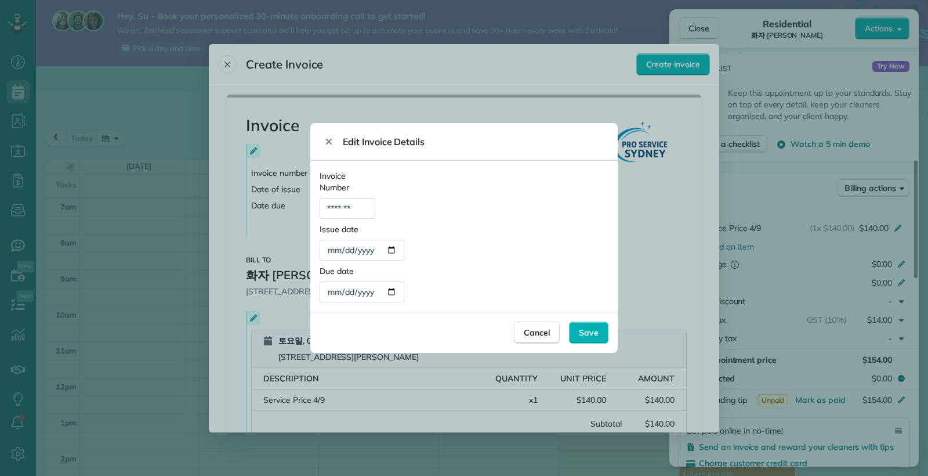
click at [374, 291] on div "**********" at bounding box center [362, 291] width 85 height 21
type div "**********"
click at [496, 264] on div "**********" at bounding box center [463, 236] width 307 height 151
click at [595, 337] on span "Save" at bounding box center [589, 333] width 20 height 12
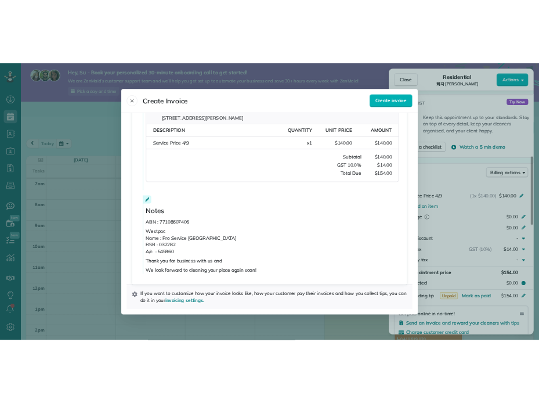
scroll to position [299, 0]
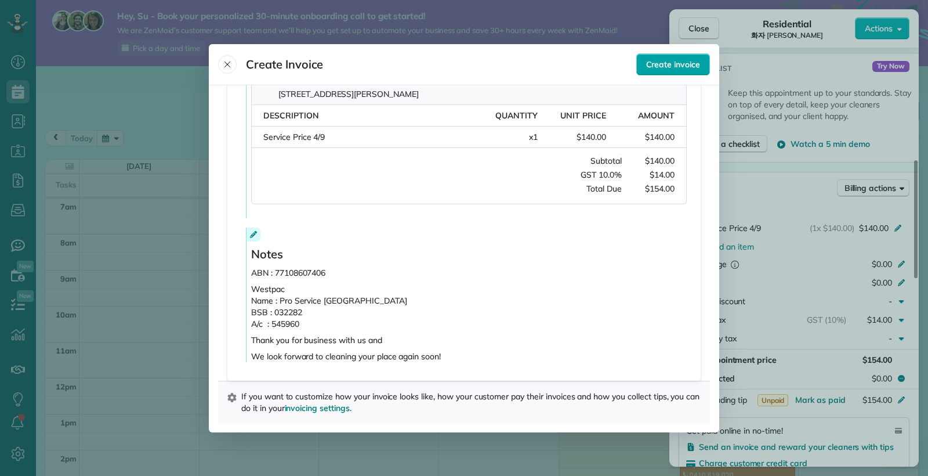
click at [670, 69] on span "Create invoice" at bounding box center [673, 65] width 54 height 12
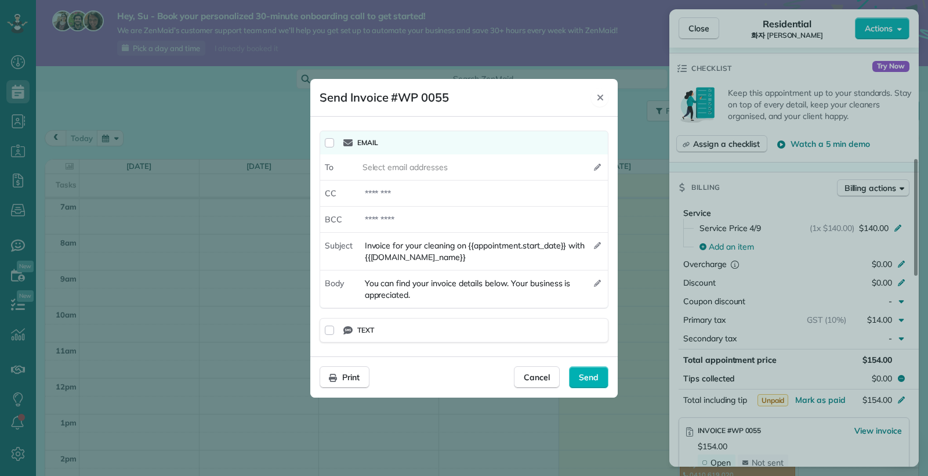
click at [601, 93] on icon "Close" at bounding box center [600, 97] width 9 height 9
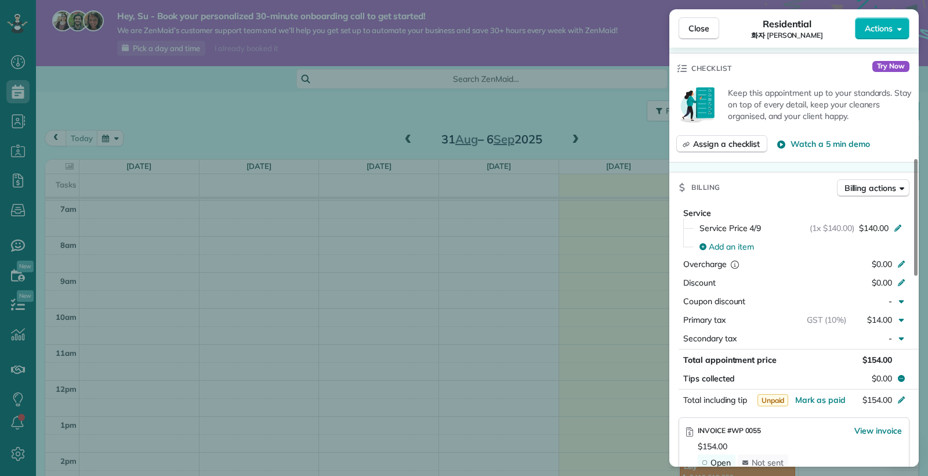
scroll to position [250, 0]
